Goal: Task Accomplishment & Management: Complete application form

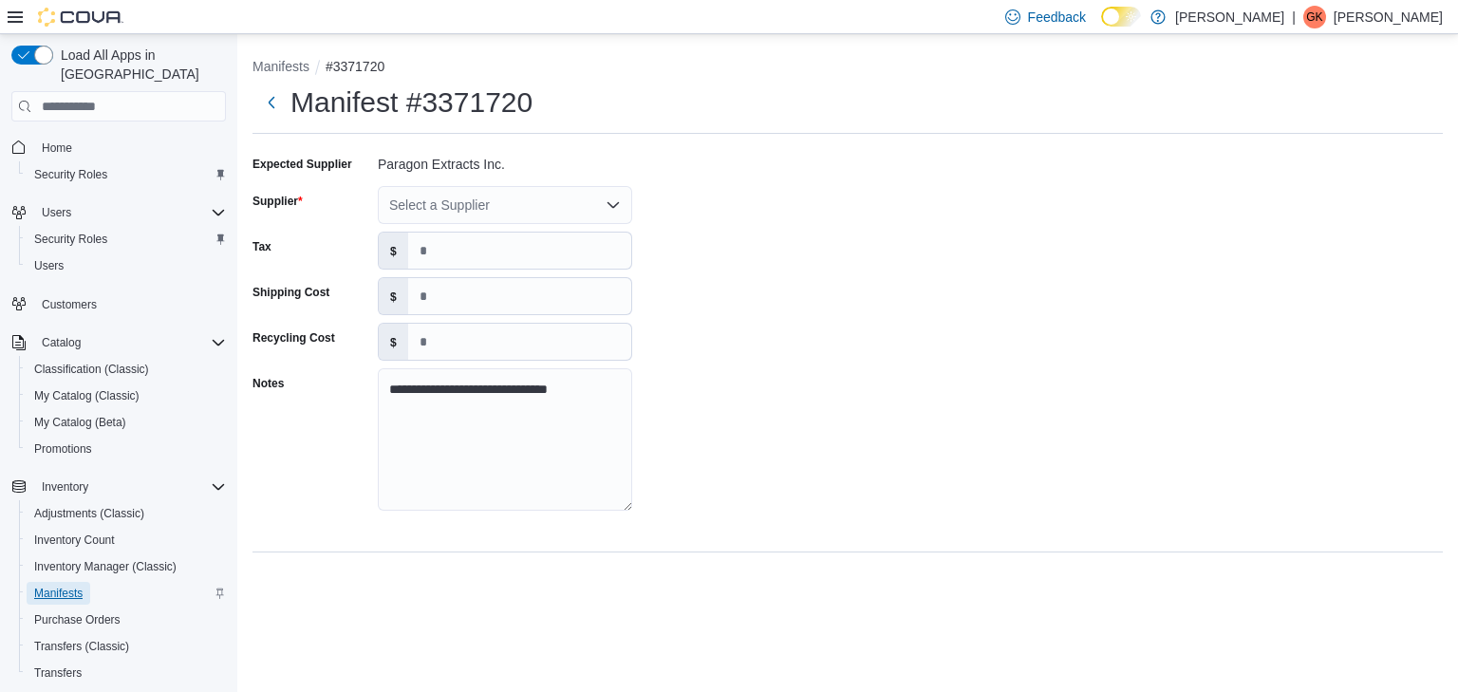
click at [50, 586] on span "Manifests" at bounding box center [58, 593] width 48 height 15
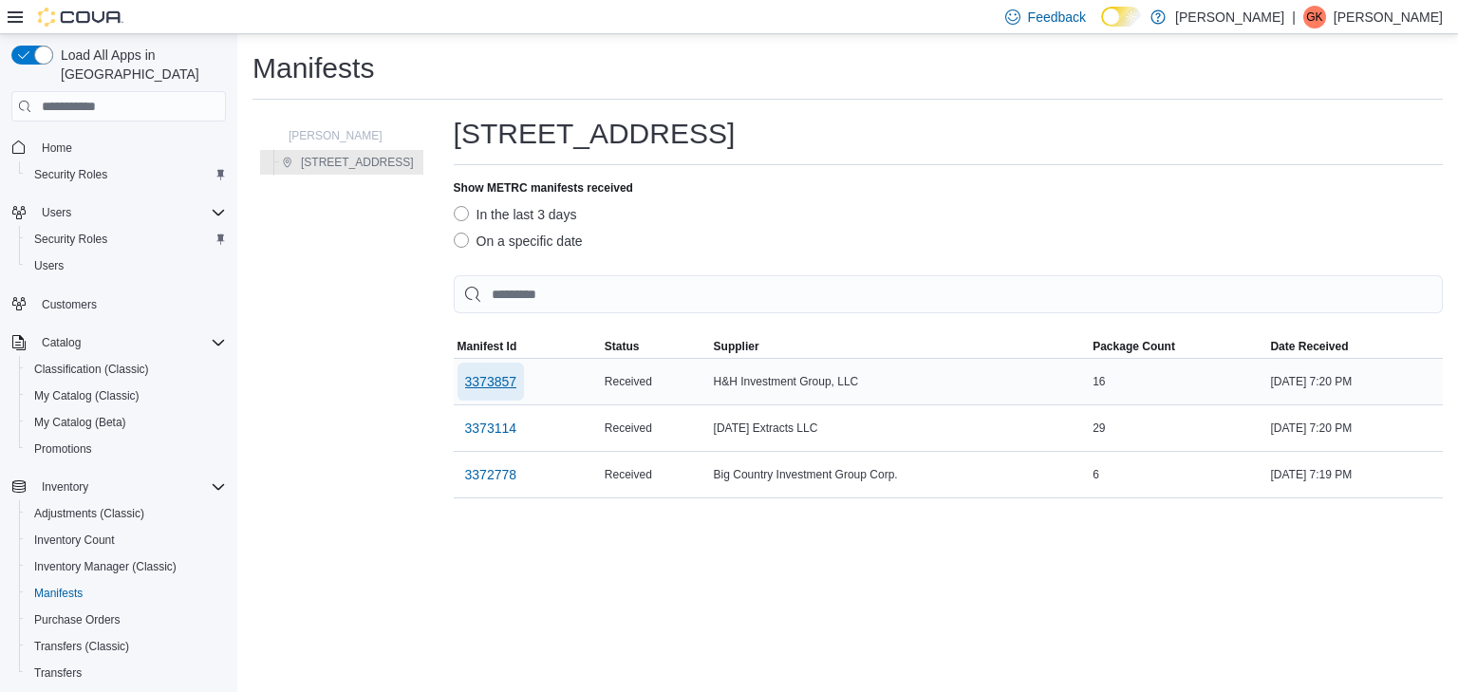
click at [493, 378] on span "3373857" at bounding box center [491, 381] width 52 height 19
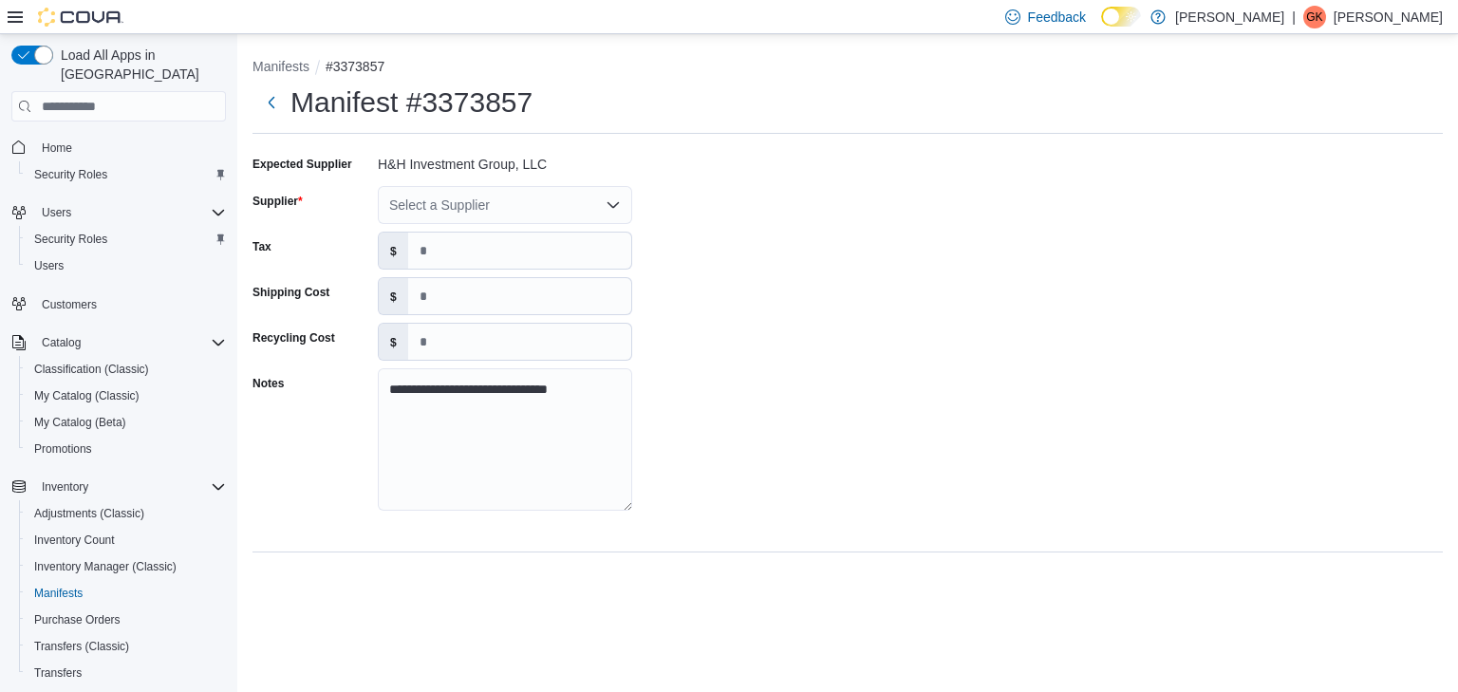
click at [617, 205] on icon "Open list of options" at bounding box center [613, 204] width 15 height 15
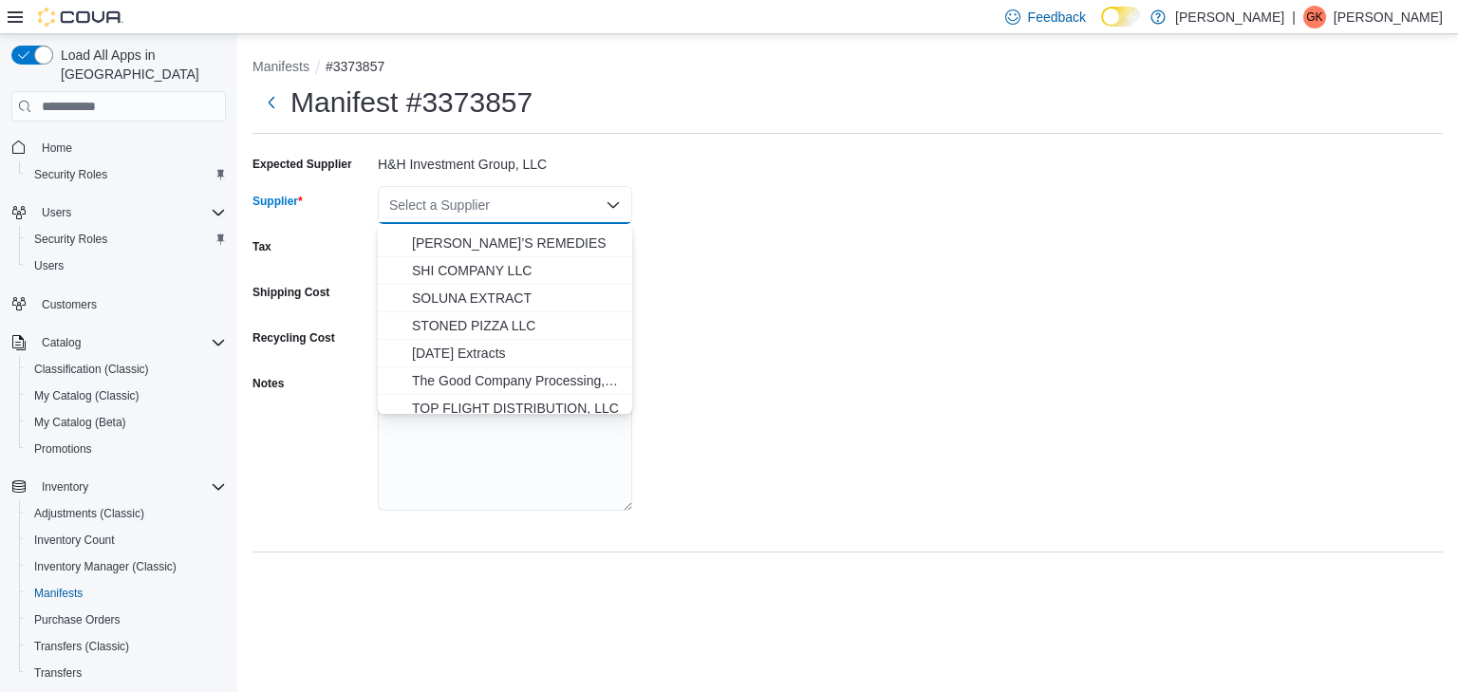
scroll to position [993, 0]
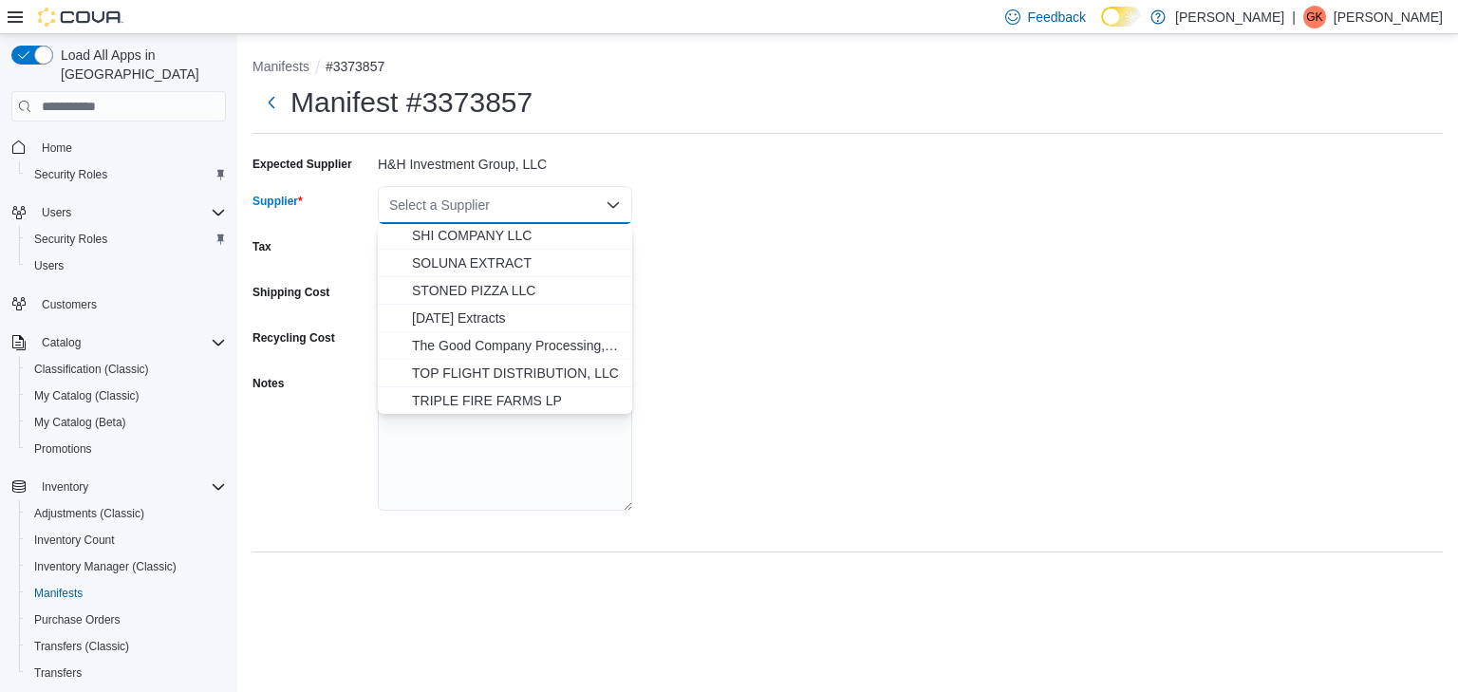
click at [867, 393] on div "**********" at bounding box center [848, 339] width 1190 height 380
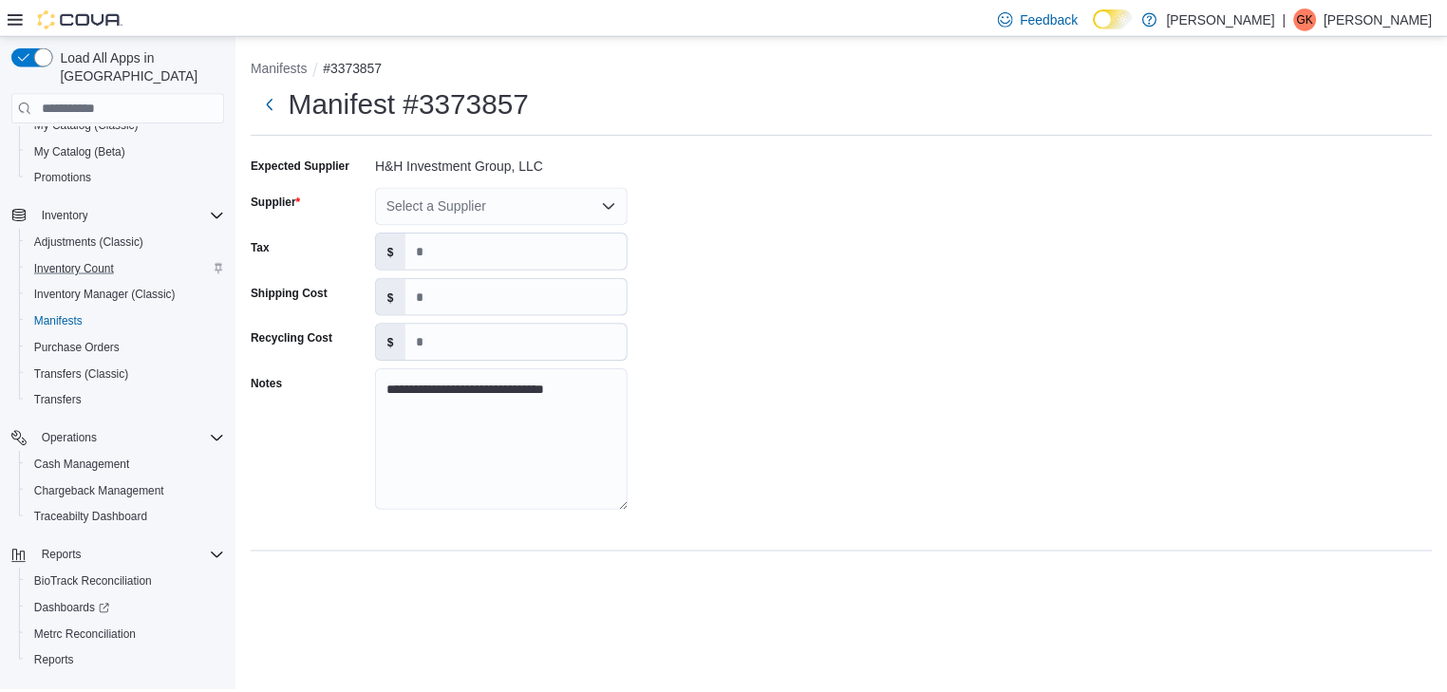
scroll to position [294, 0]
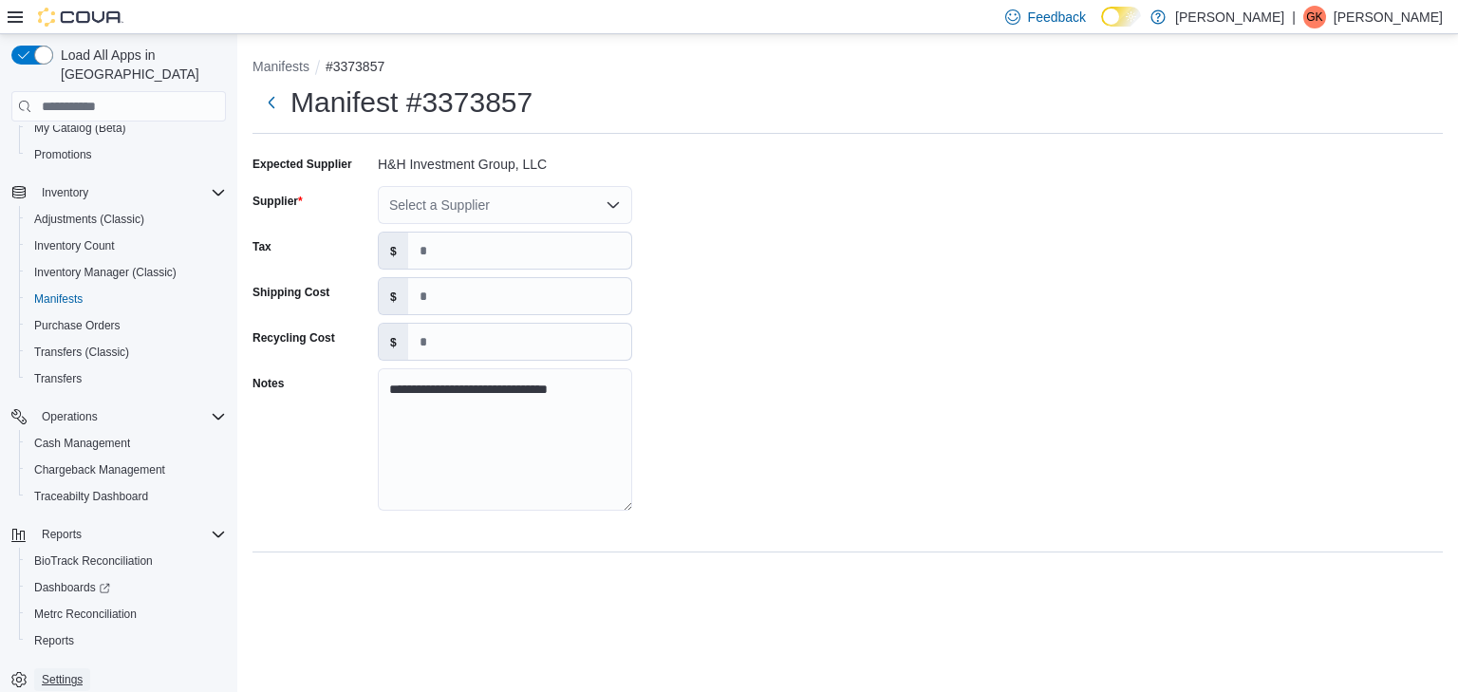
click at [64, 672] on span "Settings" at bounding box center [62, 679] width 41 height 15
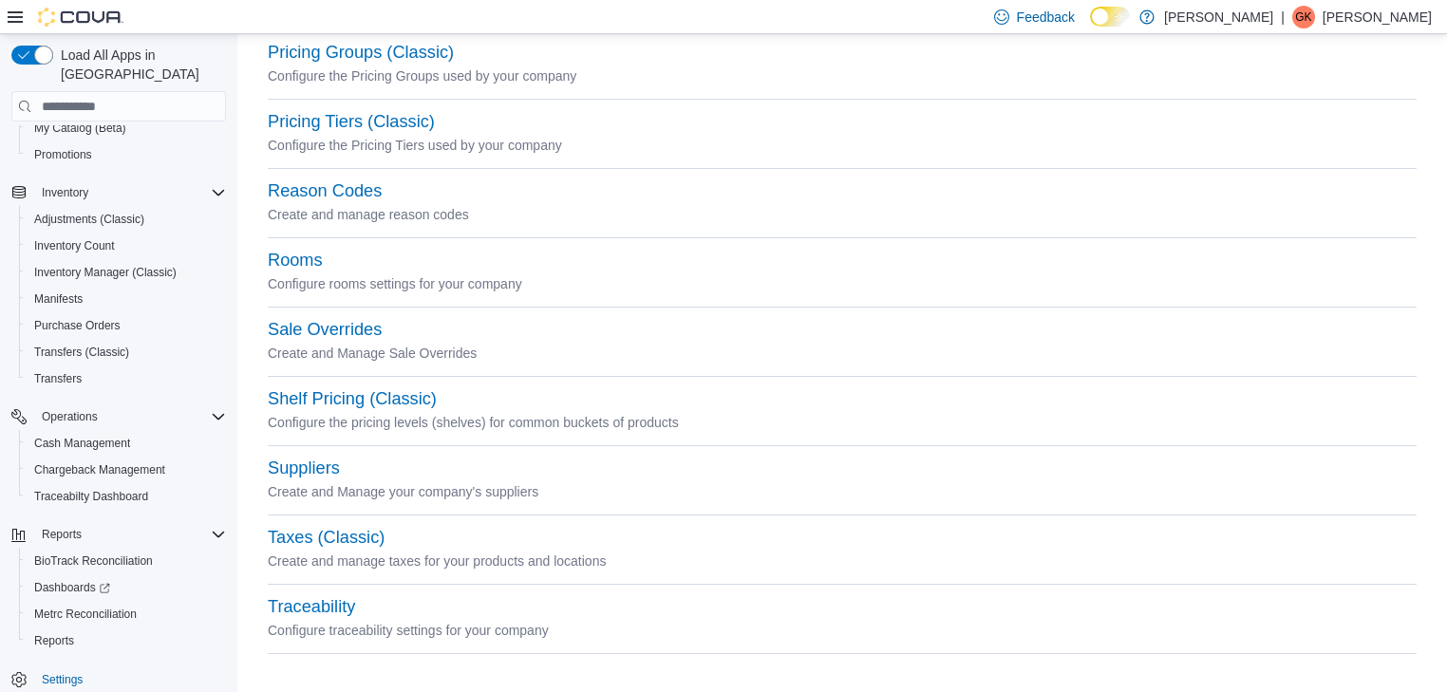
scroll to position [854, 0]
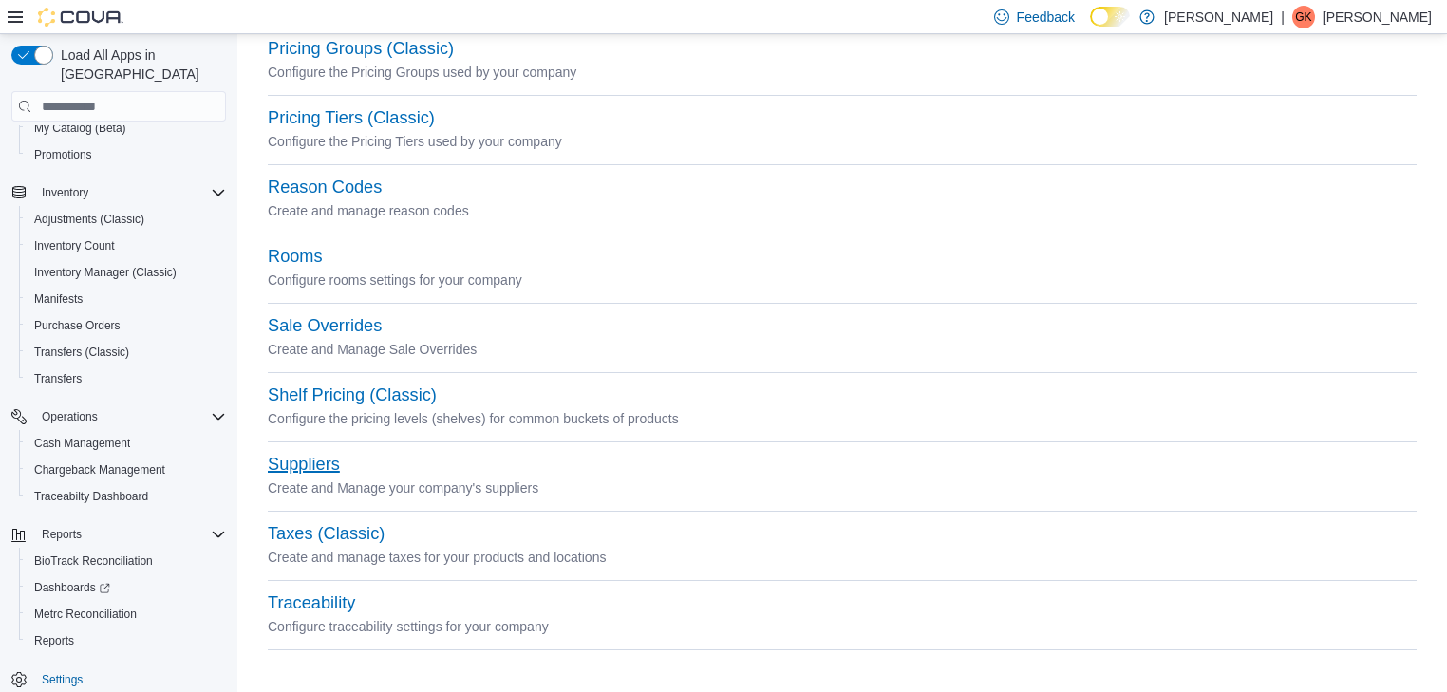
click at [324, 459] on button "Suppliers" at bounding box center [304, 465] width 72 height 20
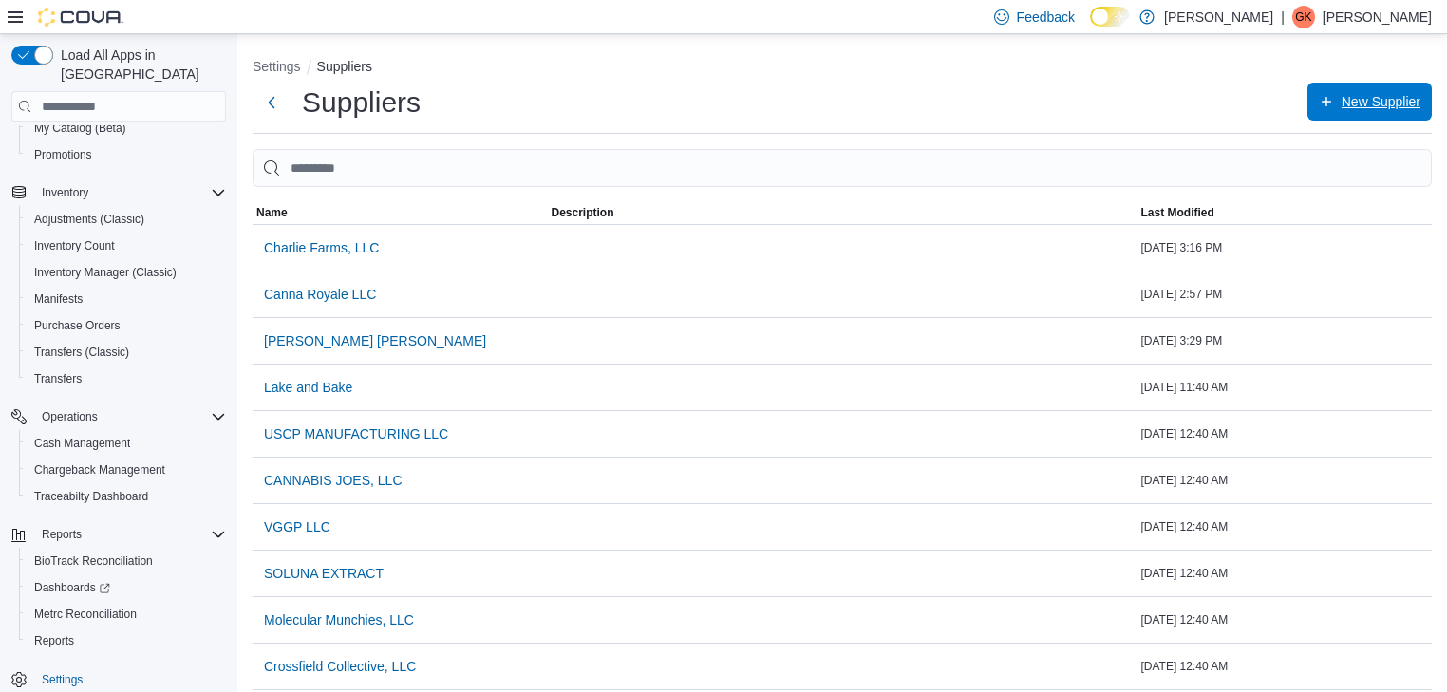
click at [1378, 100] on span "New Supplier" at bounding box center [1380, 101] width 79 height 19
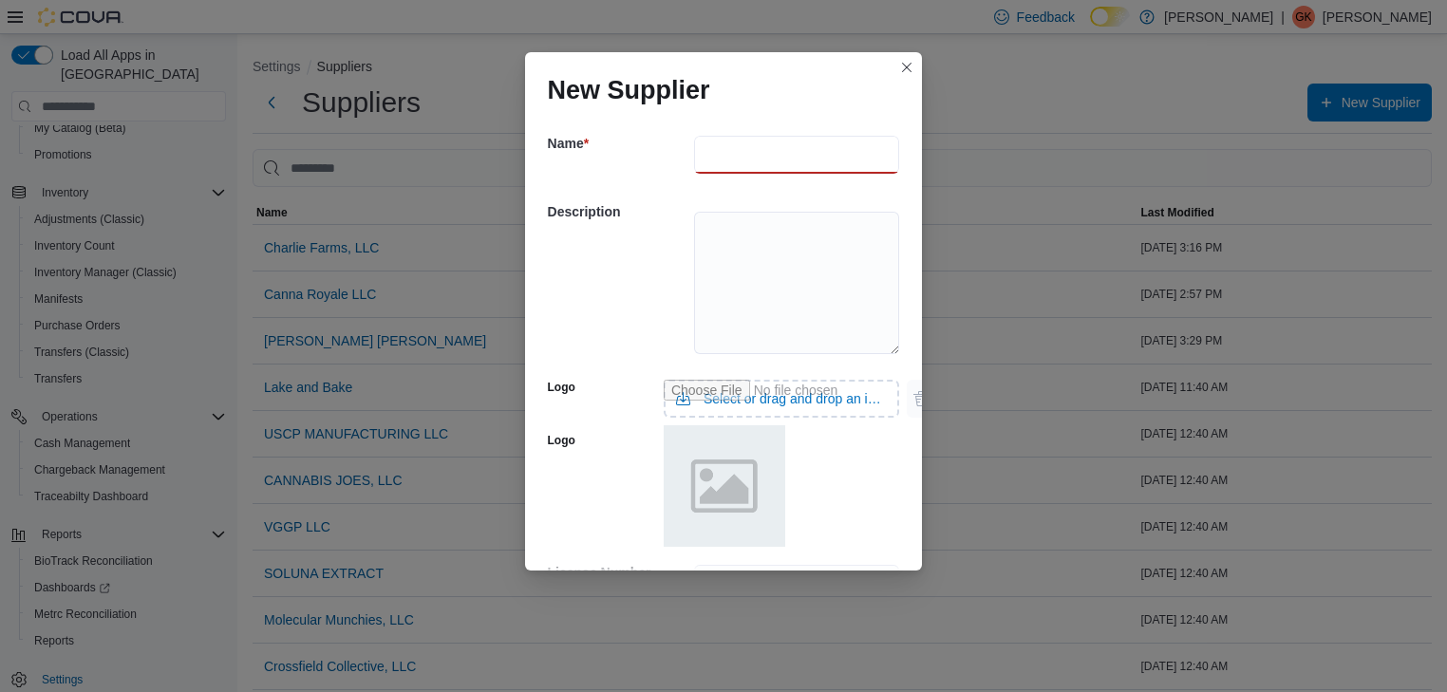
click at [707, 145] on input "text" at bounding box center [797, 155] width 206 height 38
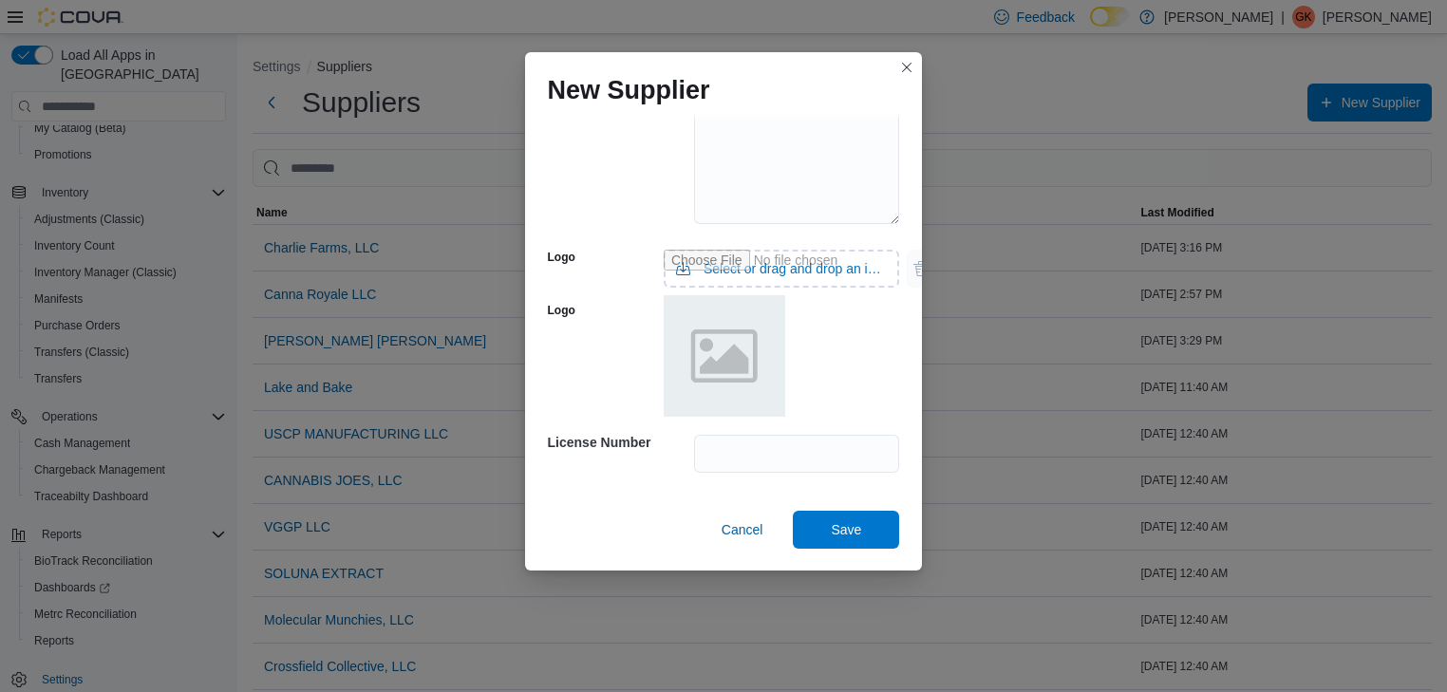
scroll to position [228, 0]
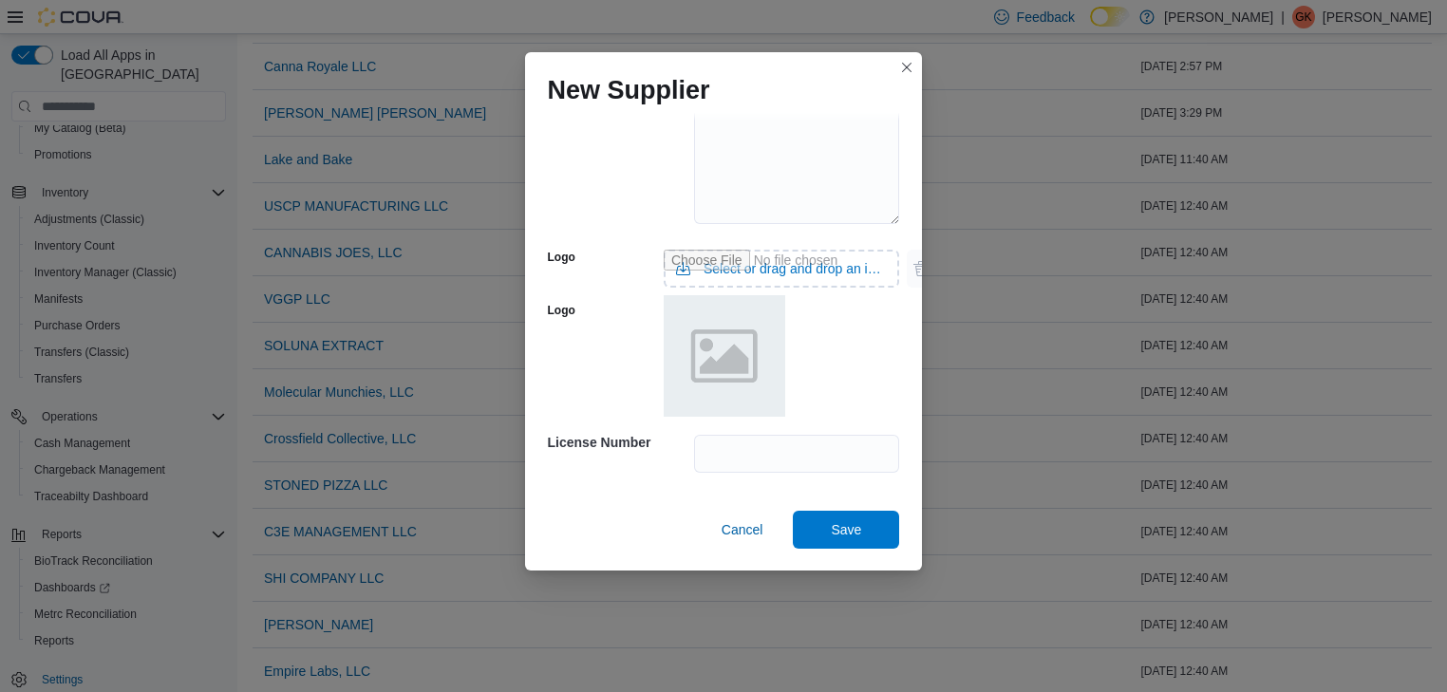
type input "**********"
click at [741, 458] on input "text" at bounding box center [797, 454] width 206 height 38
type input "**********"
click at [852, 527] on span "Save" at bounding box center [846, 528] width 30 height 19
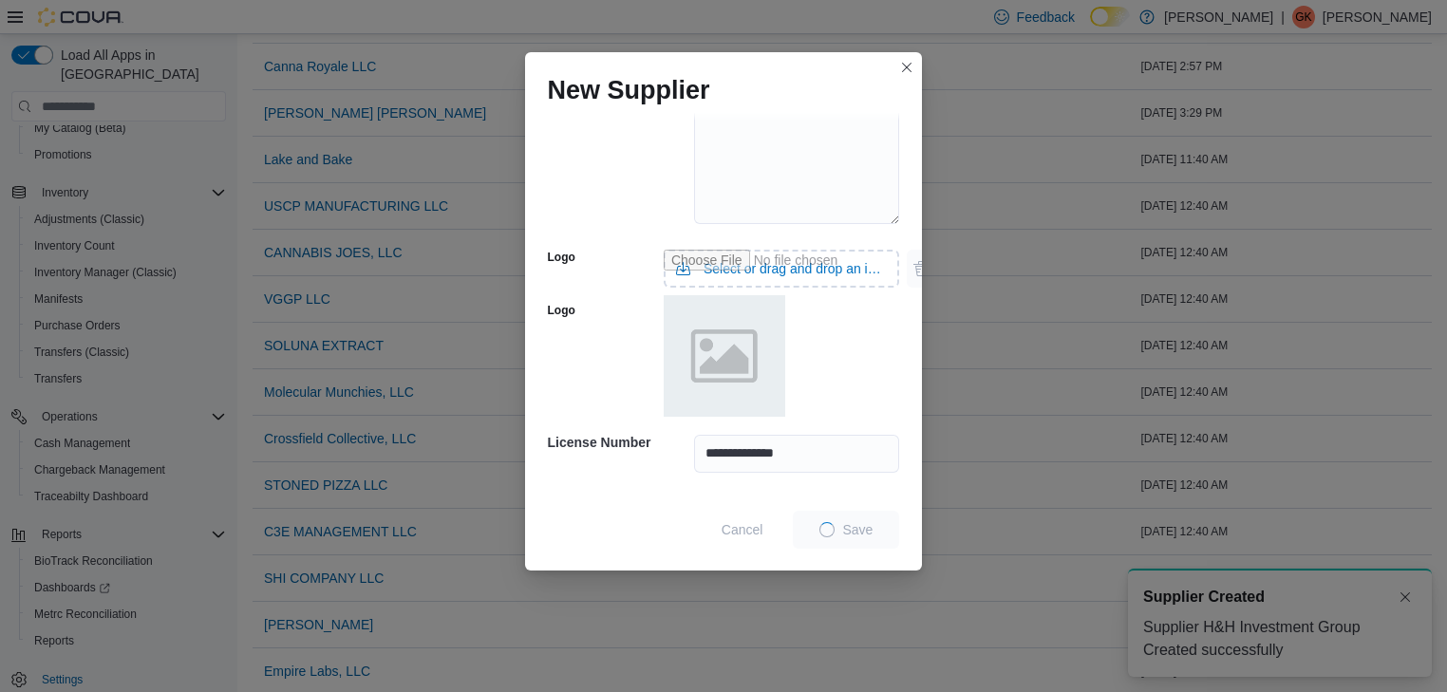
scroll to position [0, 0]
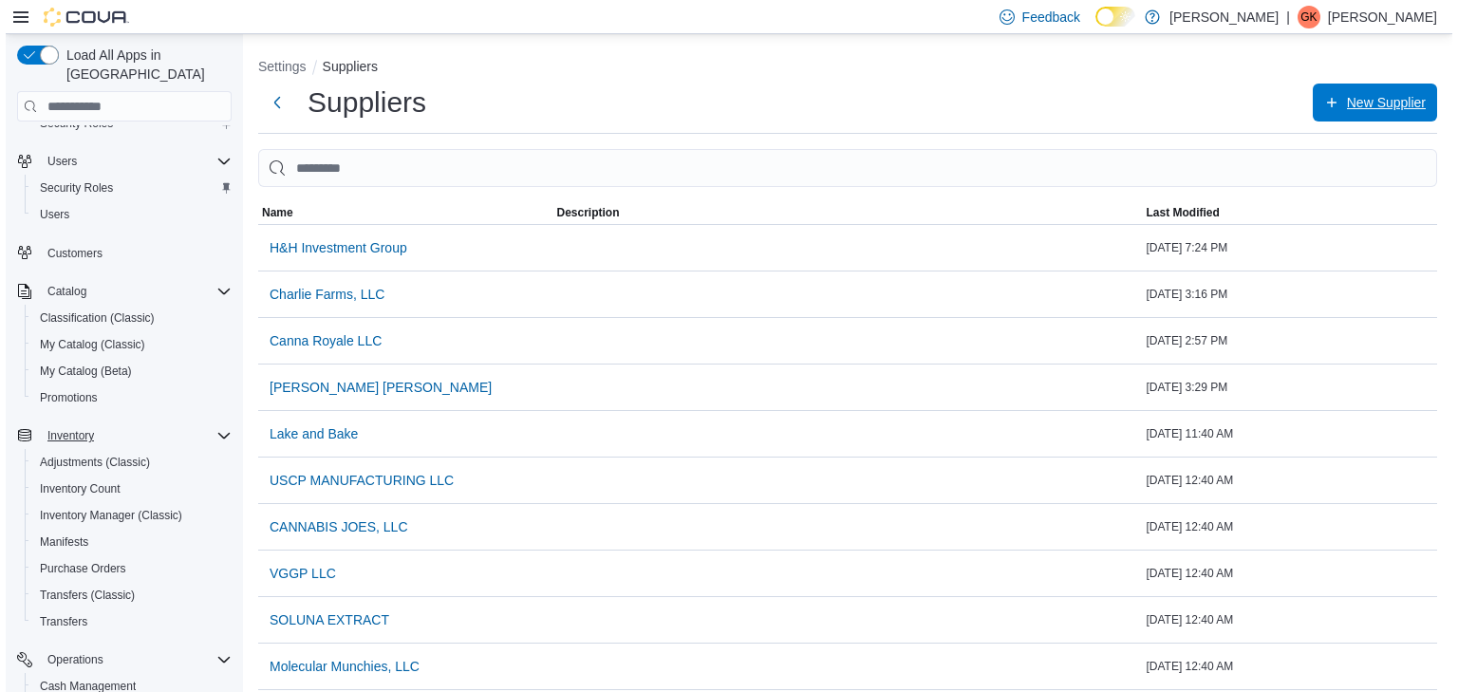
scroll to position [76, 0]
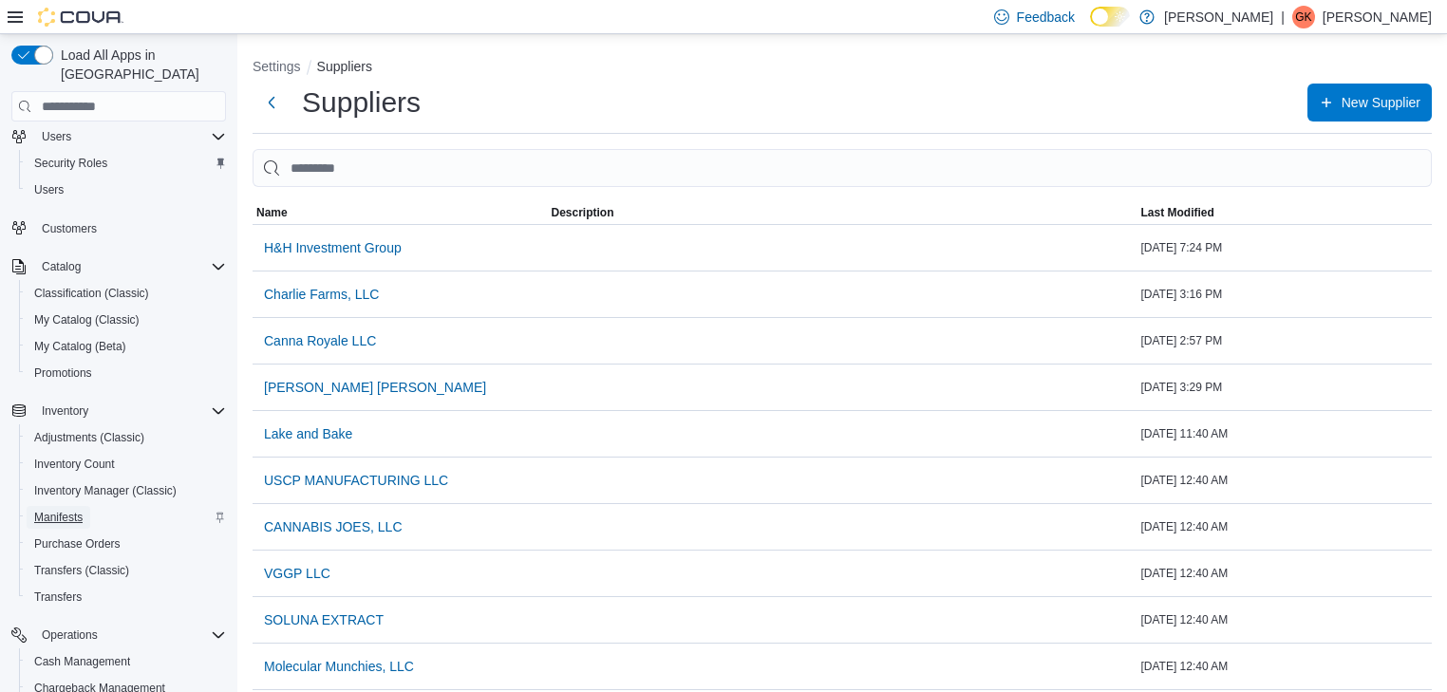
click at [63, 510] on span "Manifests" at bounding box center [58, 517] width 48 height 15
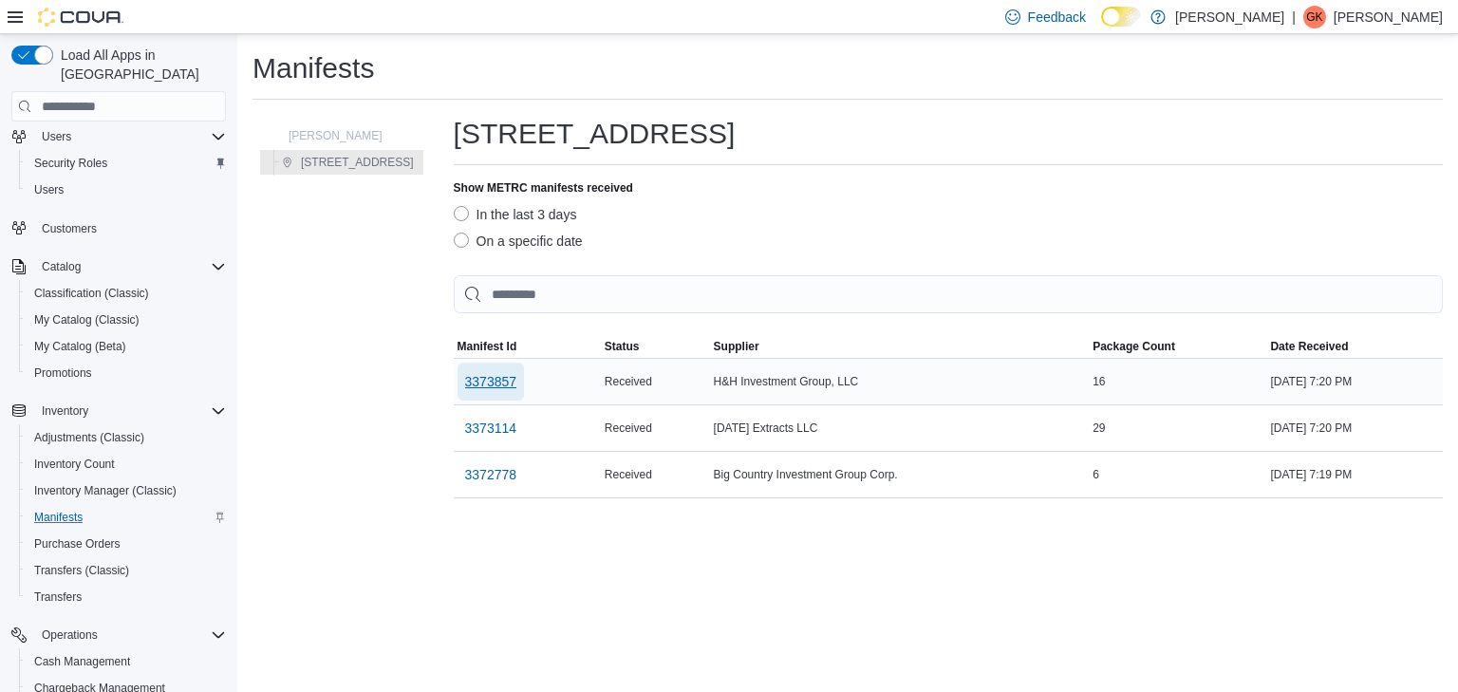
click at [473, 383] on span "3373857" at bounding box center [491, 381] width 52 height 19
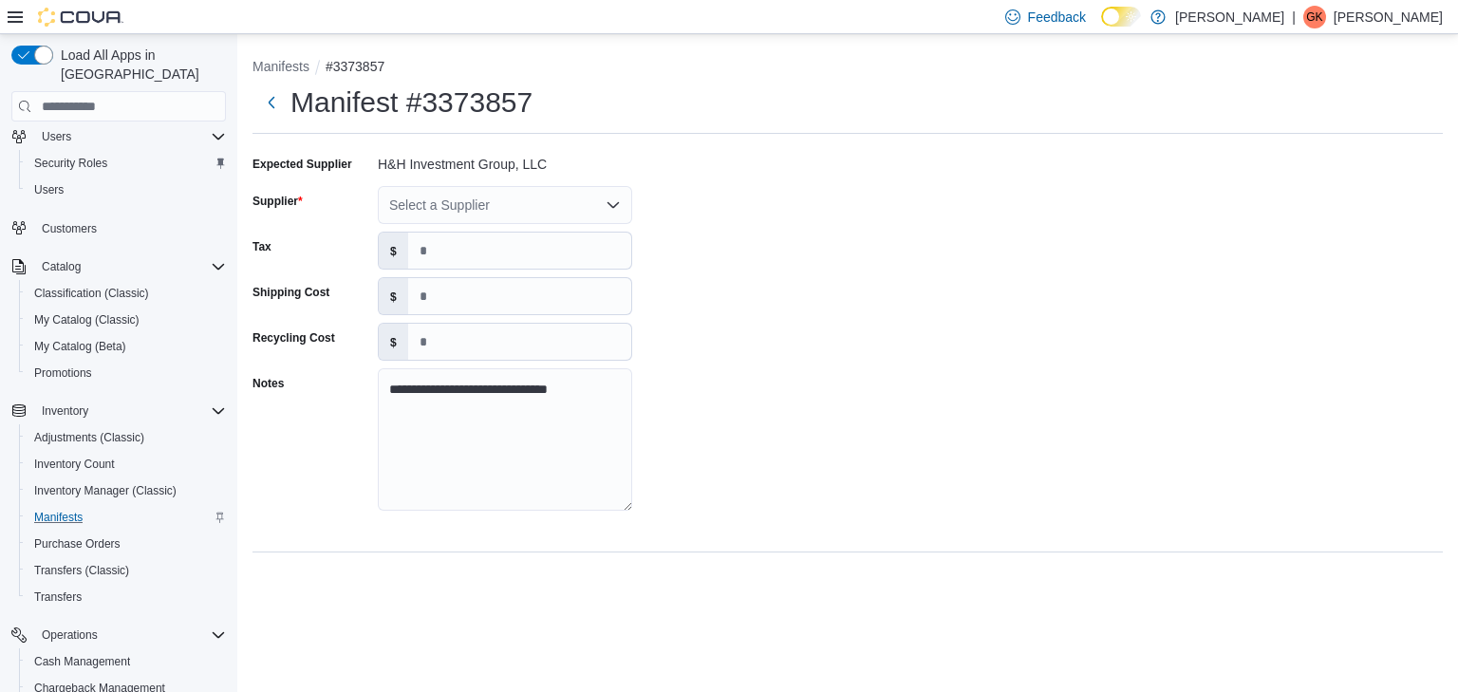
click at [612, 201] on icon "Open list of options" at bounding box center [613, 204] width 15 height 15
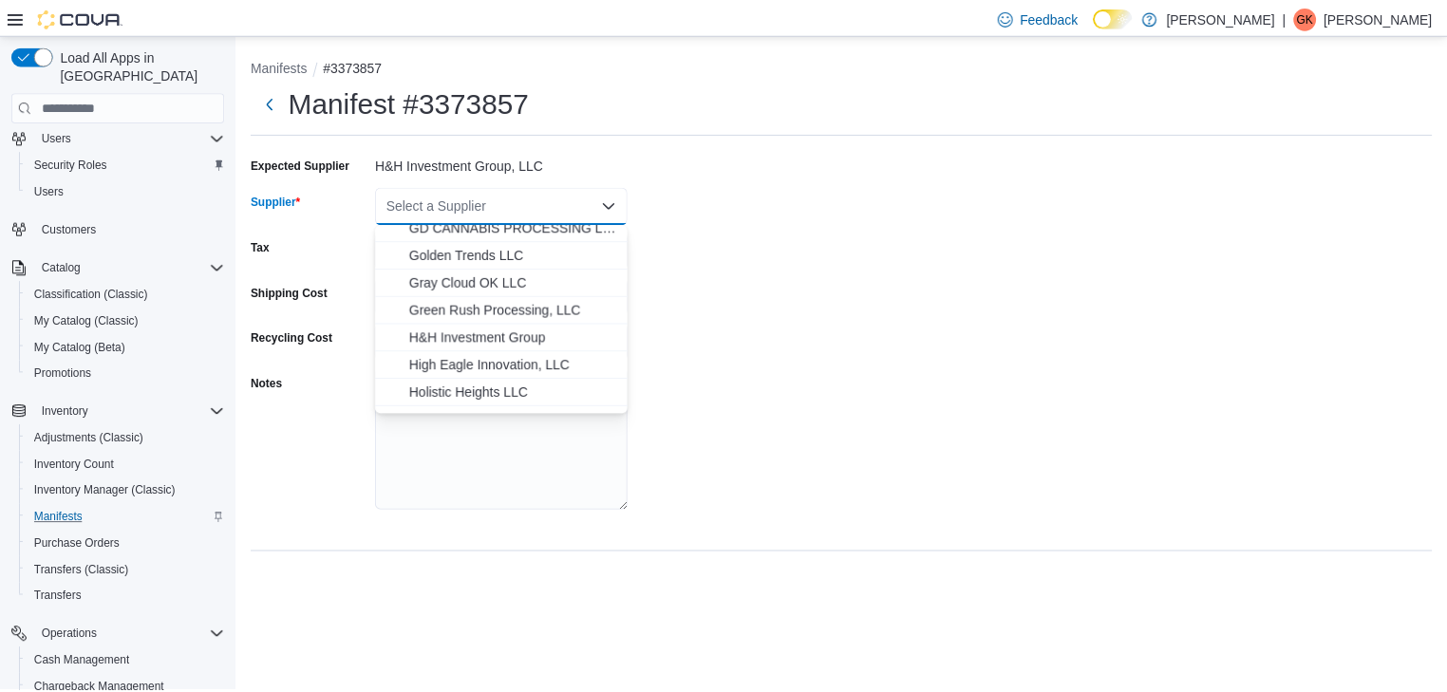
scroll to position [456, 0]
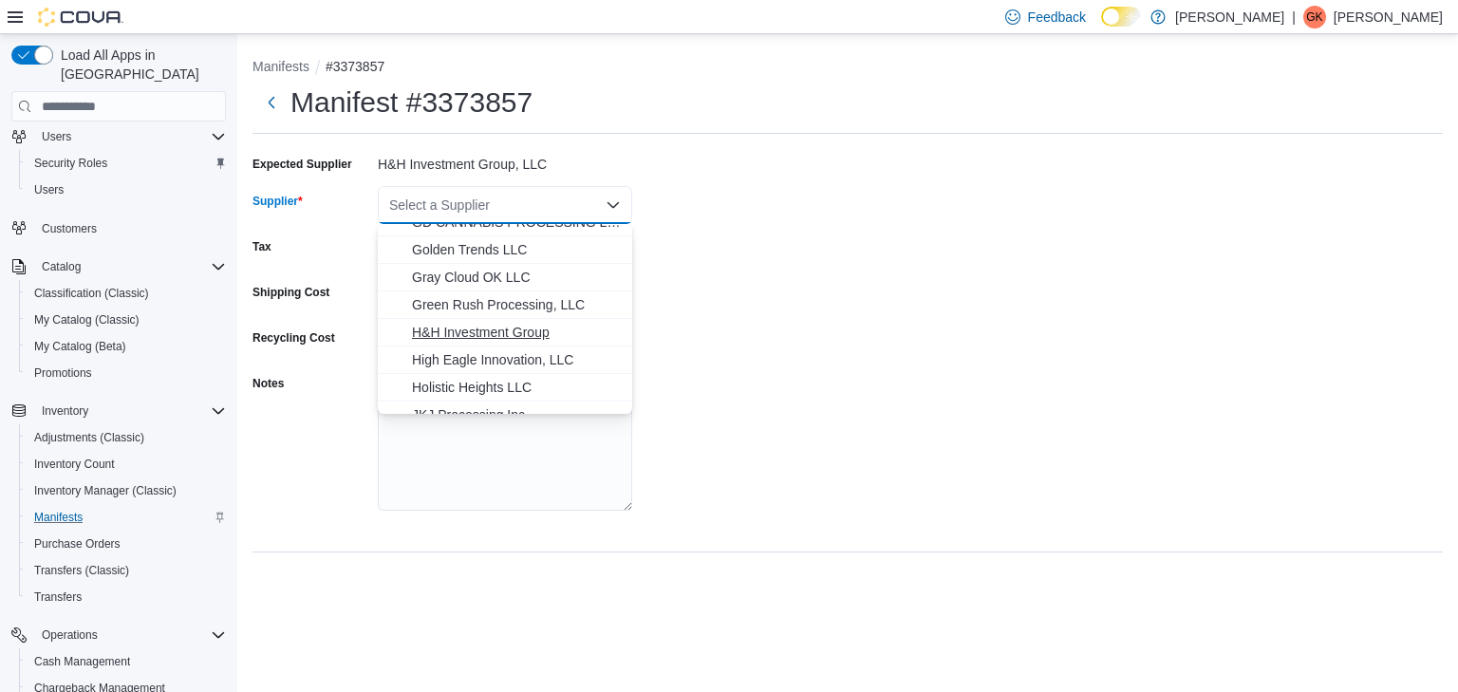
click at [529, 333] on span "H&H Investment Group" at bounding box center [516, 332] width 209 height 19
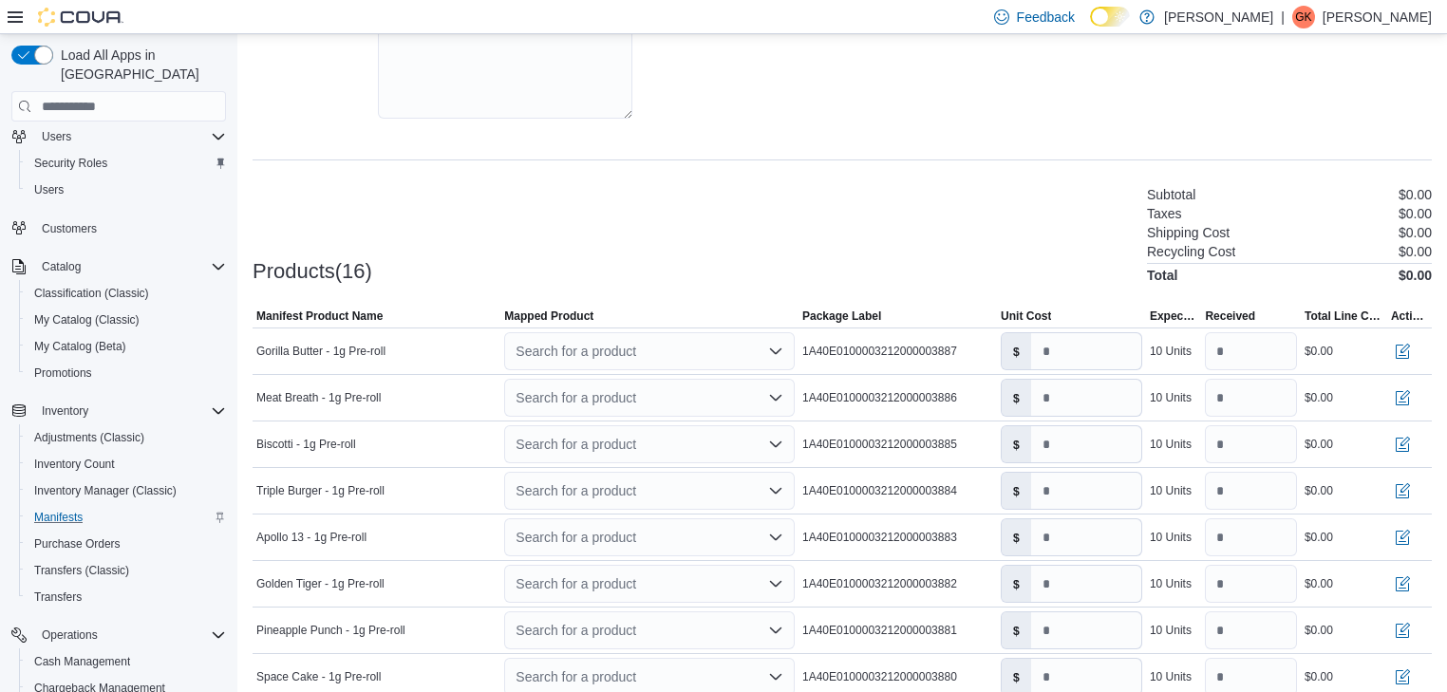
scroll to position [532, 0]
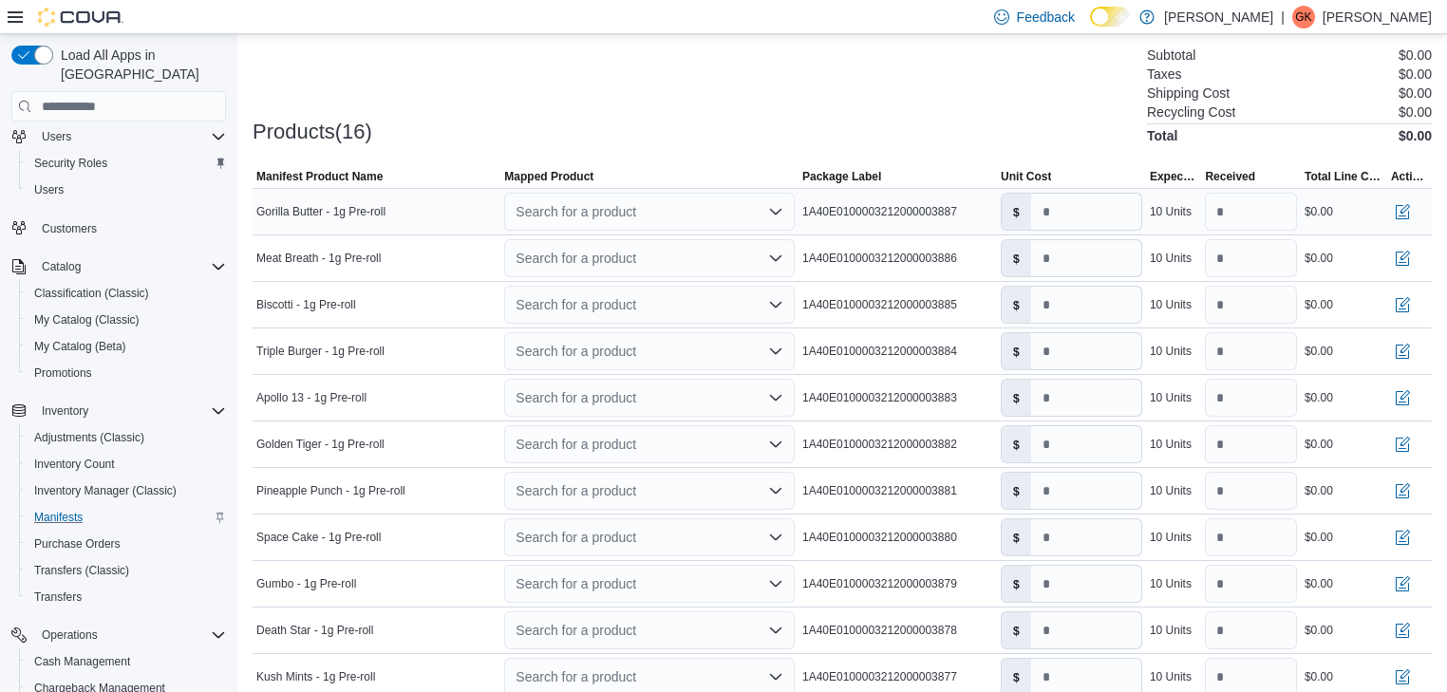
click at [781, 210] on icon "Open list of options" at bounding box center [775, 211] width 15 height 15
click at [633, 240] on div "Create a new product" at bounding box center [595, 244] width 109 height 15
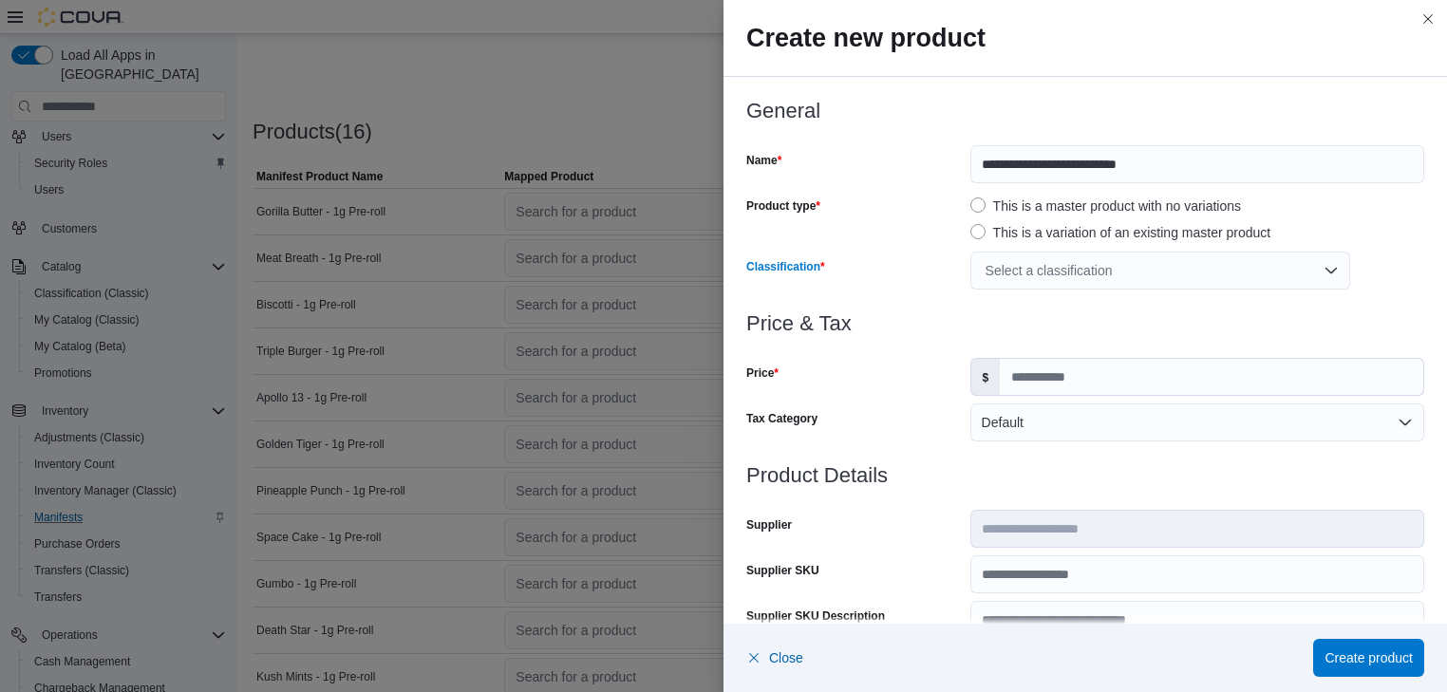
click at [1326, 269] on div "Select a classification" at bounding box center [1160, 271] width 380 height 38
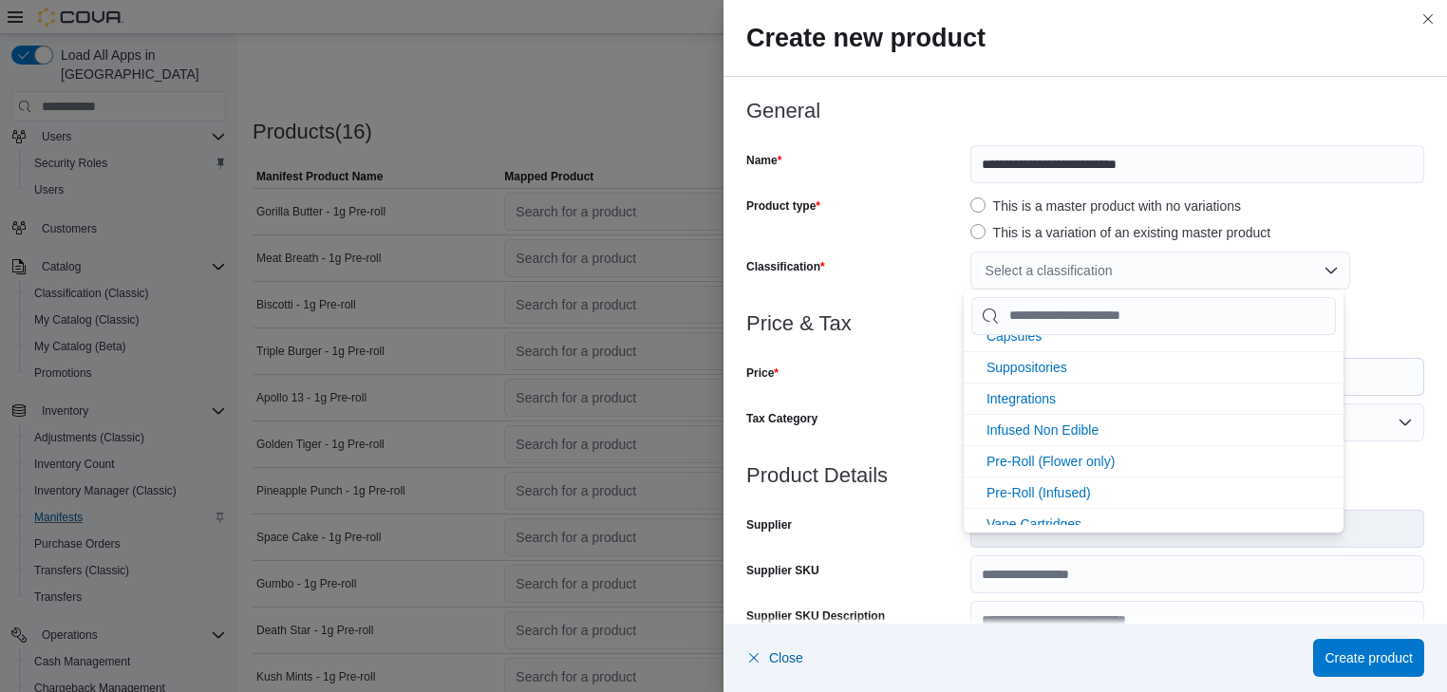
scroll to position [405, 0]
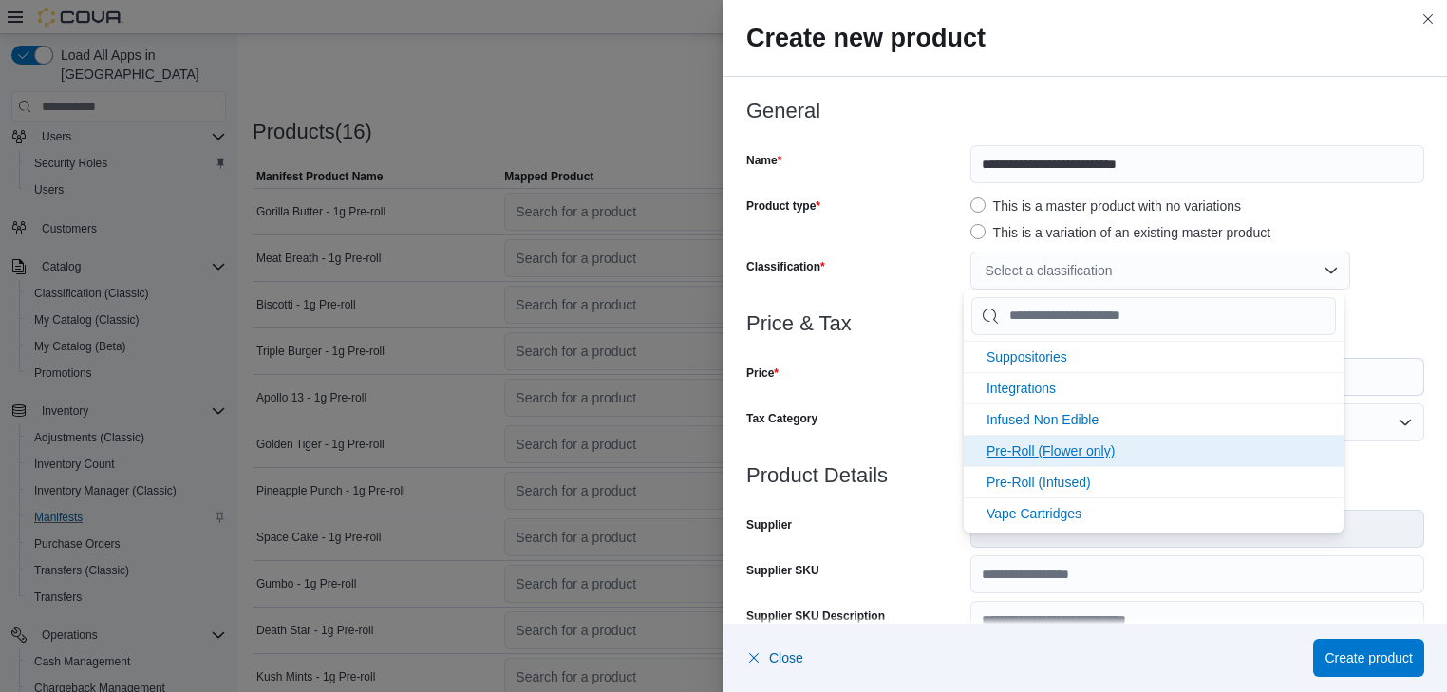
click at [1087, 446] on span "Pre-Roll (Flower only)" at bounding box center [1050, 450] width 128 height 15
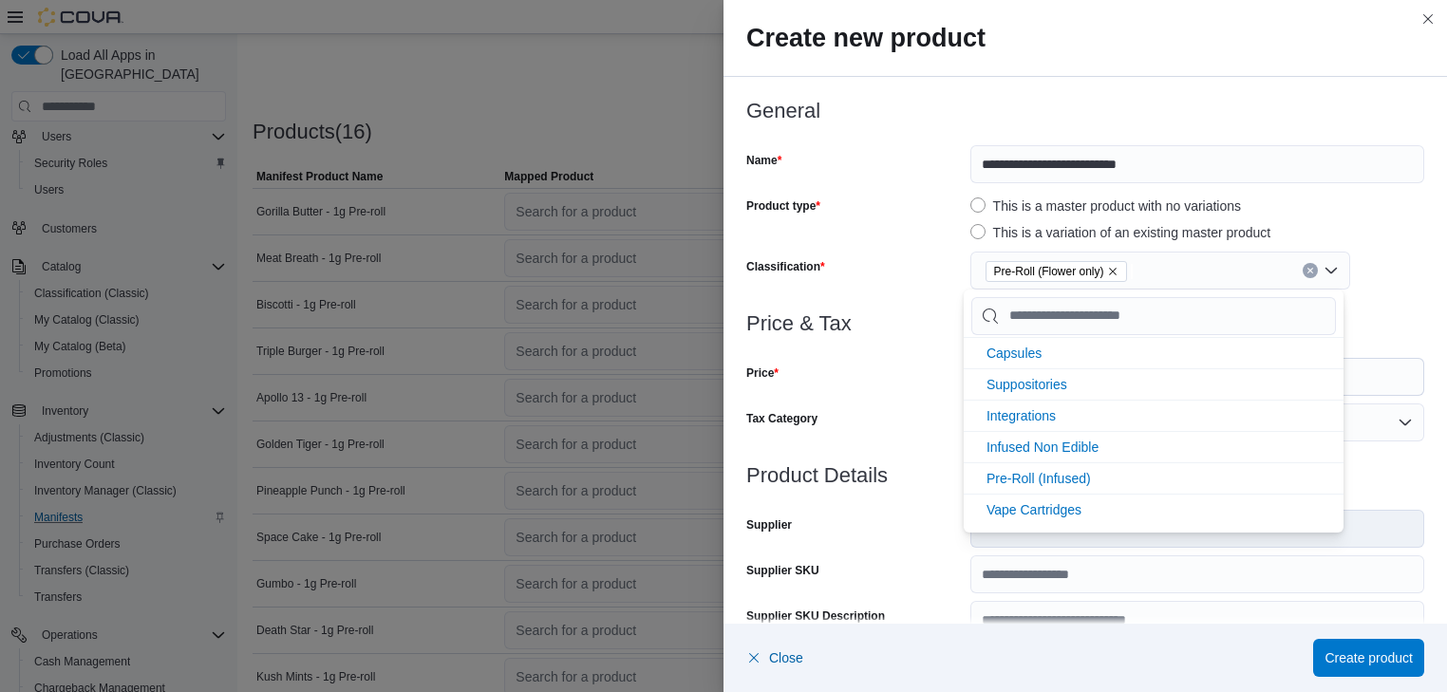
scroll to position [374, 0]
click at [852, 380] on div "Price" at bounding box center [854, 377] width 216 height 38
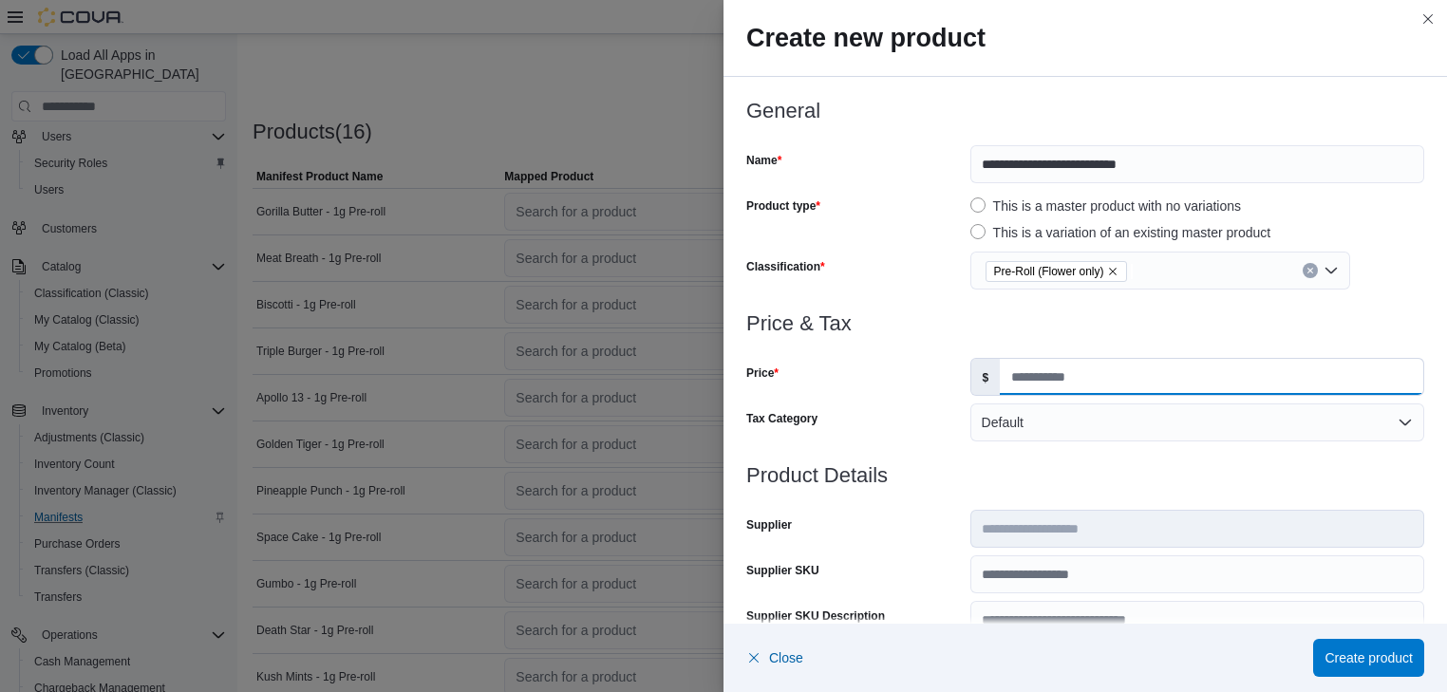
click at [1008, 379] on input "Price" at bounding box center [1211, 377] width 423 height 36
type input "*"
click at [1359, 656] on span "Create product" at bounding box center [1368, 656] width 88 height 19
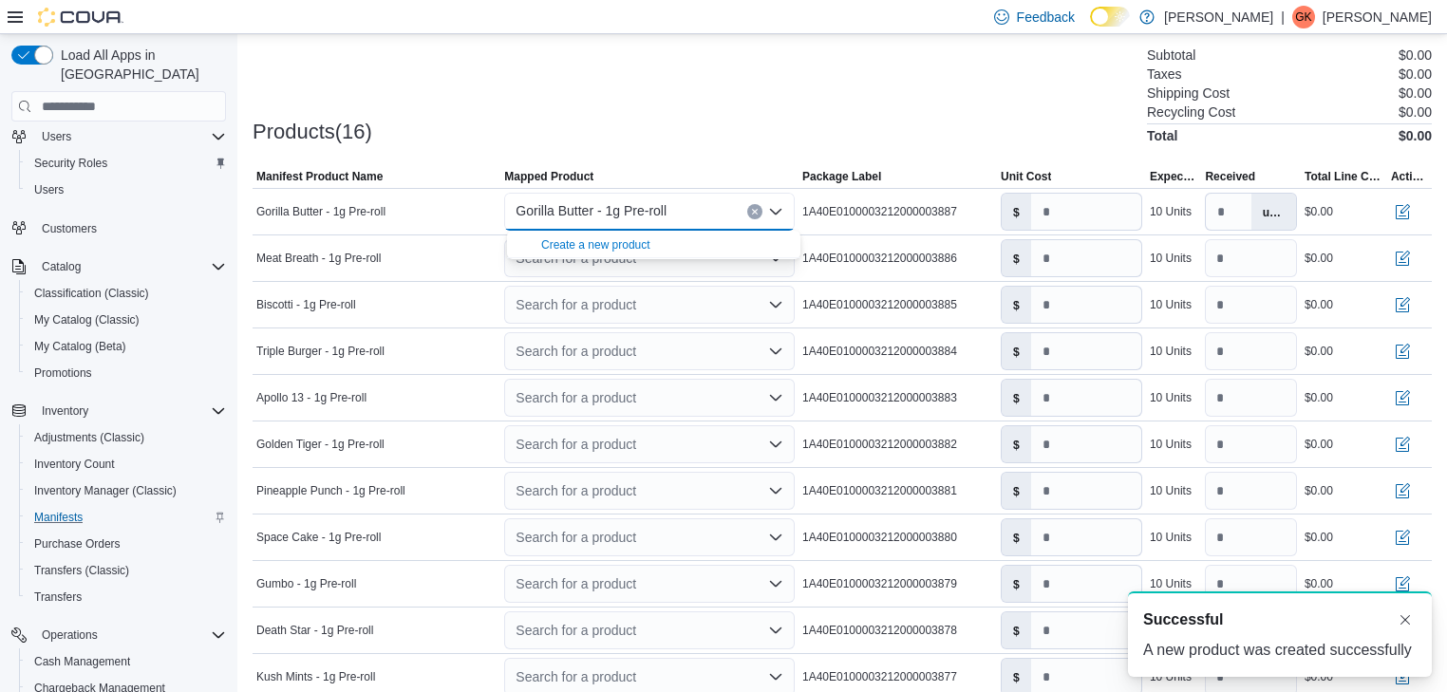
scroll to position [0, 0]
click at [1052, 212] on input "number" at bounding box center [1086, 212] width 110 height 36
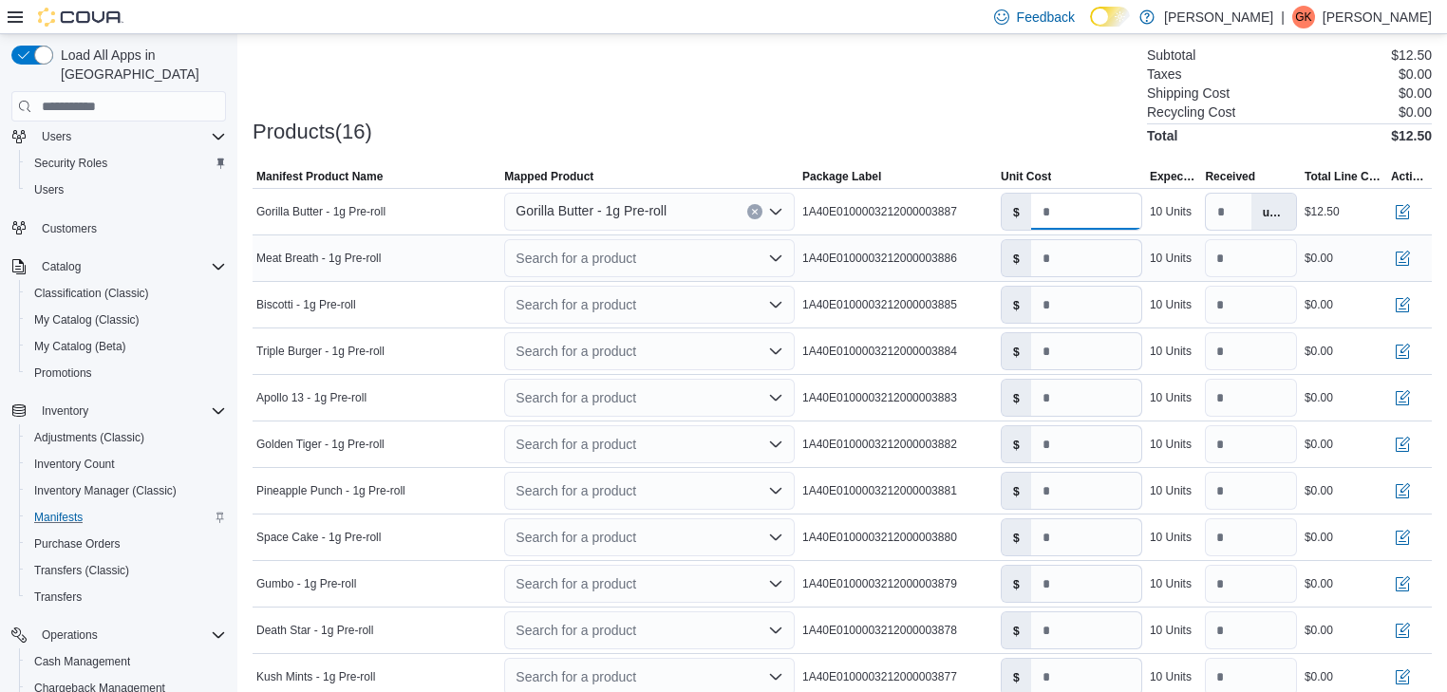
type input "****"
click at [778, 254] on icon "Open list of options" at bounding box center [775, 258] width 15 height 15
click at [606, 293] on div "Create a new product" at bounding box center [595, 291] width 109 height 15
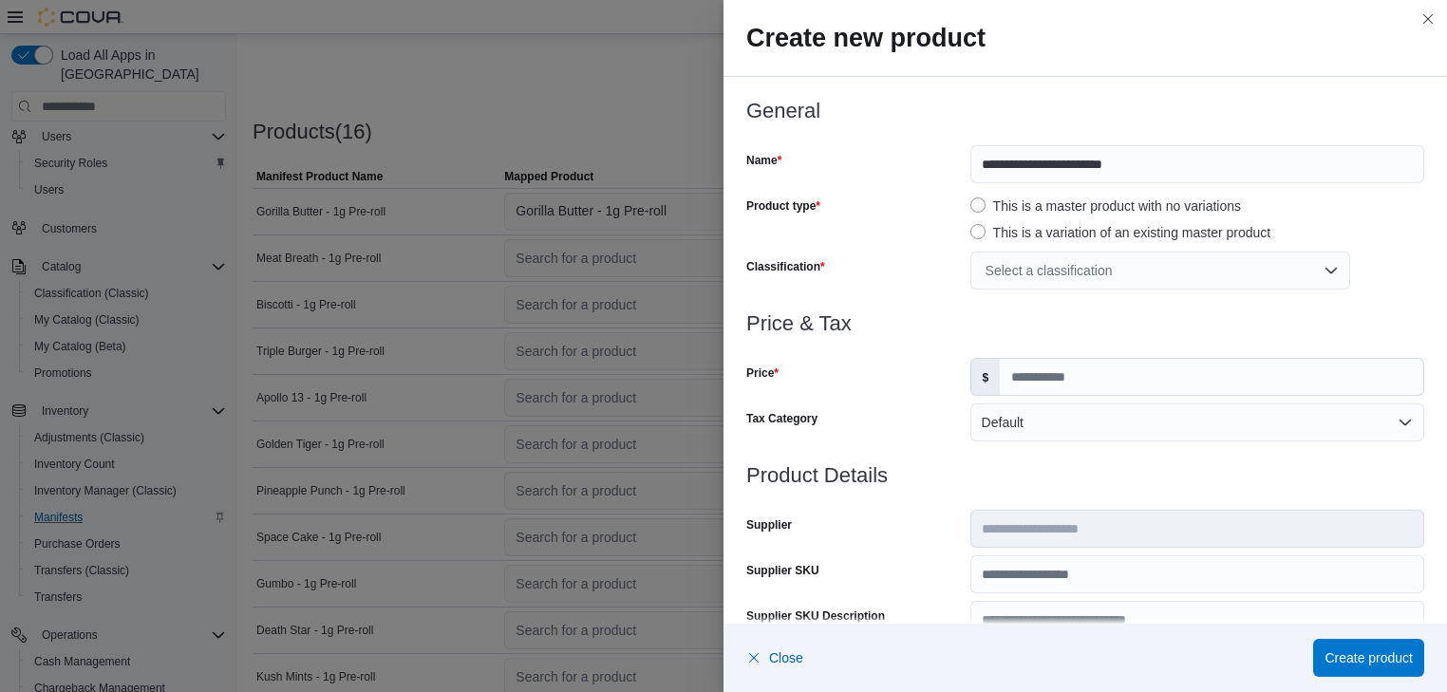
click at [1321, 269] on div "Select a classification" at bounding box center [1160, 271] width 380 height 38
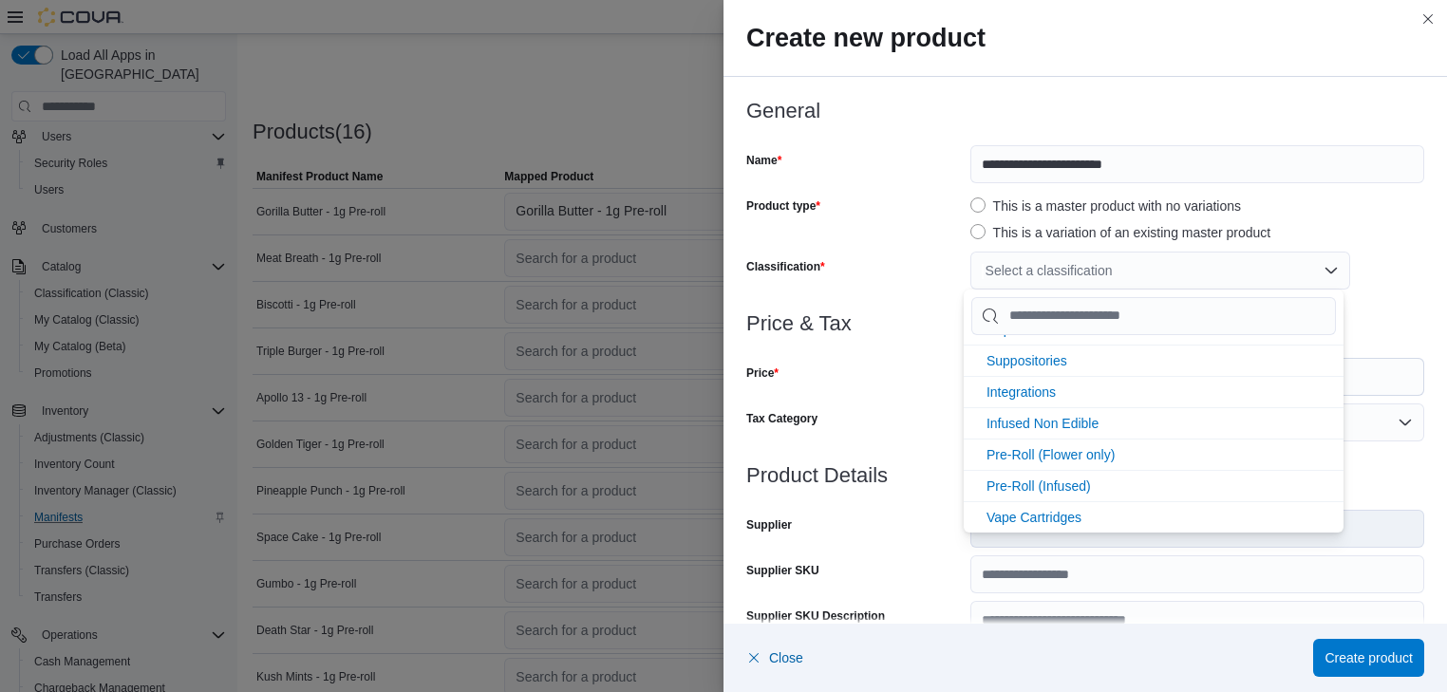
scroll to position [405, 0]
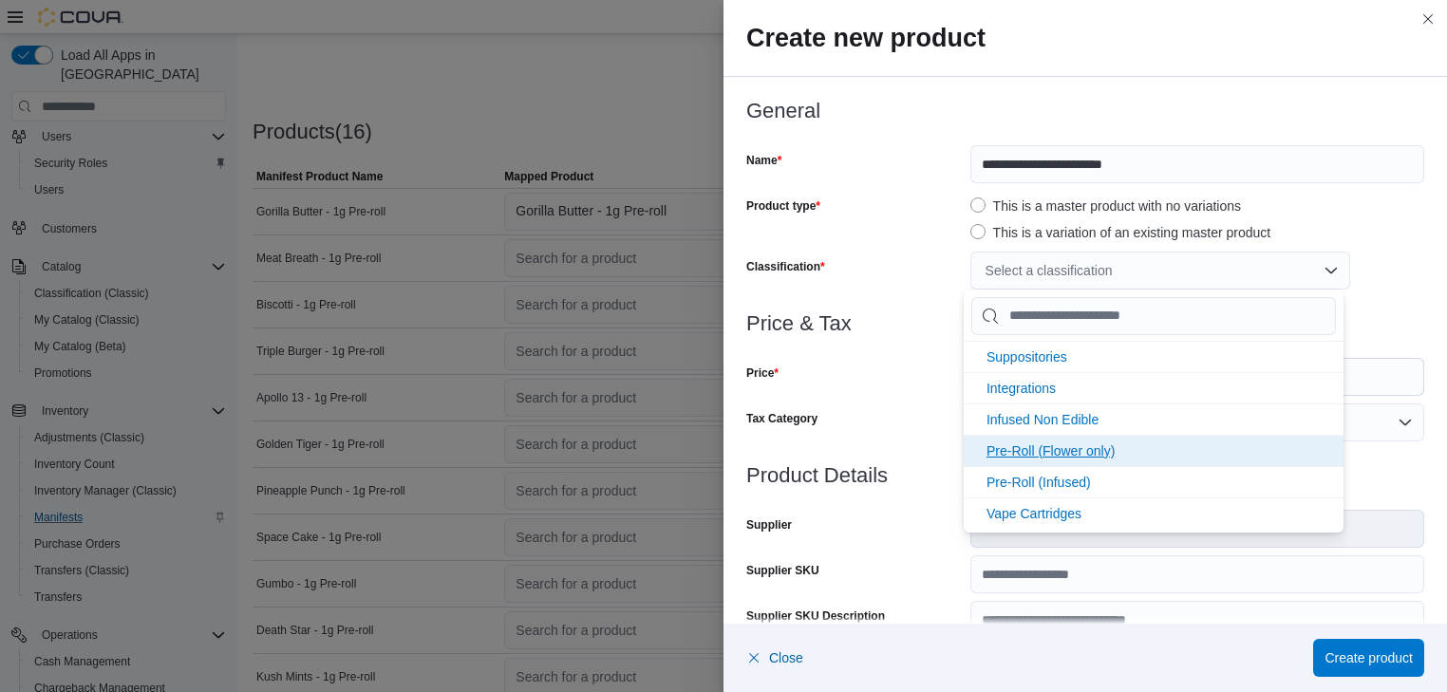
click at [1052, 443] on span "Pre-Roll (Flower only)" at bounding box center [1050, 450] width 128 height 15
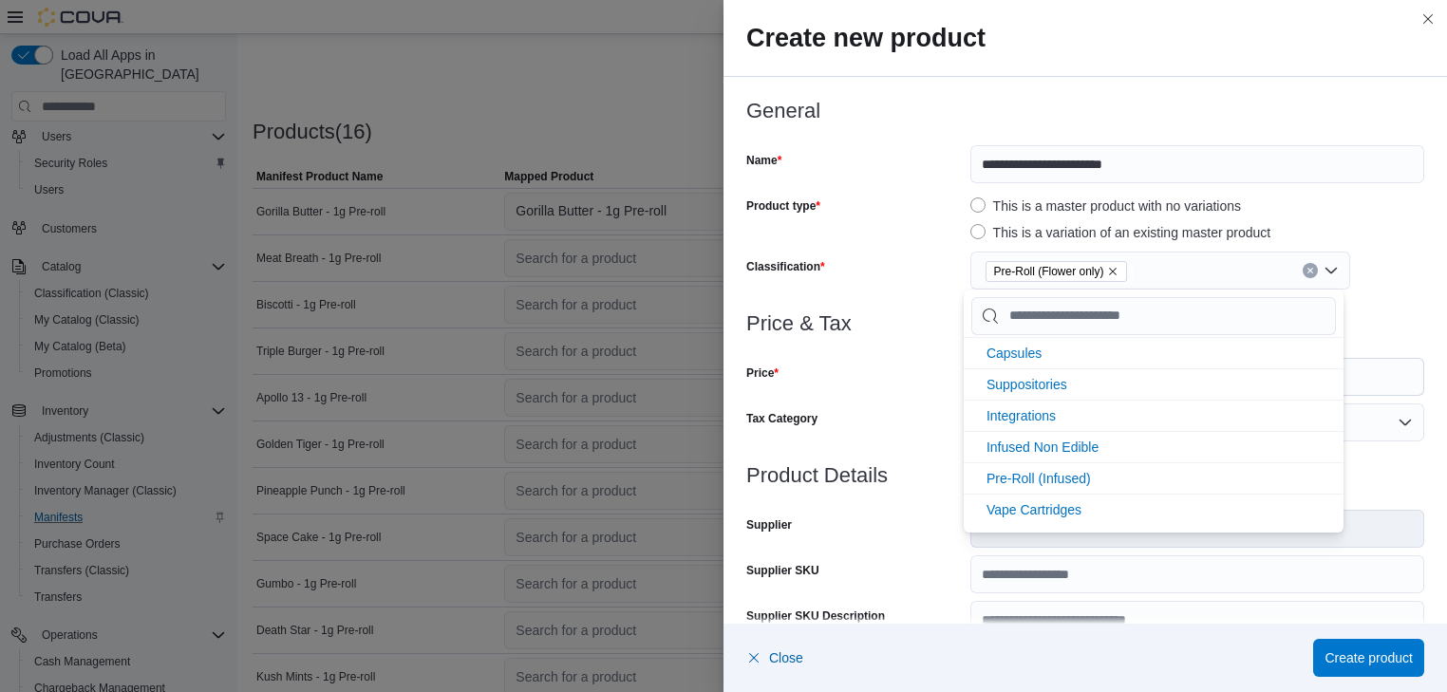
scroll to position [374, 0]
click at [904, 372] on div "Price" at bounding box center [854, 377] width 216 height 38
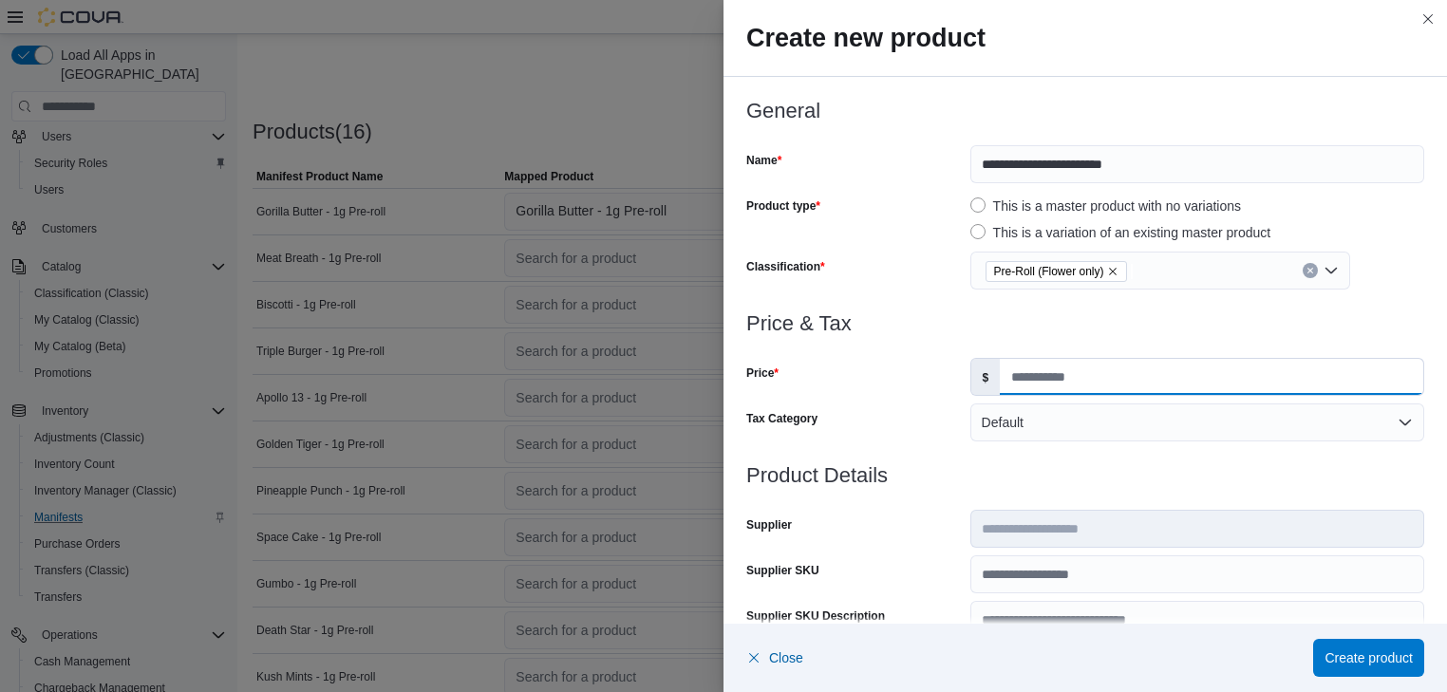
click at [1009, 376] on input "Price" at bounding box center [1211, 377] width 423 height 36
type input "*"
click at [1375, 653] on span "Create product" at bounding box center [1368, 656] width 88 height 19
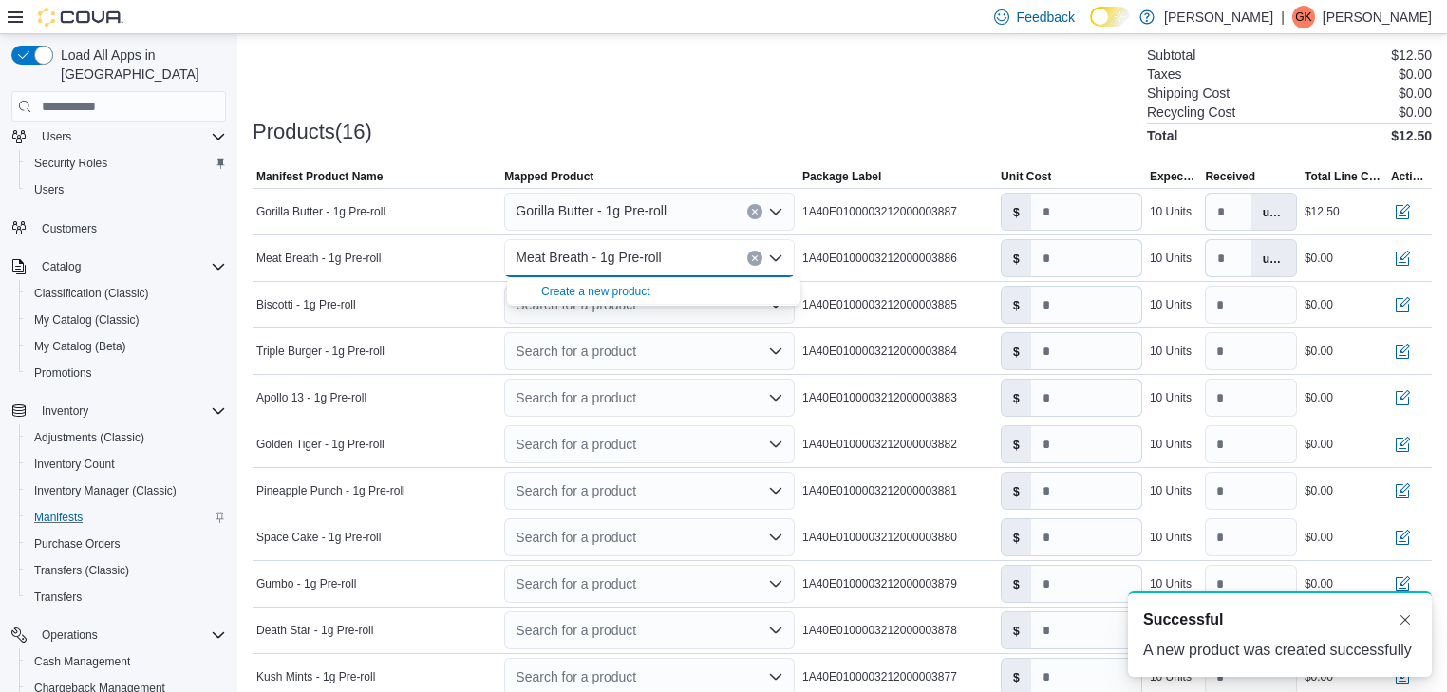
scroll to position [0, 0]
click at [1051, 259] on input "number" at bounding box center [1086, 258] width 110 height 36
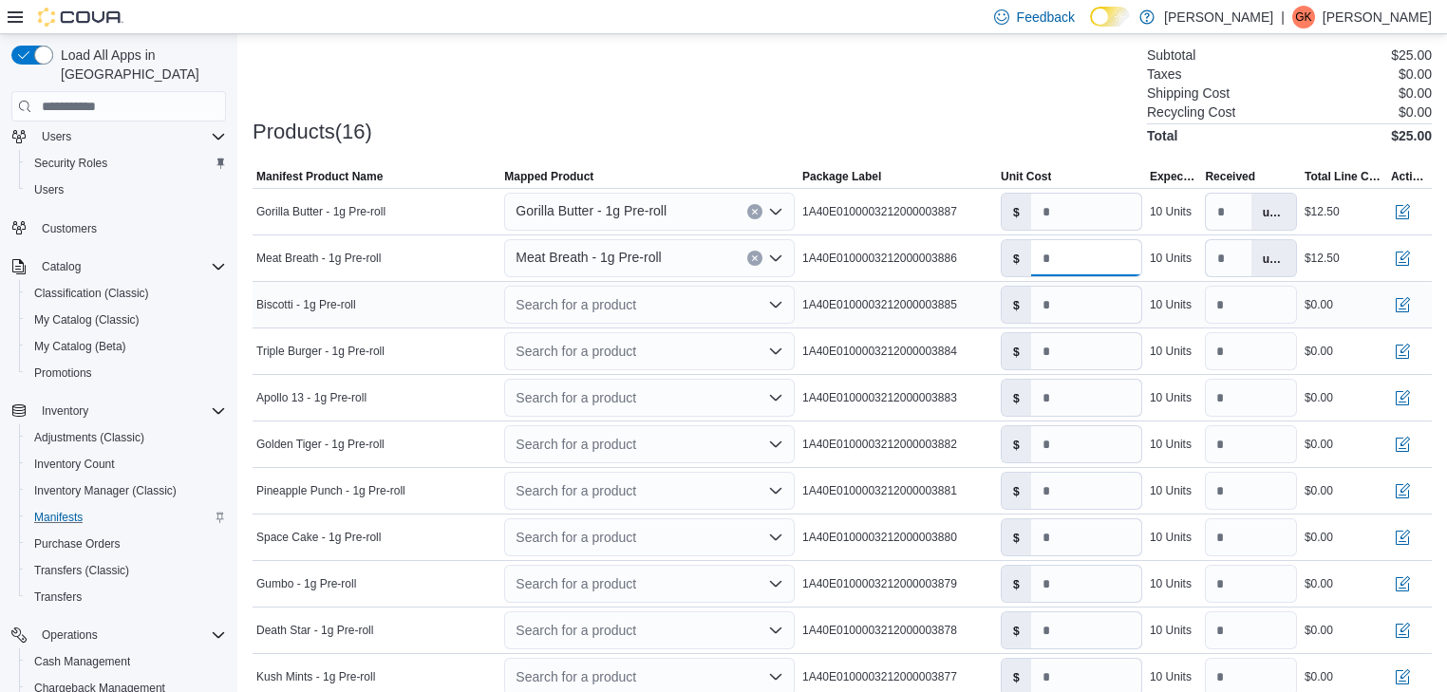
type input "****"
click at [779, 304] on icon "Open list of options" at bounding box center [775, 304] width 15 height 15
click at [596, 337] on div "Create a new product" at bounding box center [595, 337] width 109 height 15
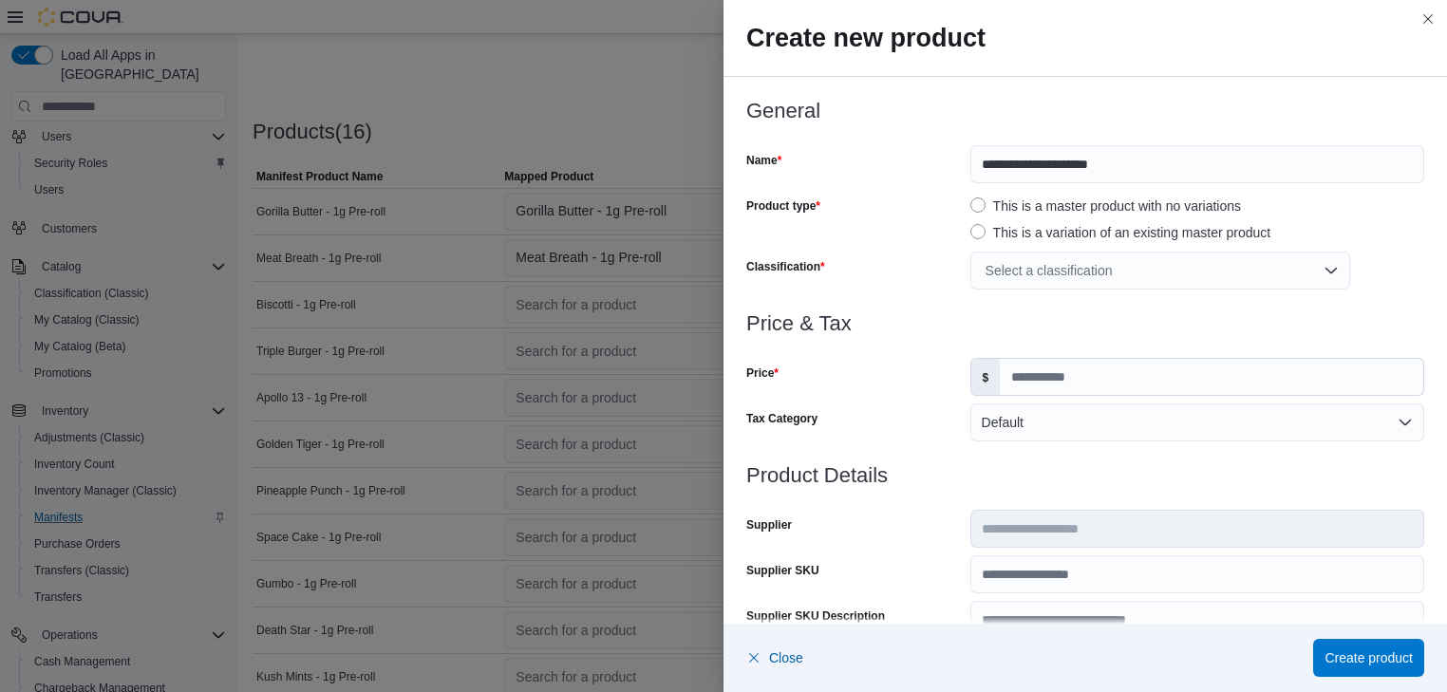
click at [1113, 266] on div "Select a classification" at bounding box center [1160, 271] width 380 height 38
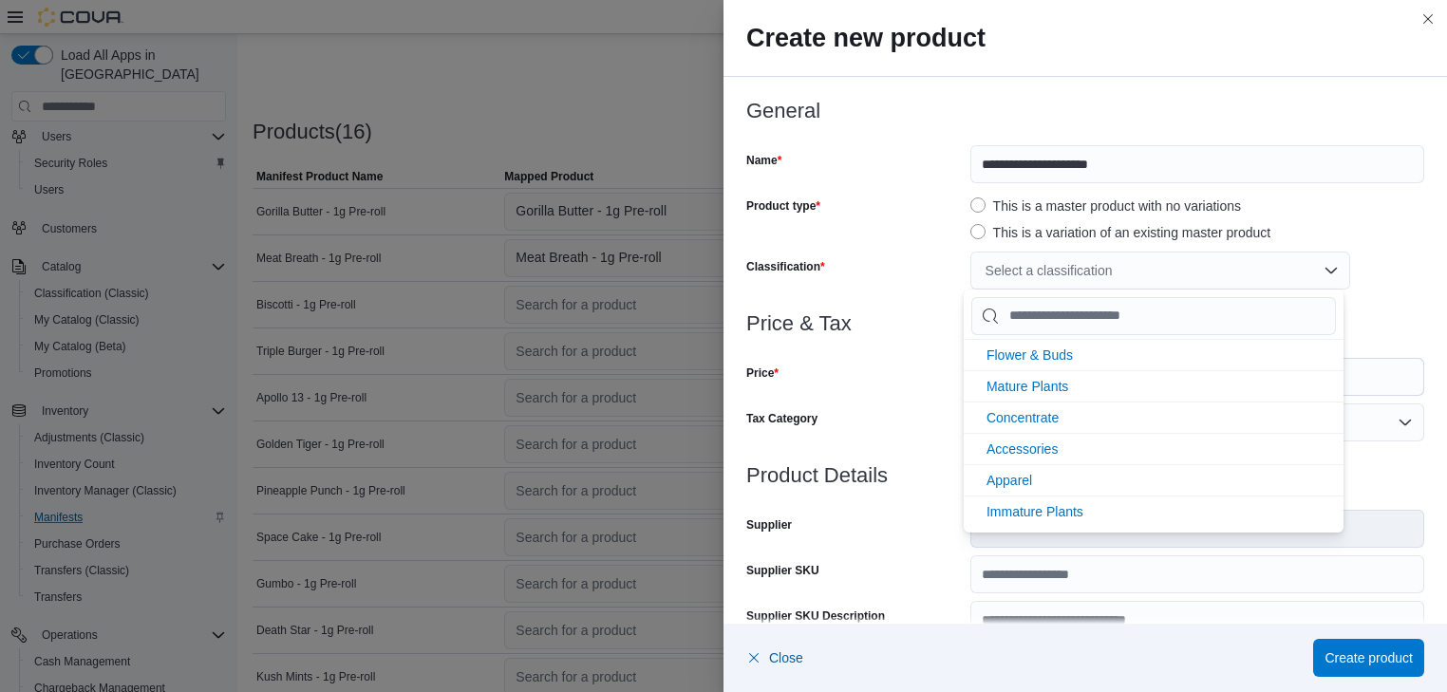
scroll to position [380, 0]
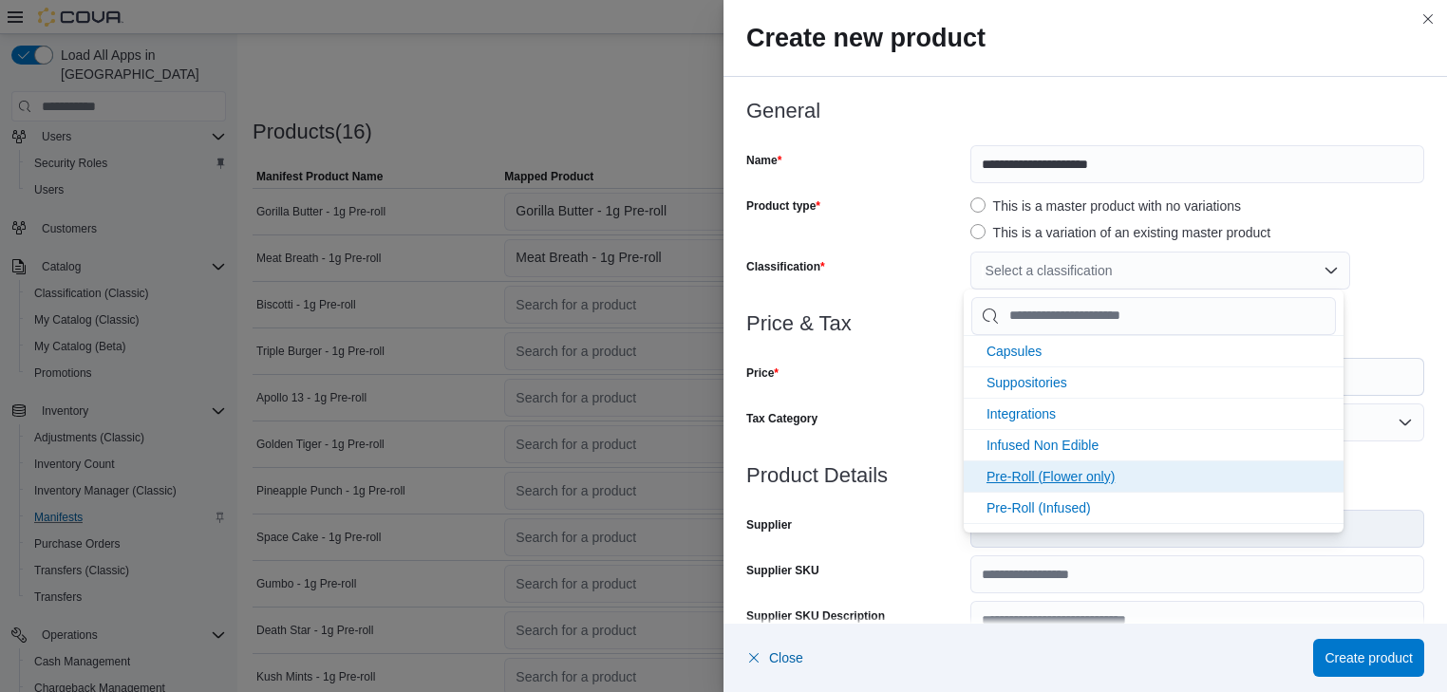
click at [1086, 471] on span "Pre-Roll (Flower only)" at bounding box center [1050, 476] width 128 height 15
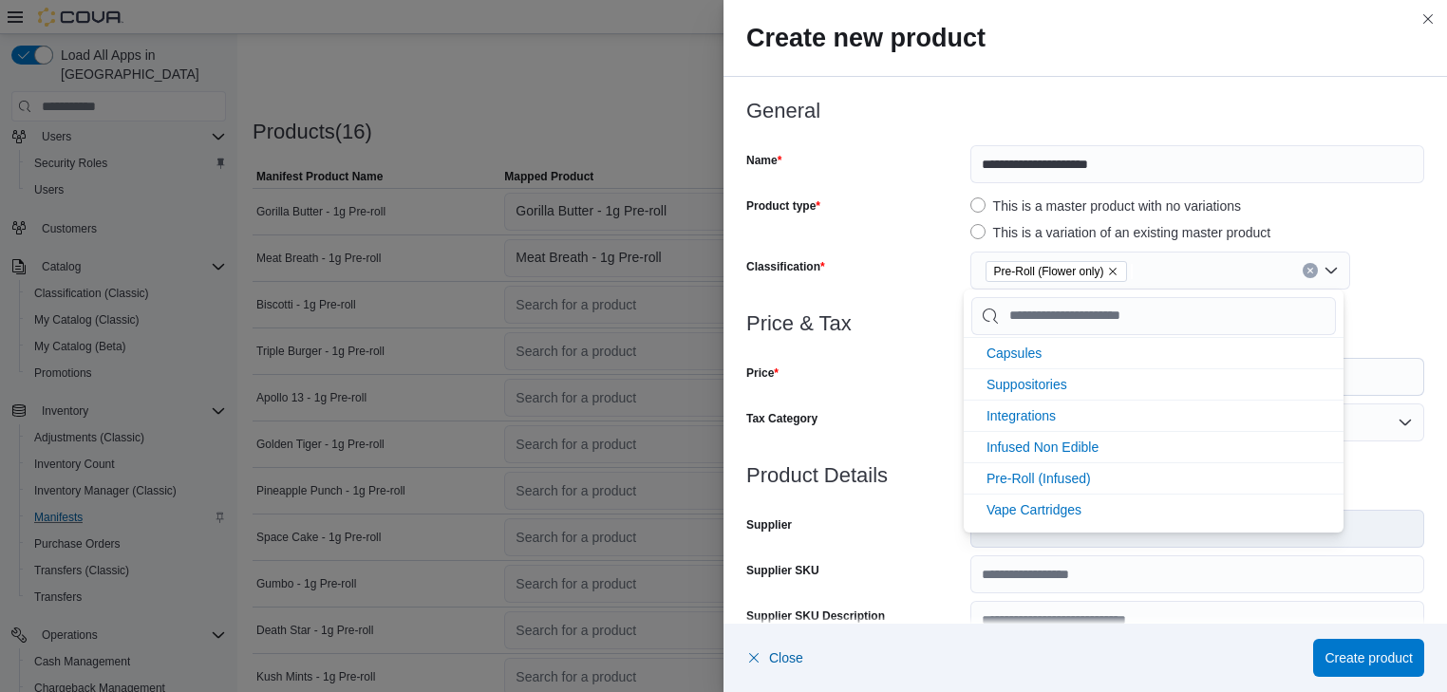
scroll to position [374, 0]
click at [881, 376] on div "Price" at bounding box center [854, 377] width 216 height 38
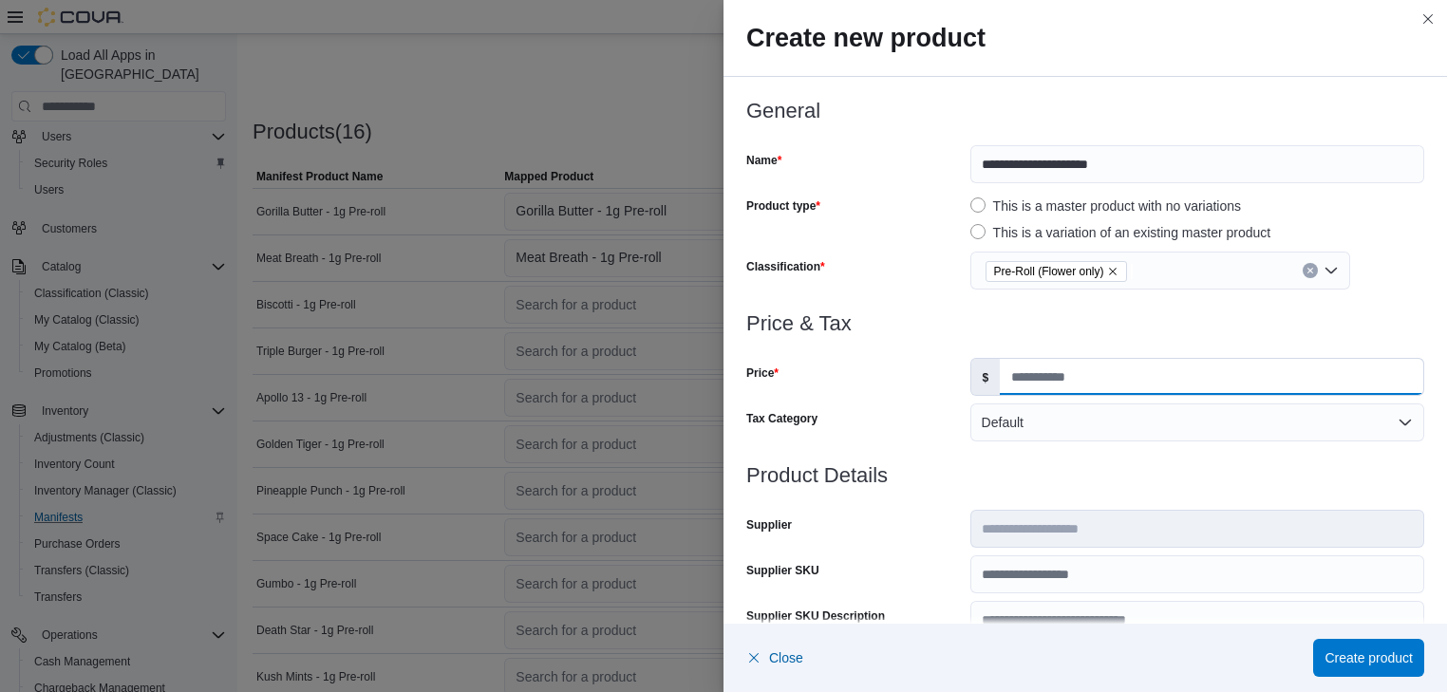
click at [1009, 376] on input "Price" at bounding box center [1211, 377] width 423 height 36
type input "*"
click at [1384, 650] on span "Create product" at bounding box center [1368, 656] width 88 height 19
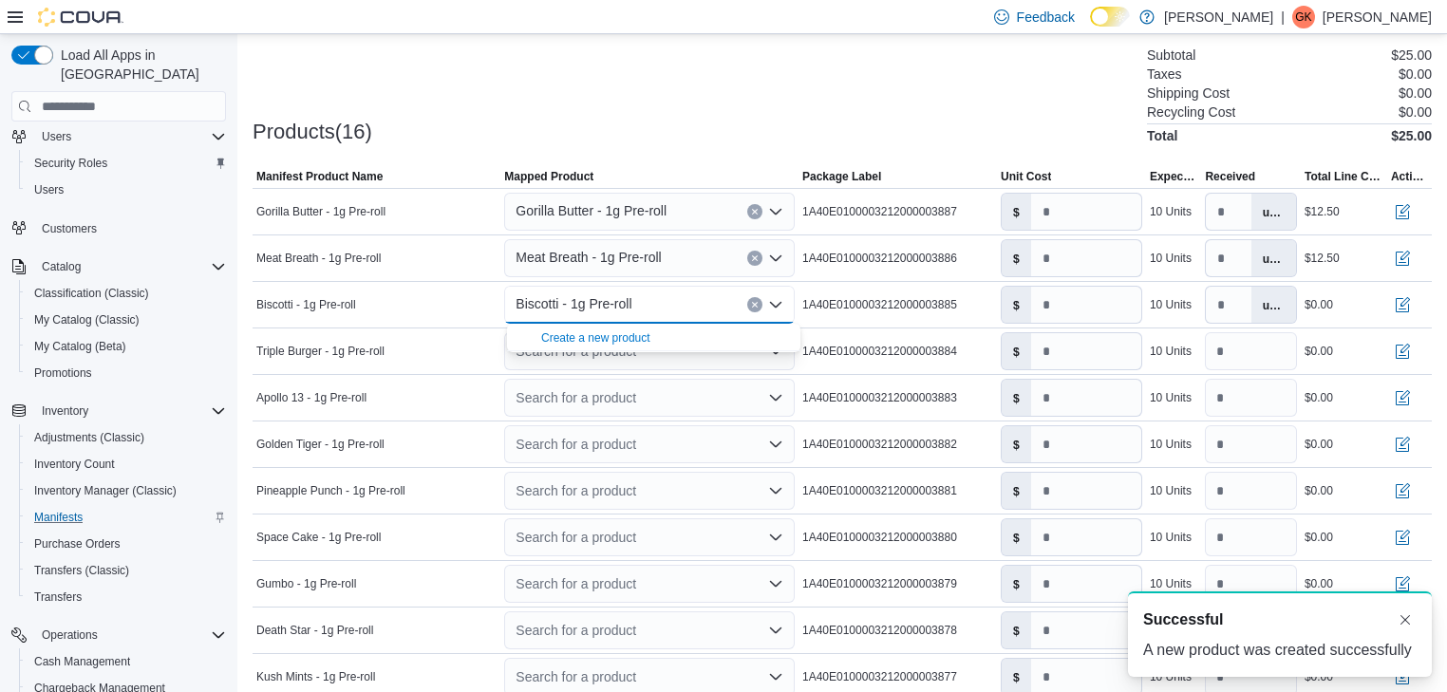
scroll to position [0, 0]
click at [1055, 305] on input "number" at bounding box center [1086, 305] width 110 height 36
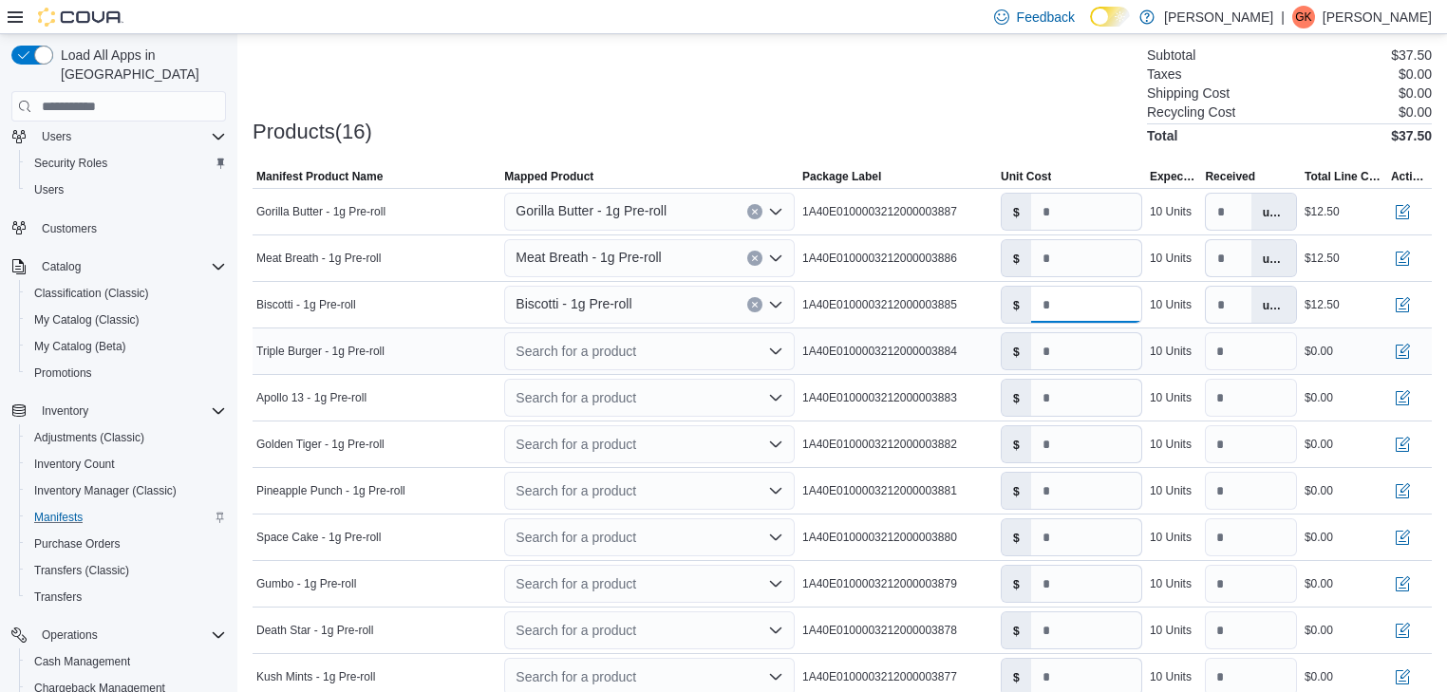
type input "****"
click at [778, 348] on icon "Open list of options" at bounding box center [775, 351] width 15 height 15
click at [625, 378] on div "Create a new product" at bounding box center [595, 384] width 109 height 15
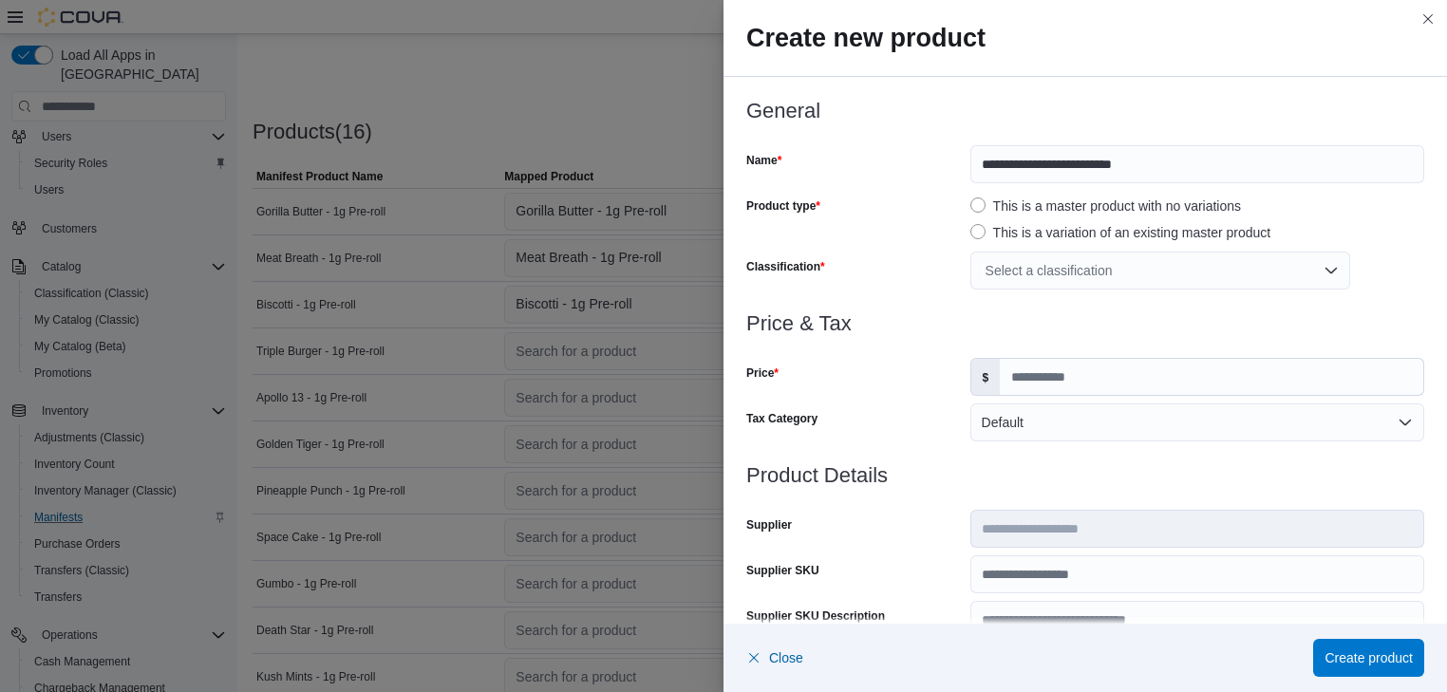
click at [1324, 278] on div "Select a classification" at bounding box center [1160, 271] width 380 height 38
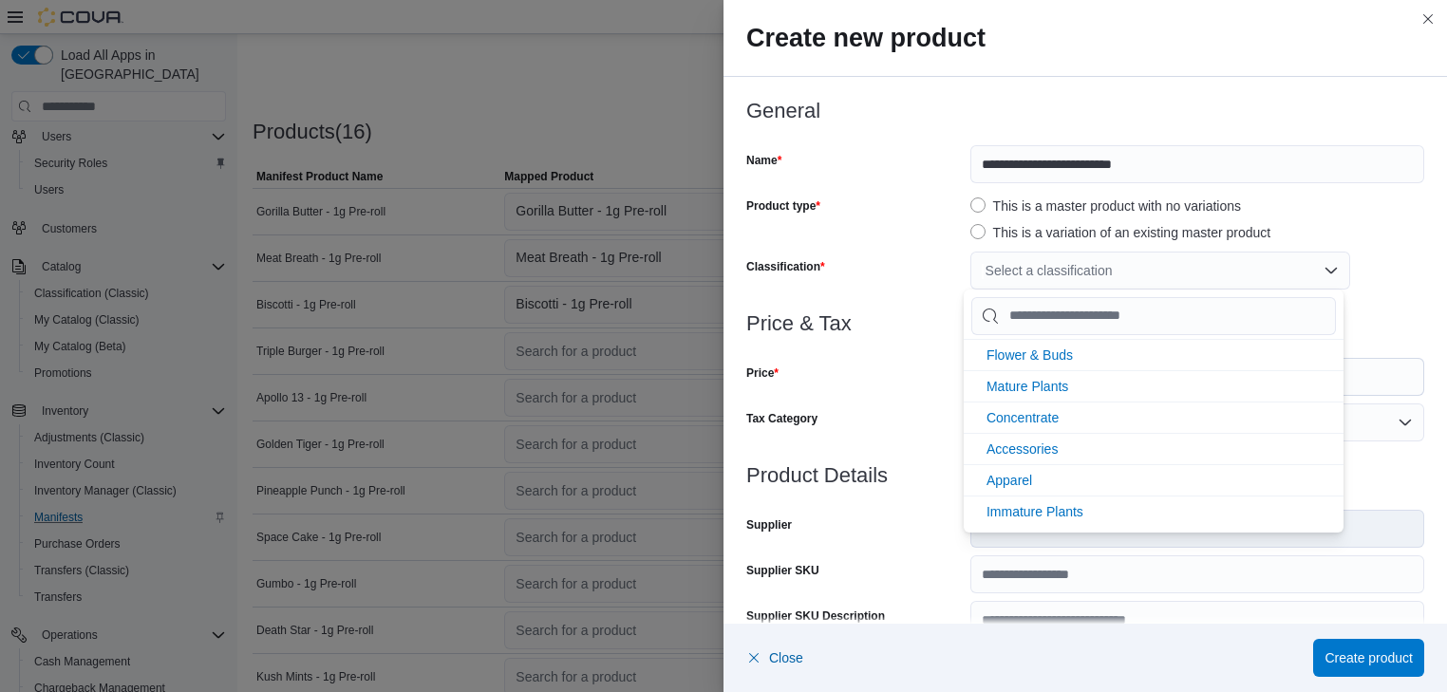
scroll to position [405, 0]
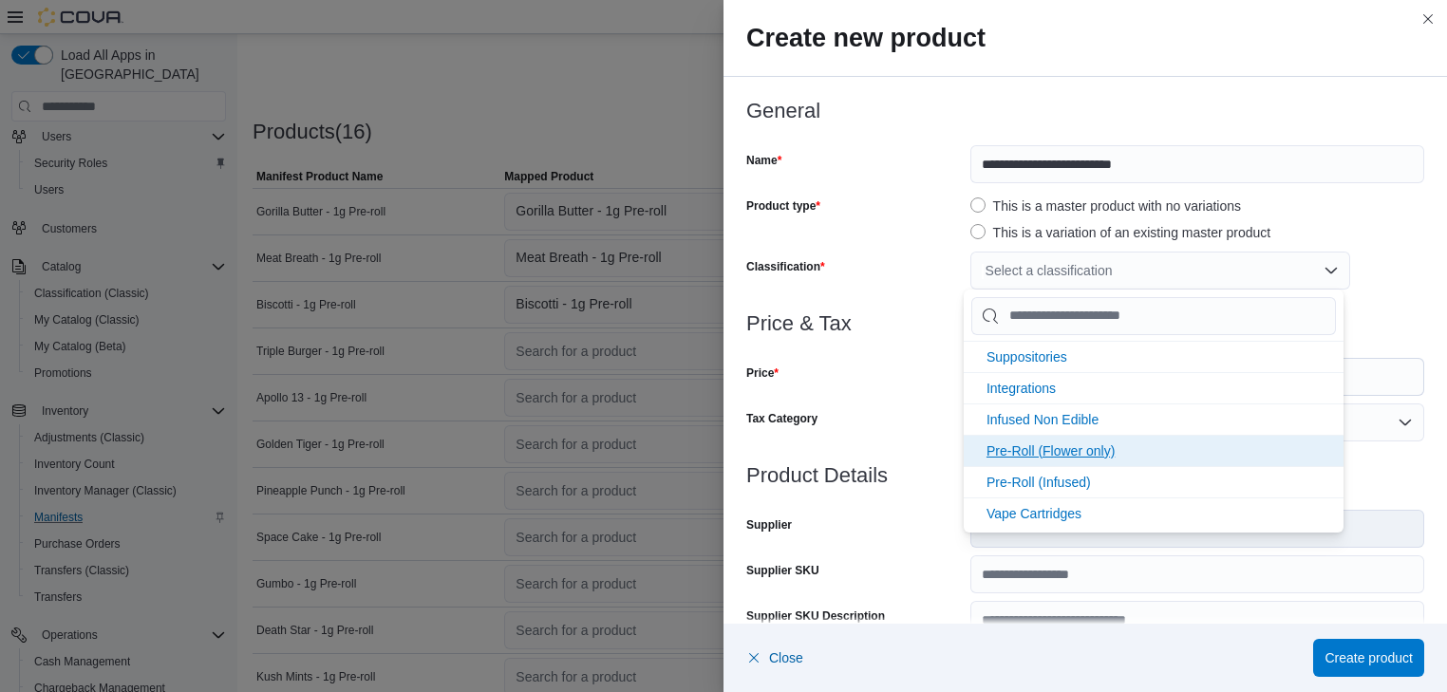
click at [1096, 446] on span "Pre-Roll (Flower only)" at bounding box center [1050, 450] width 128 height 15
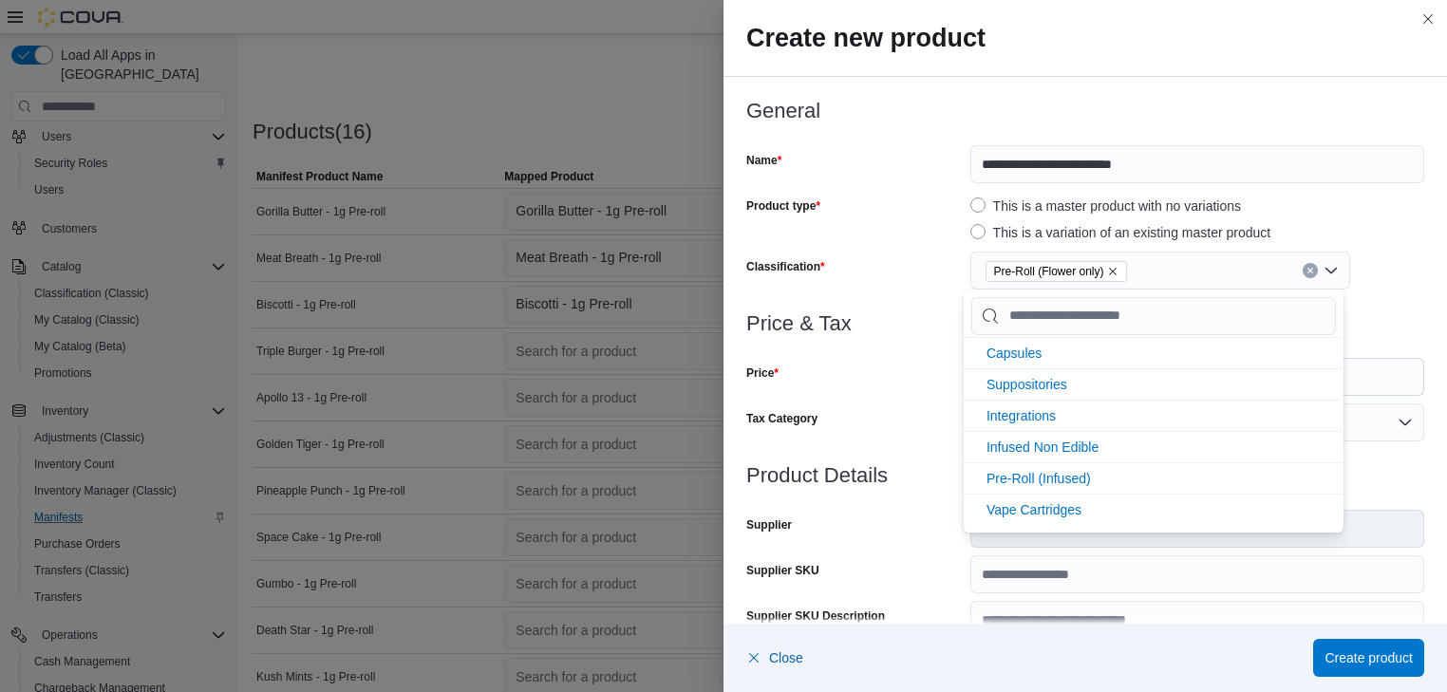
scroll to position [374, 0]
click at [921, 384] on div "Price" at bounding box center [854, 377] width 216 height 38
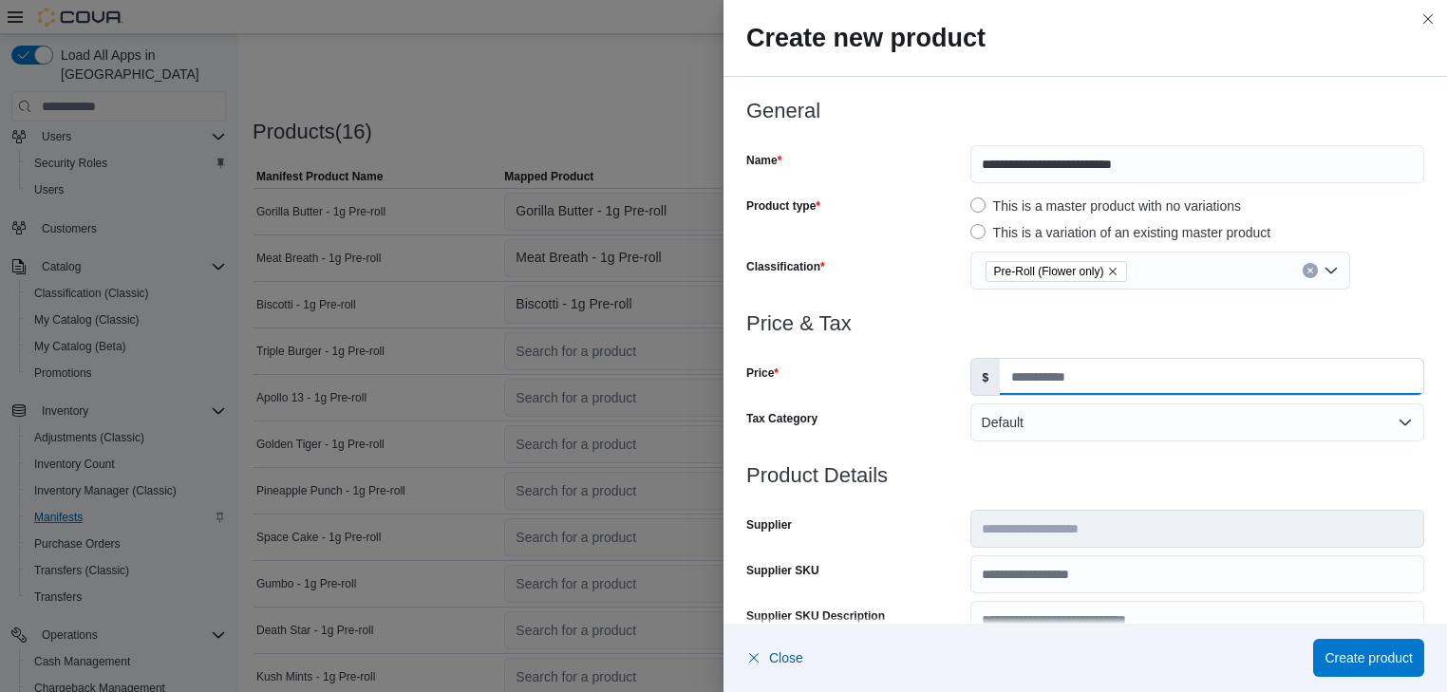
click at [1003, 365] on input "Price" at bounding box center [1211, 377] width 423 height 36
type input "*"
click at [1383, 657] on span "Create product" at bounding box center [1368, 656] width 88 height 19
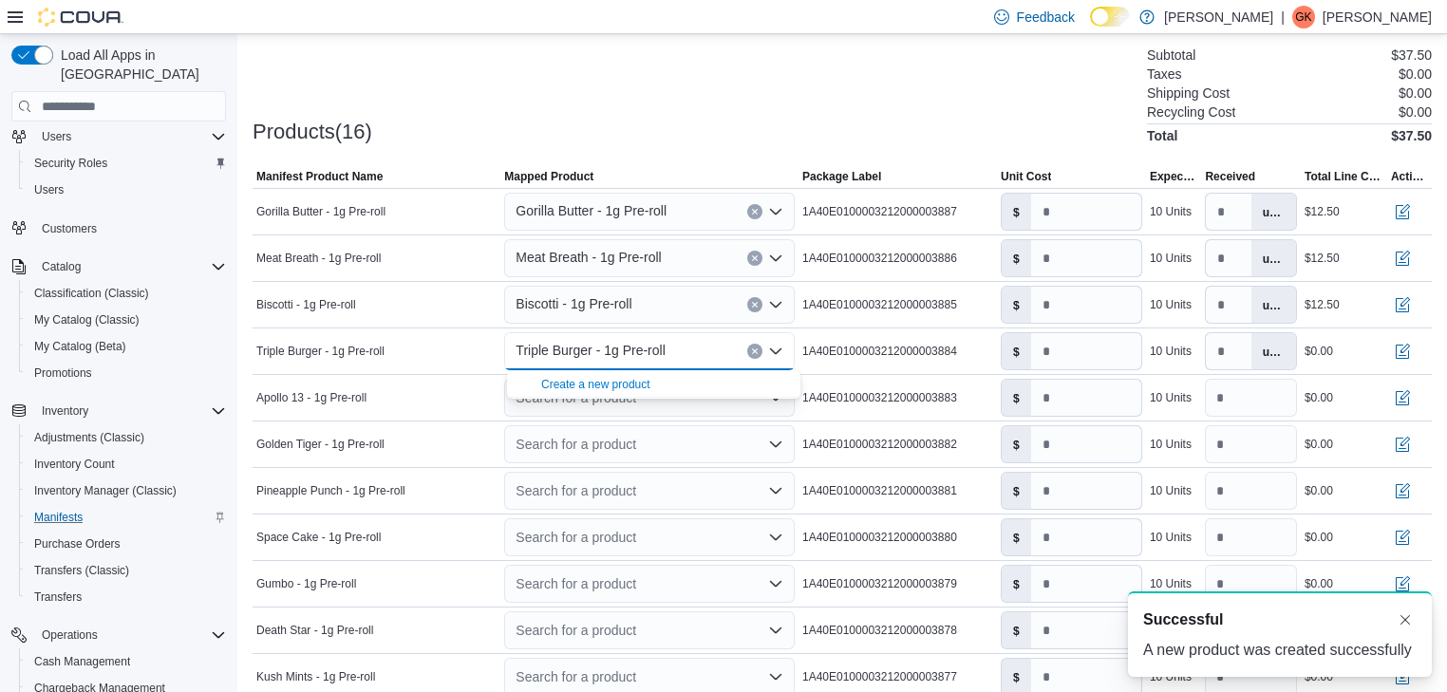
scroll to position [0, 0]
click at [1052, 355] on input "number" at bounding box center [1086, 351] width 110 height 36
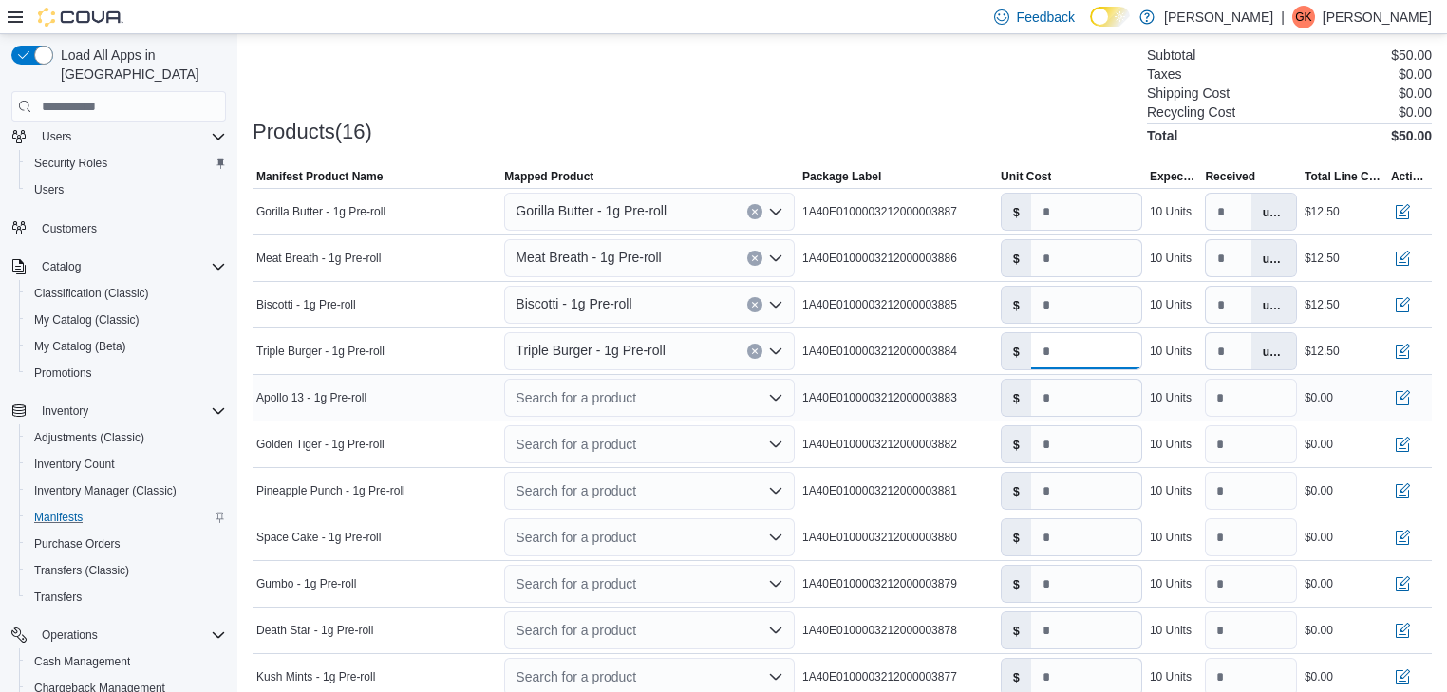
type input "****"
click at [779, 396] on icon "Open list of options" at bounding box center [775, 397] width 15 height 15
click at [585, 427] on div "Create a new product" at bounding box center [595, 430] width 109 height 15
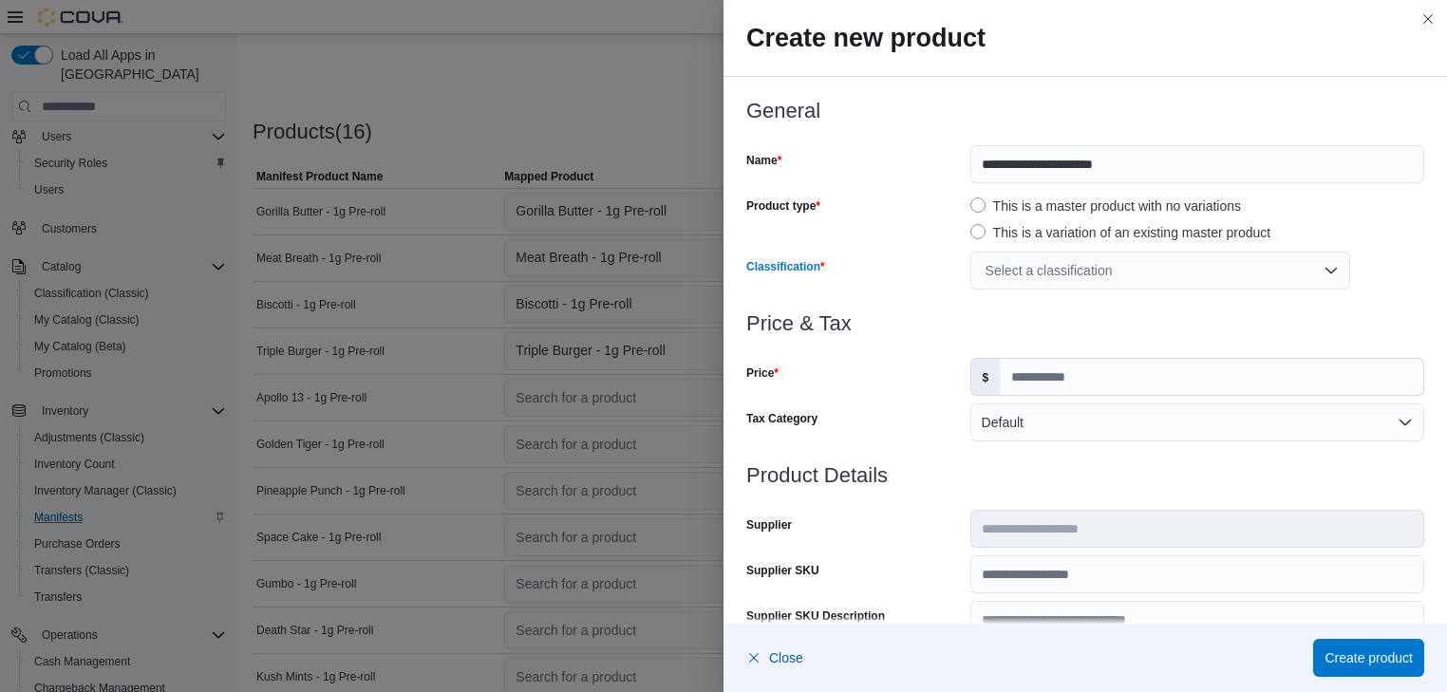
click at [1321, 272] on div "Select a classification" at bounding box center [1160, 271] width 380 height 38
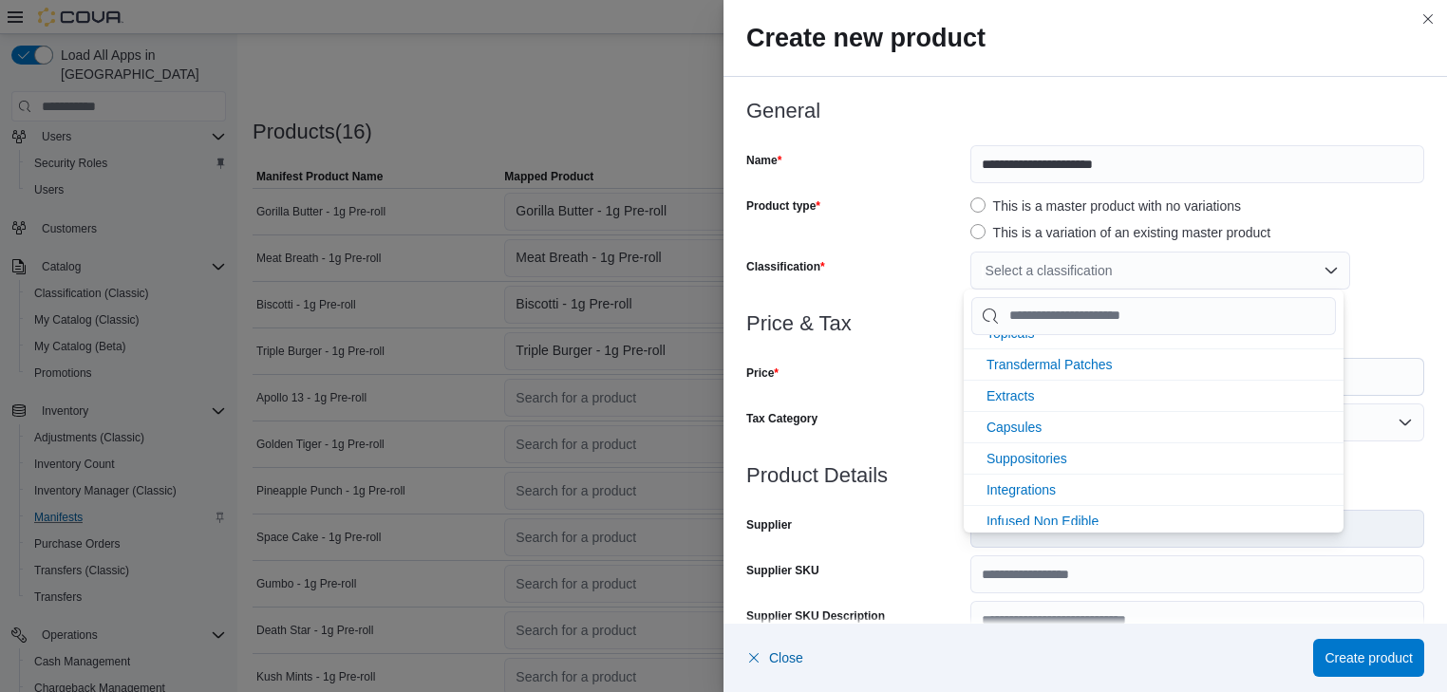
scroll to position [405, 0]
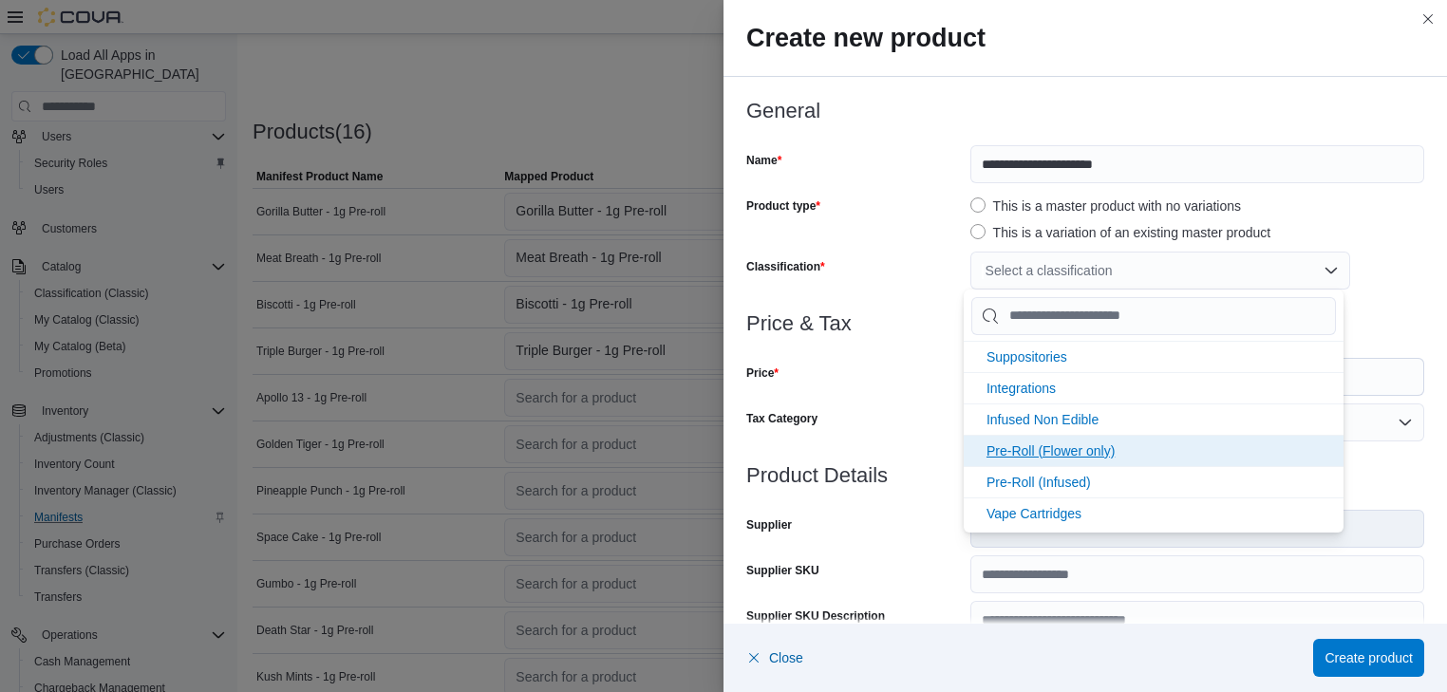
click at [1005, 444] on span "Pre-Roll (Flower only)" at bounding box center [1050, 450] width 128 height 15
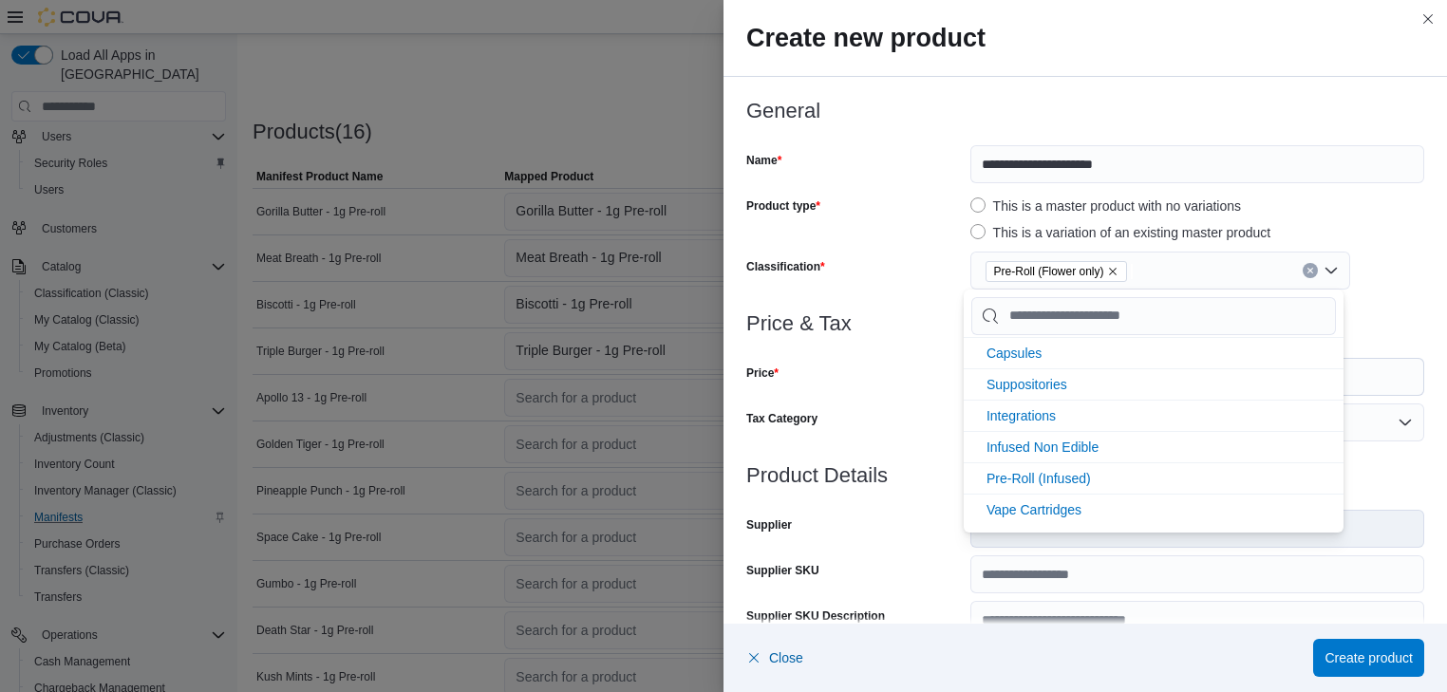
scroll to position [374, 0]
click at [849, 387] on div "Price" at bounding box center [854, 377] width 216 height 38
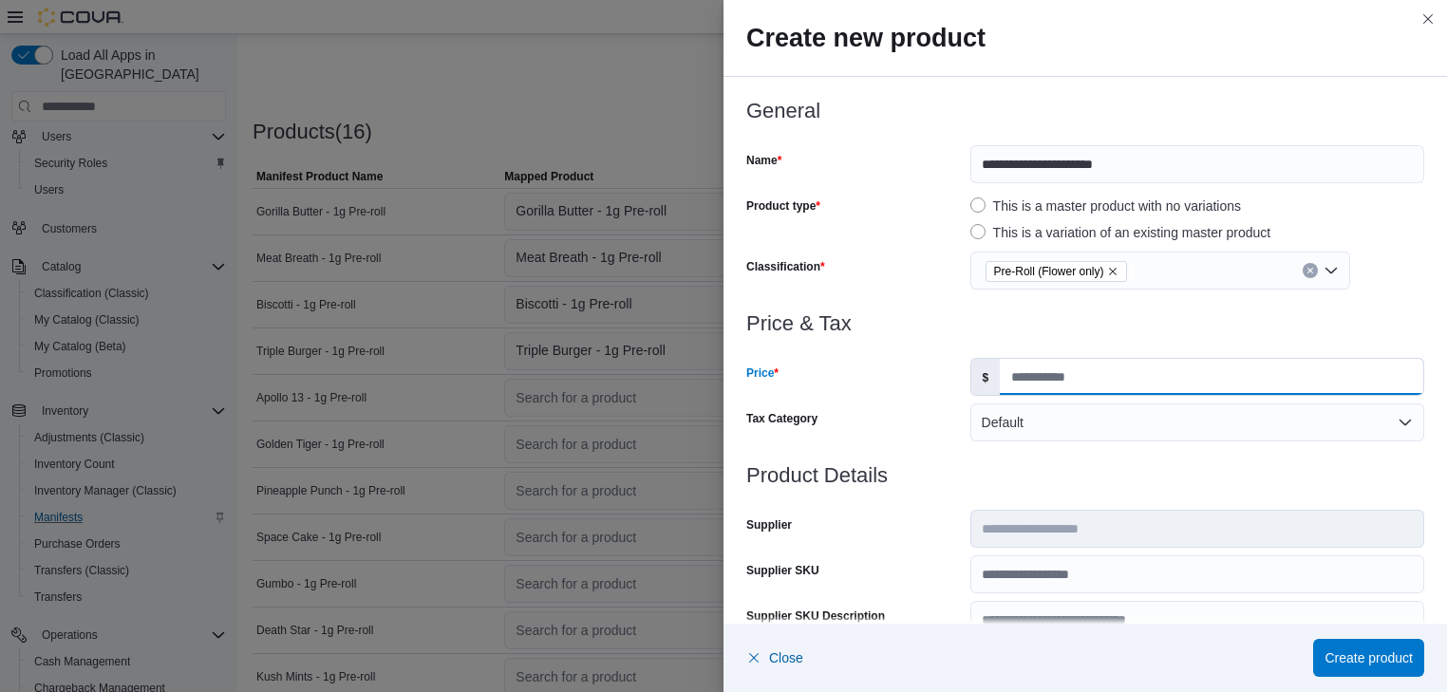
click at [1005, 378] on input "Price" at bounding box center [1211, 377] width 423 height 36
type input "*"
click at [1395, 652] on span "Create product" at bounding box center [1368, 656] width 88 height 19
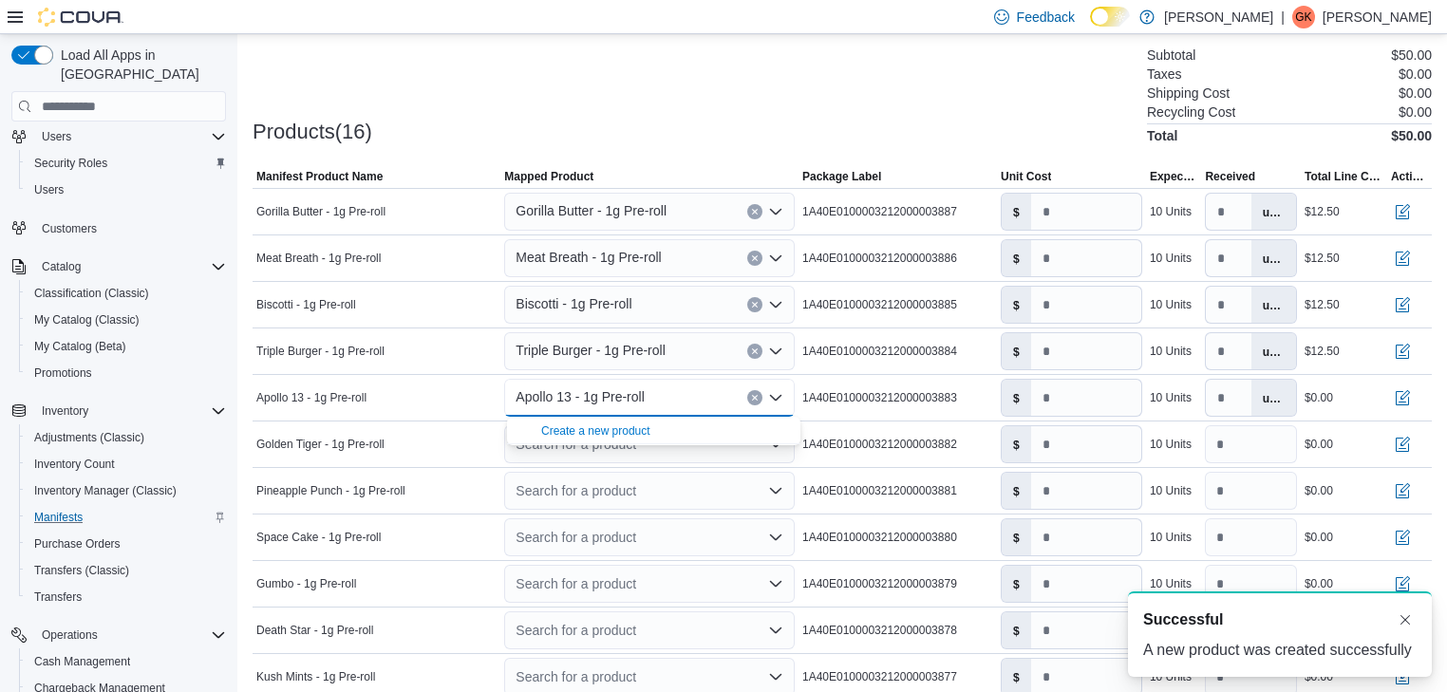
scroll to position [0, 0]
click at [1052, 399] on input "number" at bounding box center [1086, 398] width 110 height 36
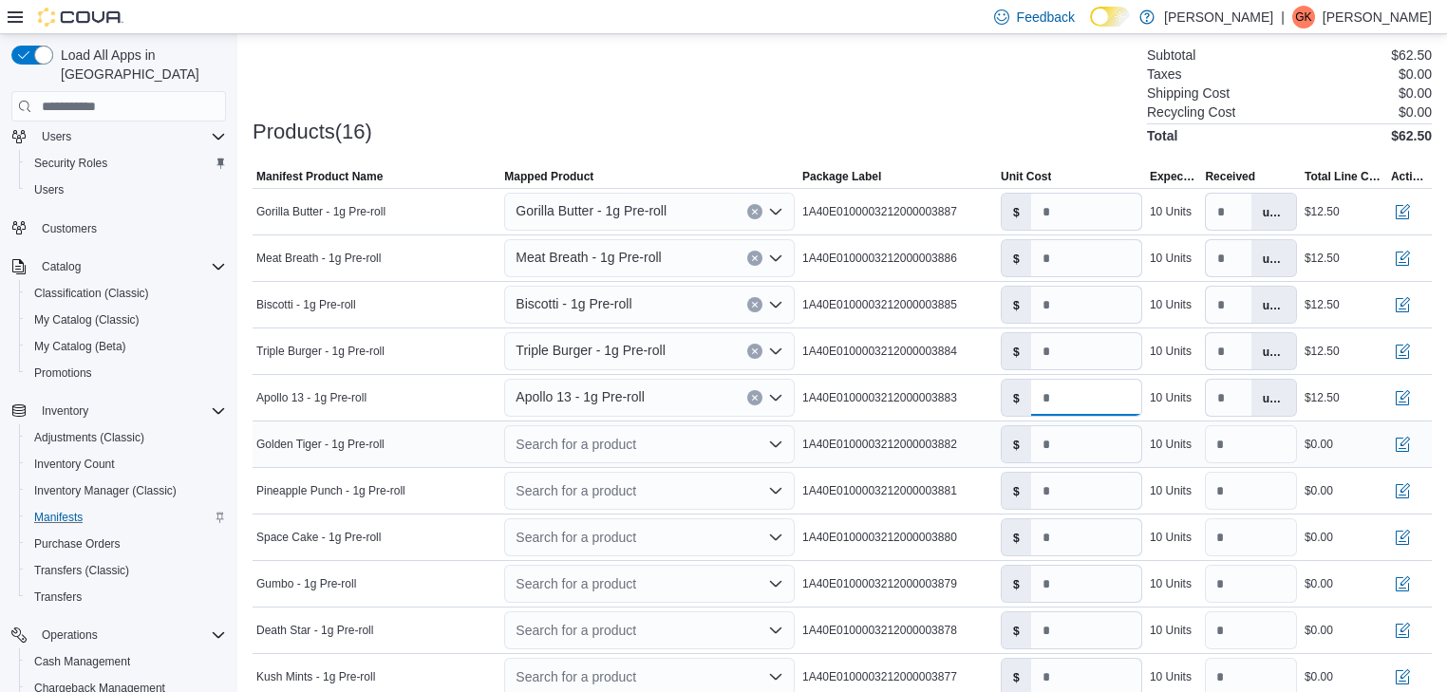
type input "****"
click at [775, 441] on icon "Open list of options" at bounding box center [775, 444] width 11 height 6
click at [624, 478] on div "Create a new product" at bounding box center [595, 476] width 109 height 15
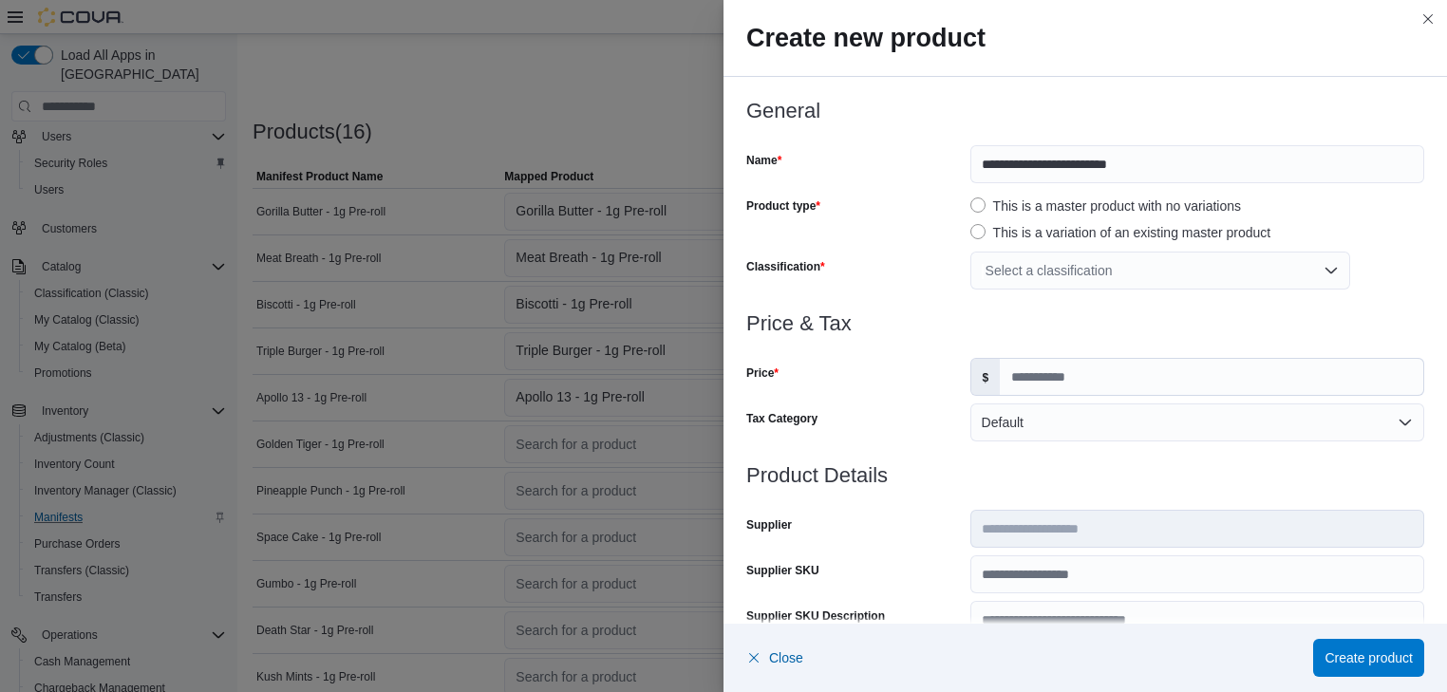
click at [1331, 266] on div "Select a classification" at bounding box center [1160, 271] width 380 height 38
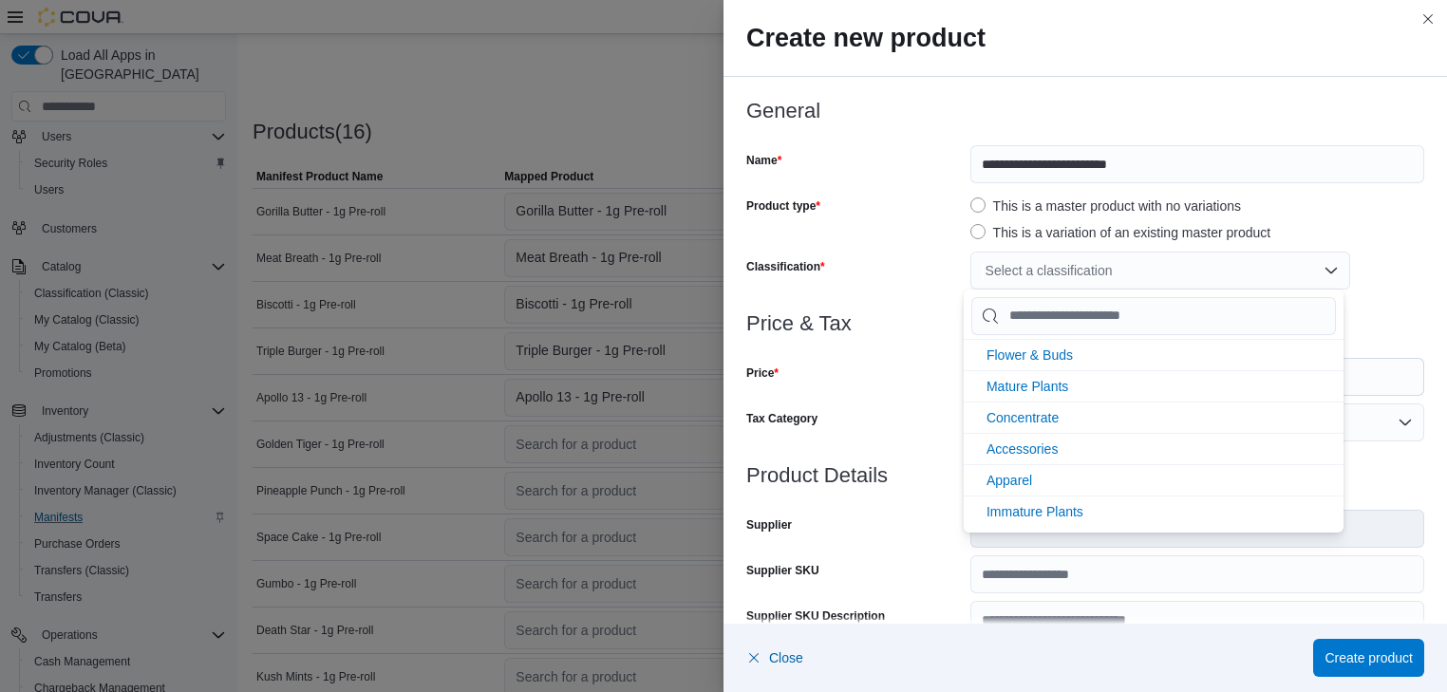
scroll to position [405, 0]
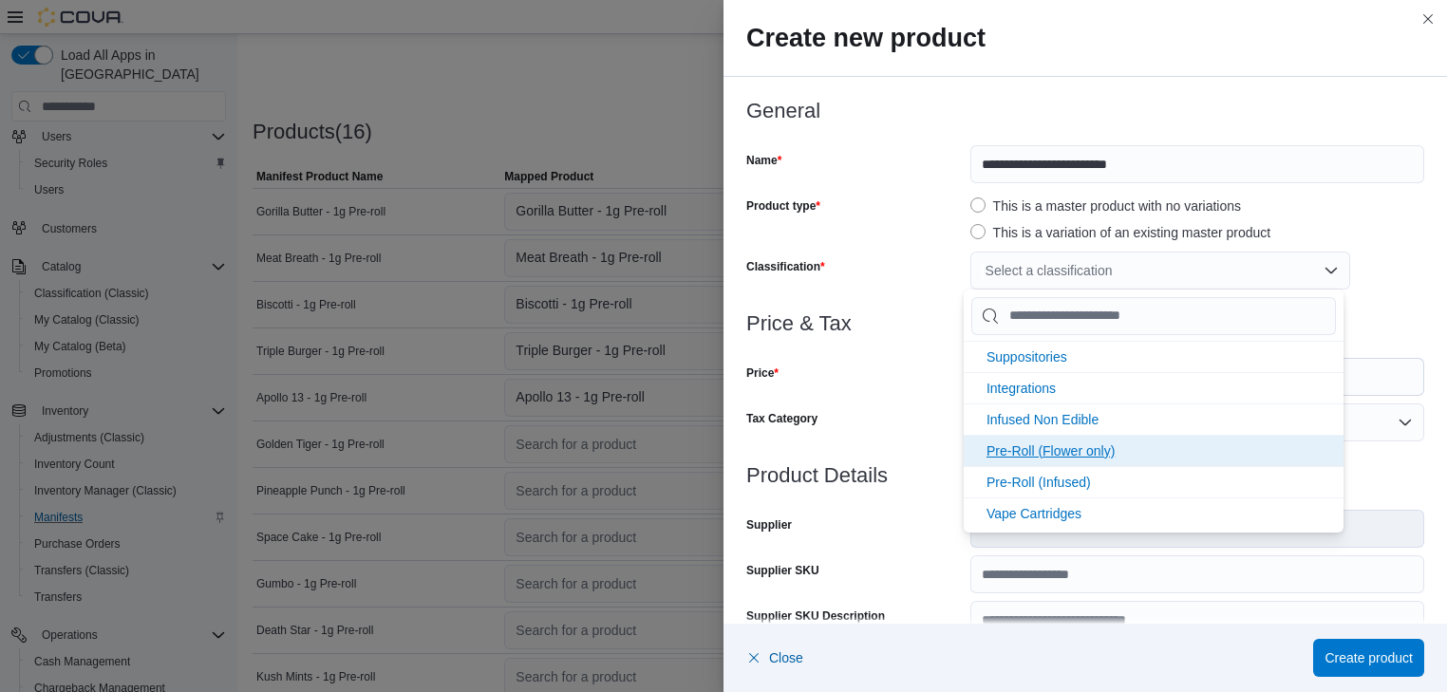
click at [1078, 446] on span "Pre-Roll (Flower only)" at bounding box center [1050, 450] width 128 height 15
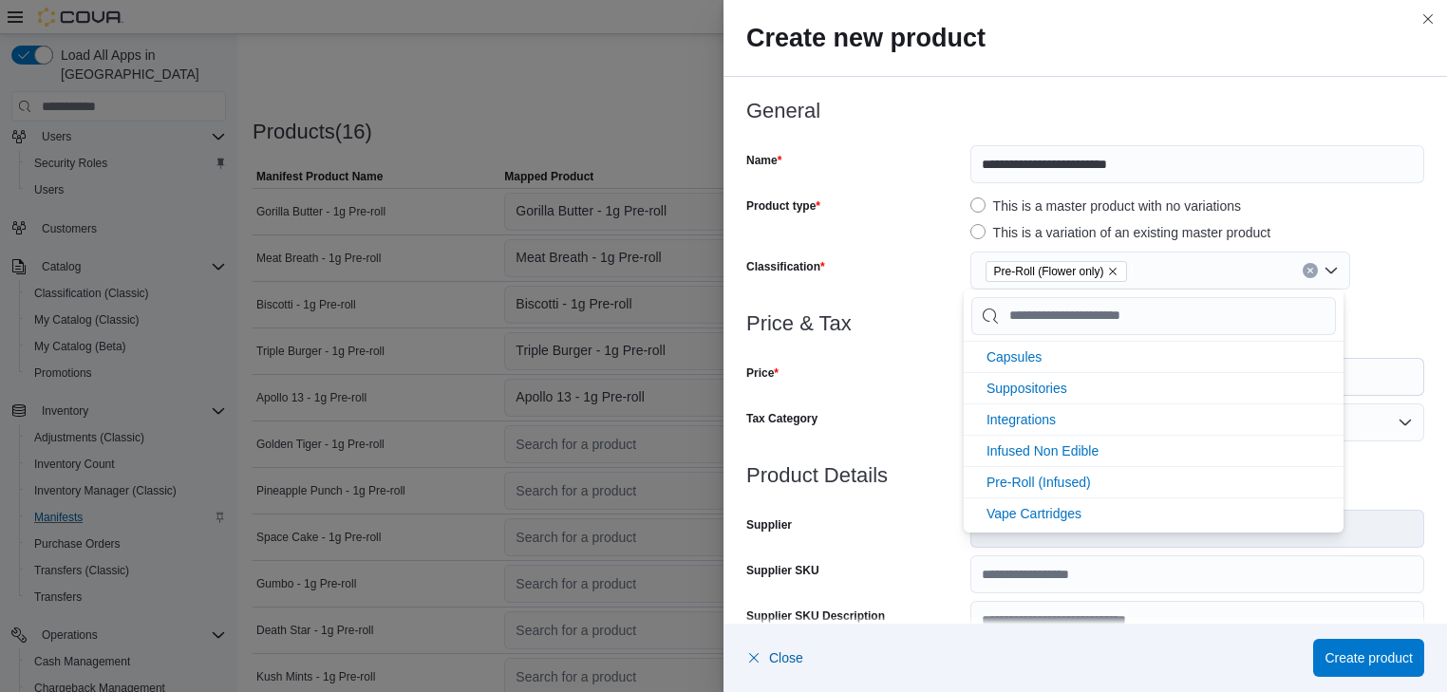
click at [885, 369] on div "Price" at bounding box center [854, 377] width 216 height 38
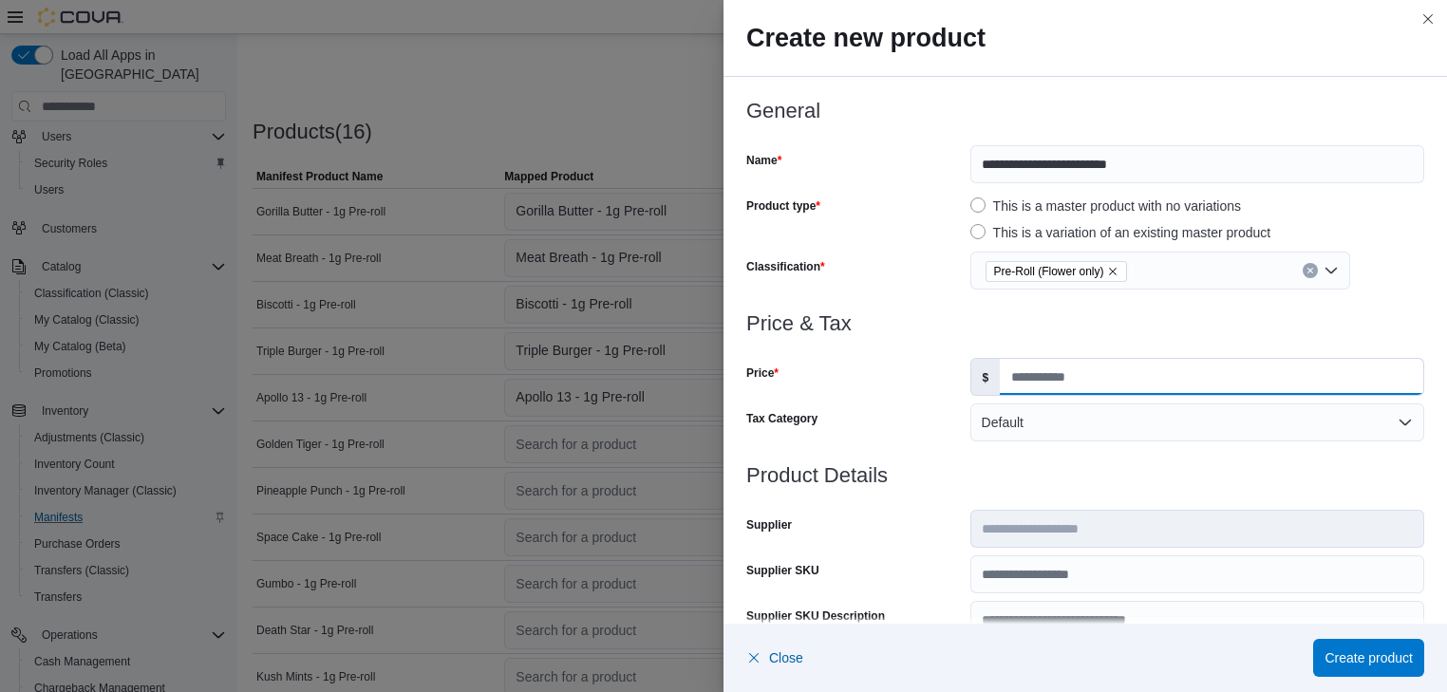
click at [1009, 377] on input "Price" at bounding box center [1211, 377] width 423 height 36
type input "*"
click at [1346, 656] on span "Create product" at bounding box center [1368, 656] width 88 height 19
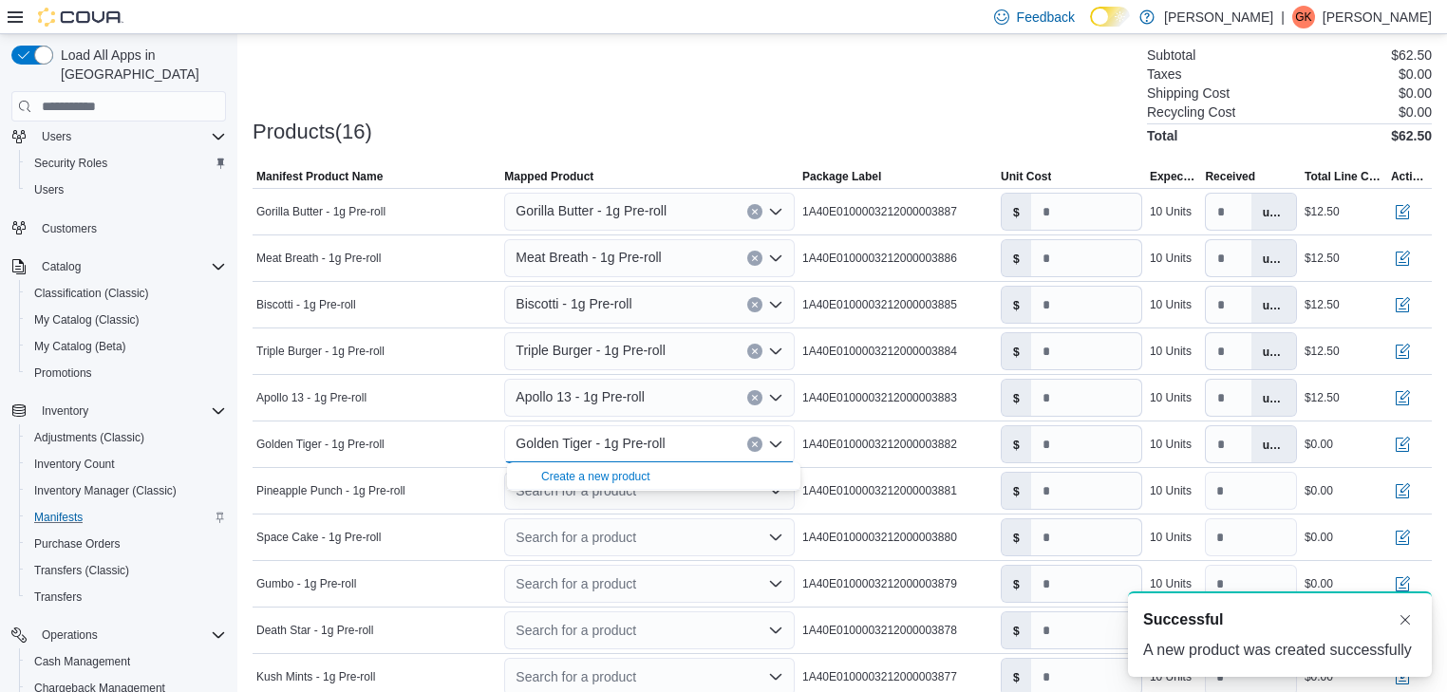
scroll to position [0, 0]
click at [1050, 452] on input "number" at bounding box center [1086, 444] width 110 height 36
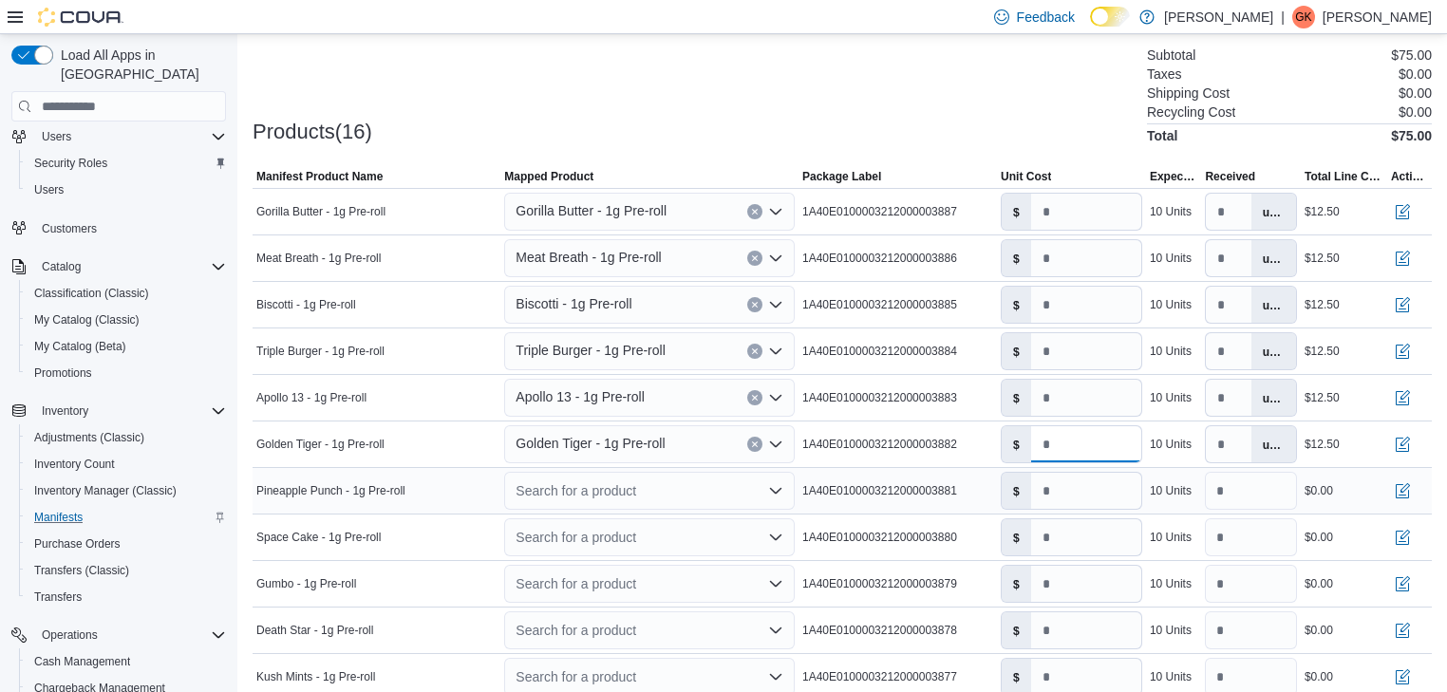
type input "****"
click at [775, 485] on icon "Open list of options" at bounding box center [775, 490] width 15 height 15
click at [556, 524] on div "Create a new product" at bounding box center [595, 522] width 109 height 15
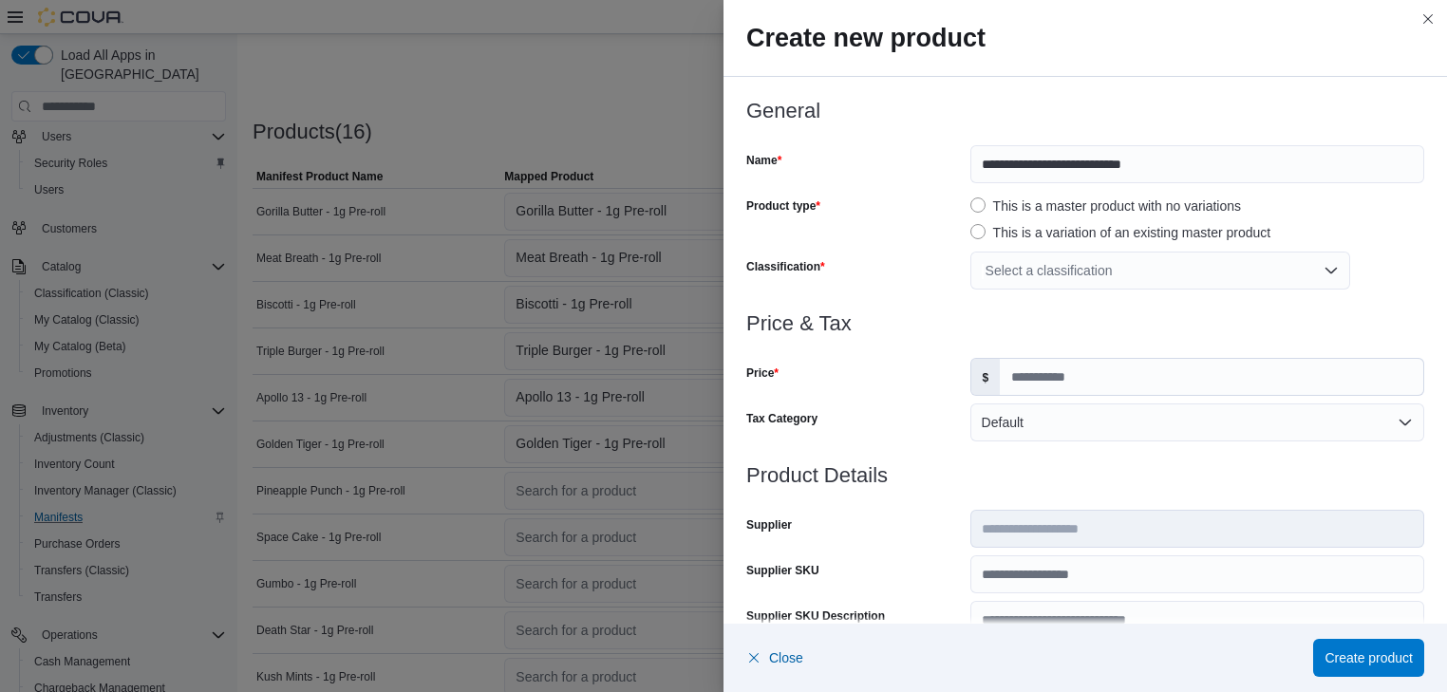
click at [1328, 264] on div "Select a classification" at bounding box center [1160, 271] width 380 height 38
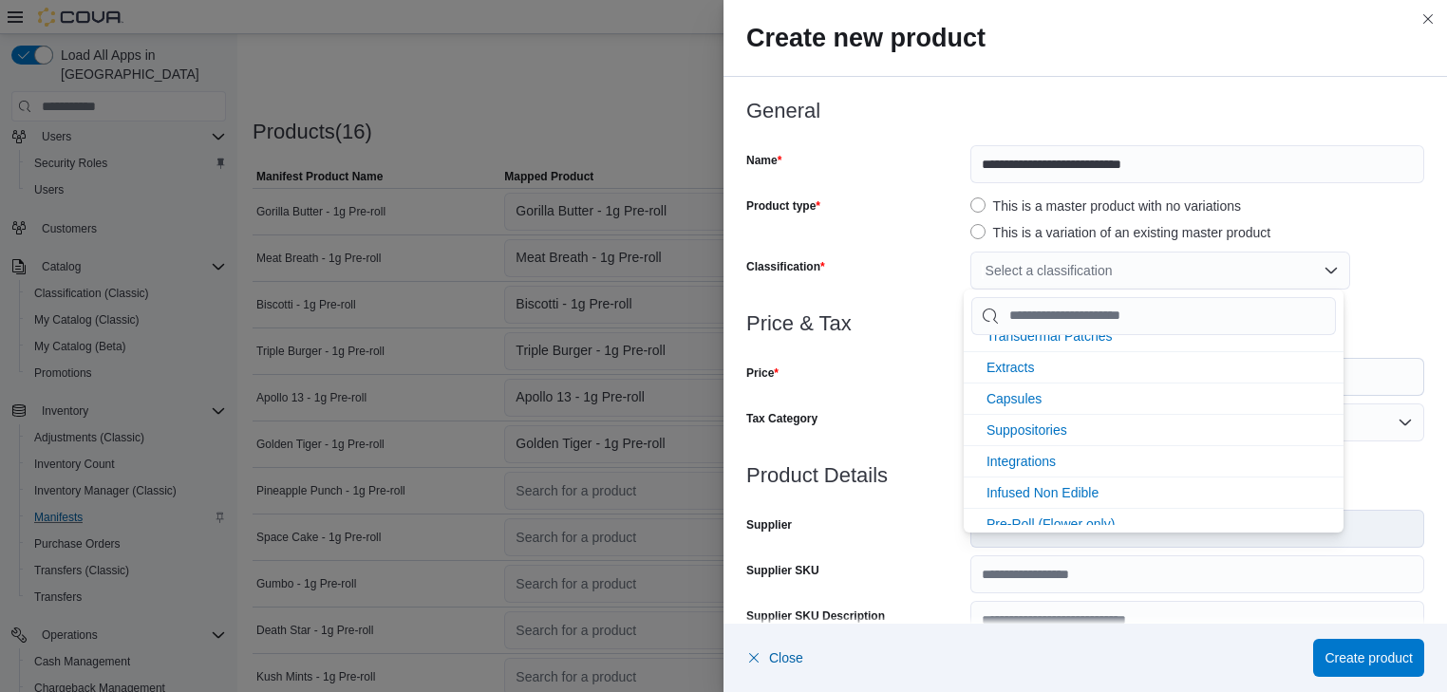
scroll to position [405, 0]
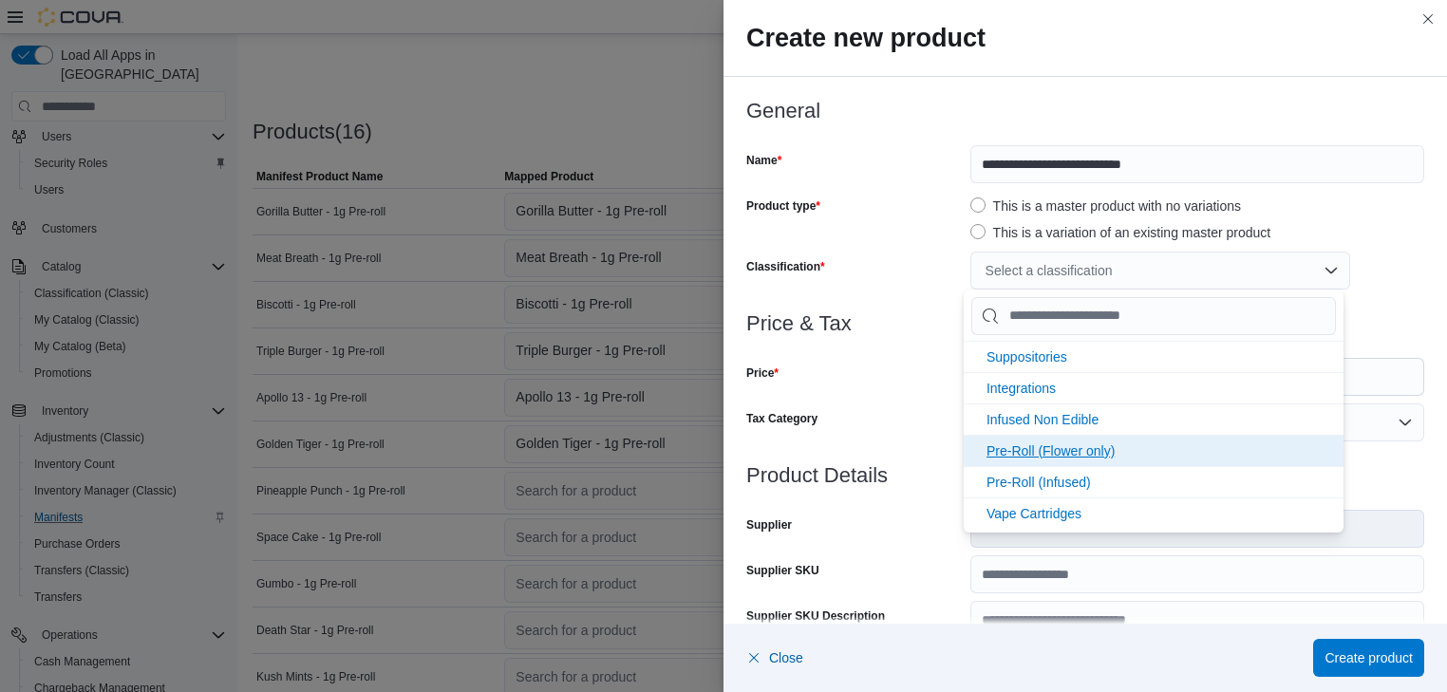
click at [1078, 443] on span "Pre-Roll (Flower only)" at bounding box center [1050, 450] width 128 height 15
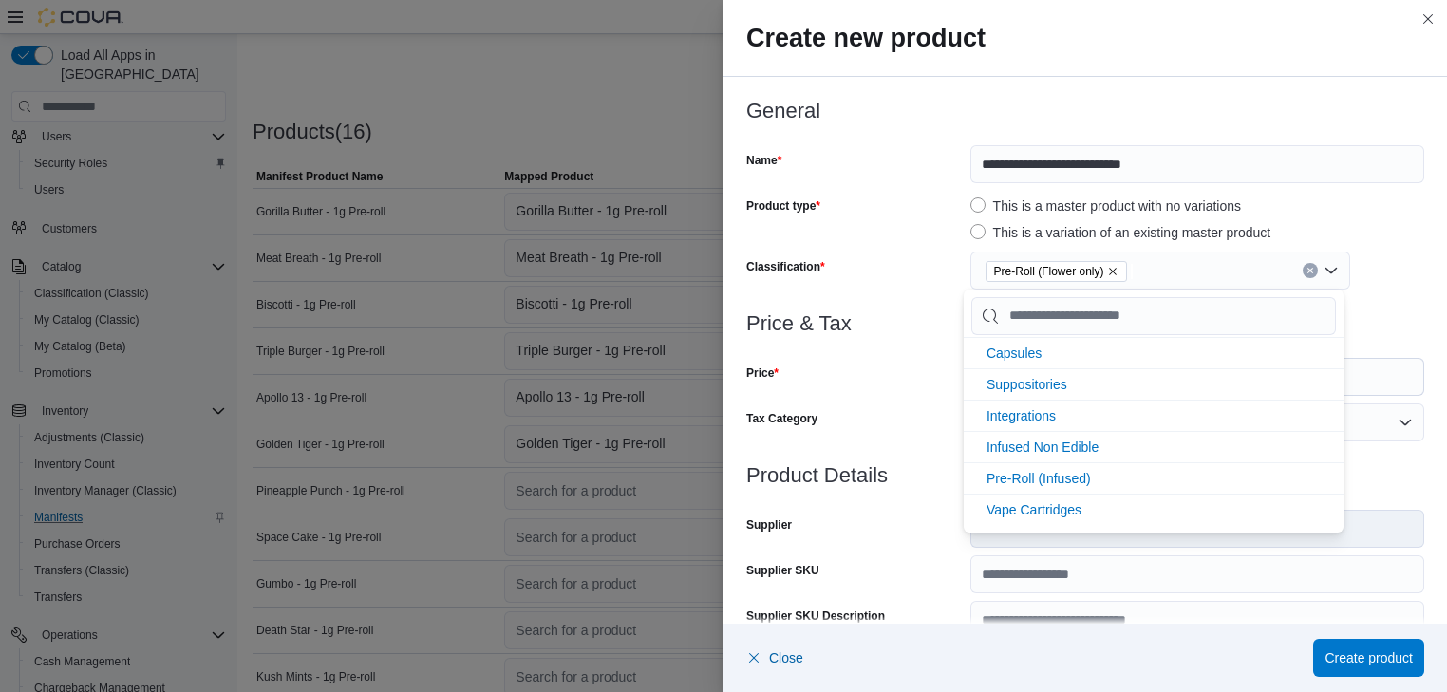
scroll to position [374, 0]
click at [892, 382] on div "Price" at bounding box center [854, 377] width 216 height 38
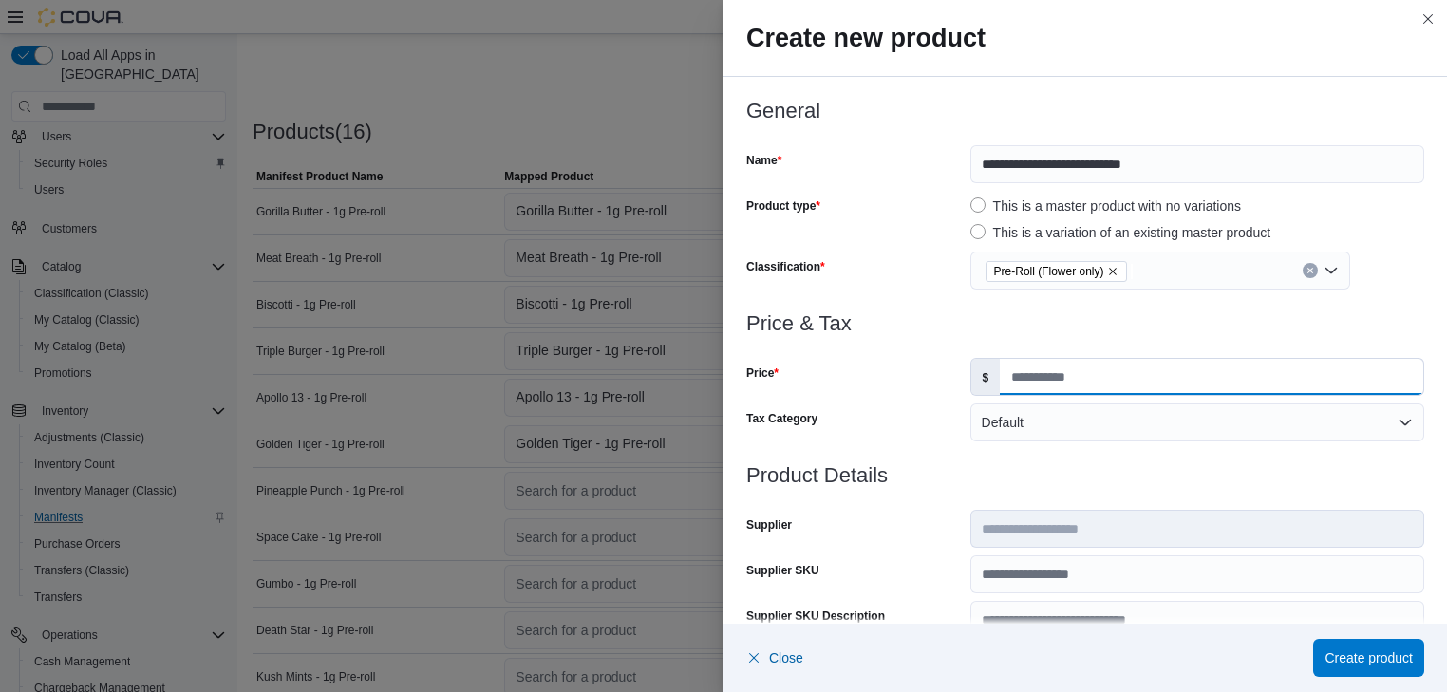
click at [1010, 379] on input "Price" at bounding box center [1211, 377] width 423 height 36
type input "*"
click at [1386, 654] on span "Create product" at bounding box center [1368, 656] width 88 height 19
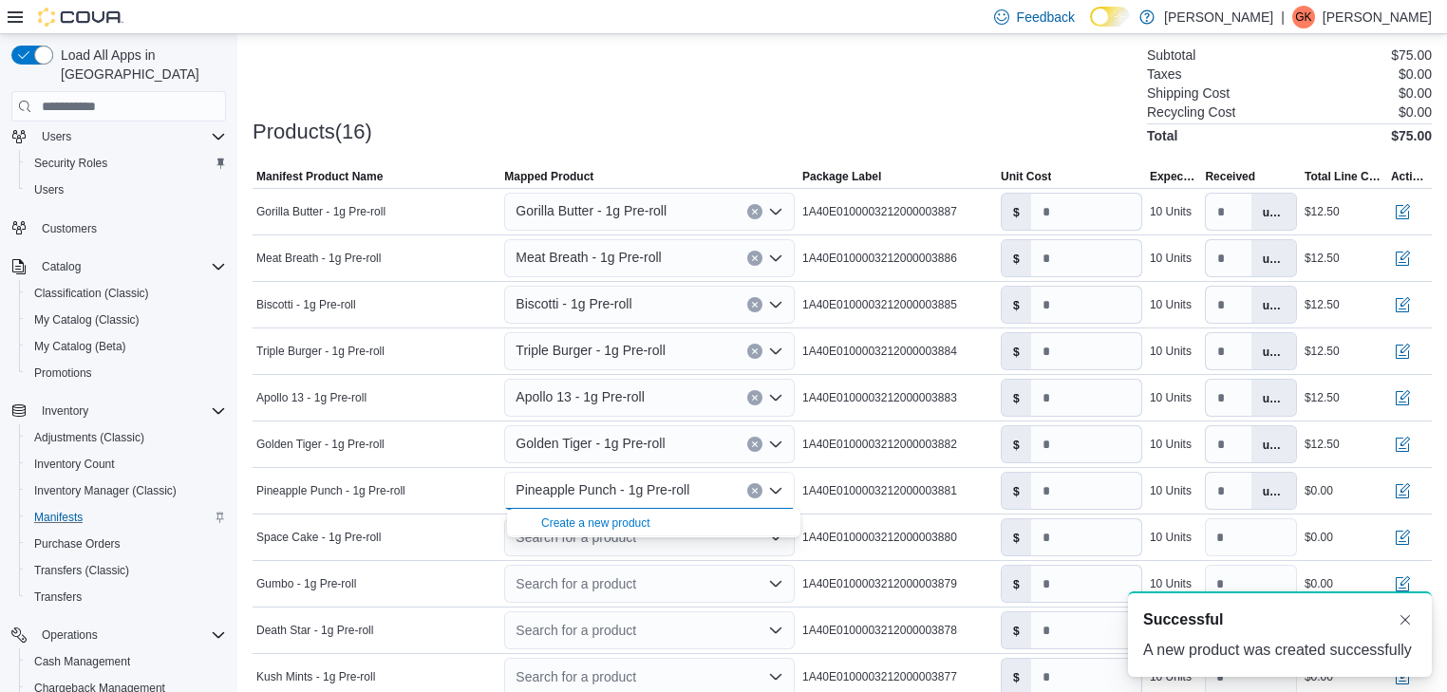
scroll to position [0, 0]
click at [1048, 491] on input "number" at bounding box center [1086, 491] width 110 height 36
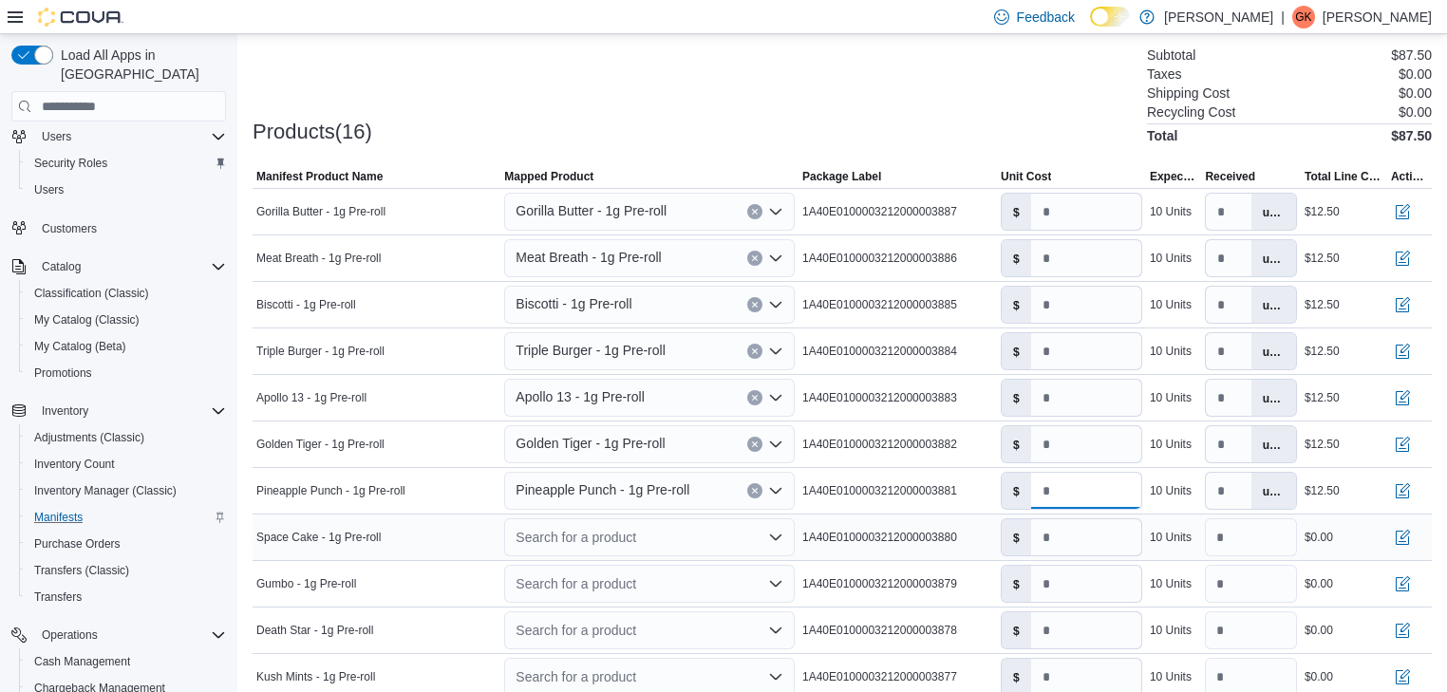
type input "****"
click at [781, 537] on icon "Open list of options" at bounding box center [775, 537] width 11 height 6
click at [600, 571] on div "Create a new product" at bounding box center [595, 569] width 109 height 15
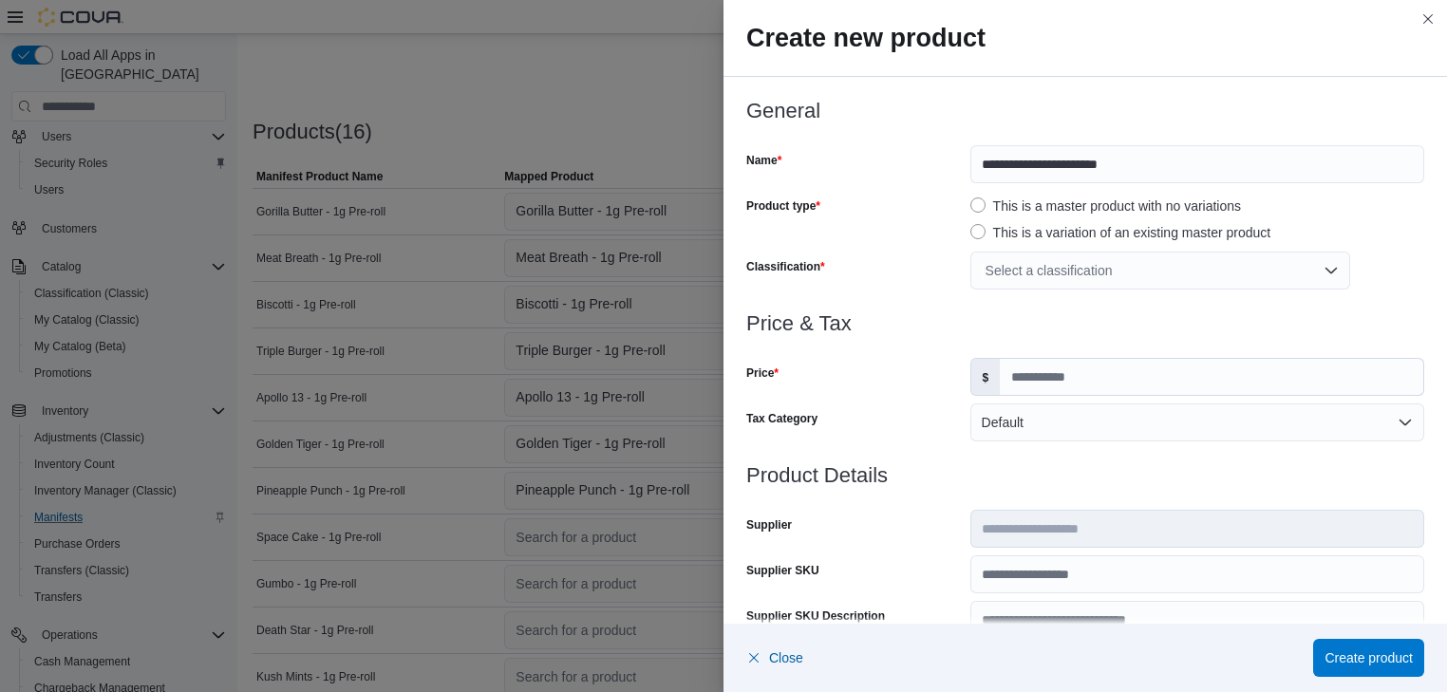
click at [1327, 269] on div "Select a classification" at bounding box center [1160, 271] width 380 height 38
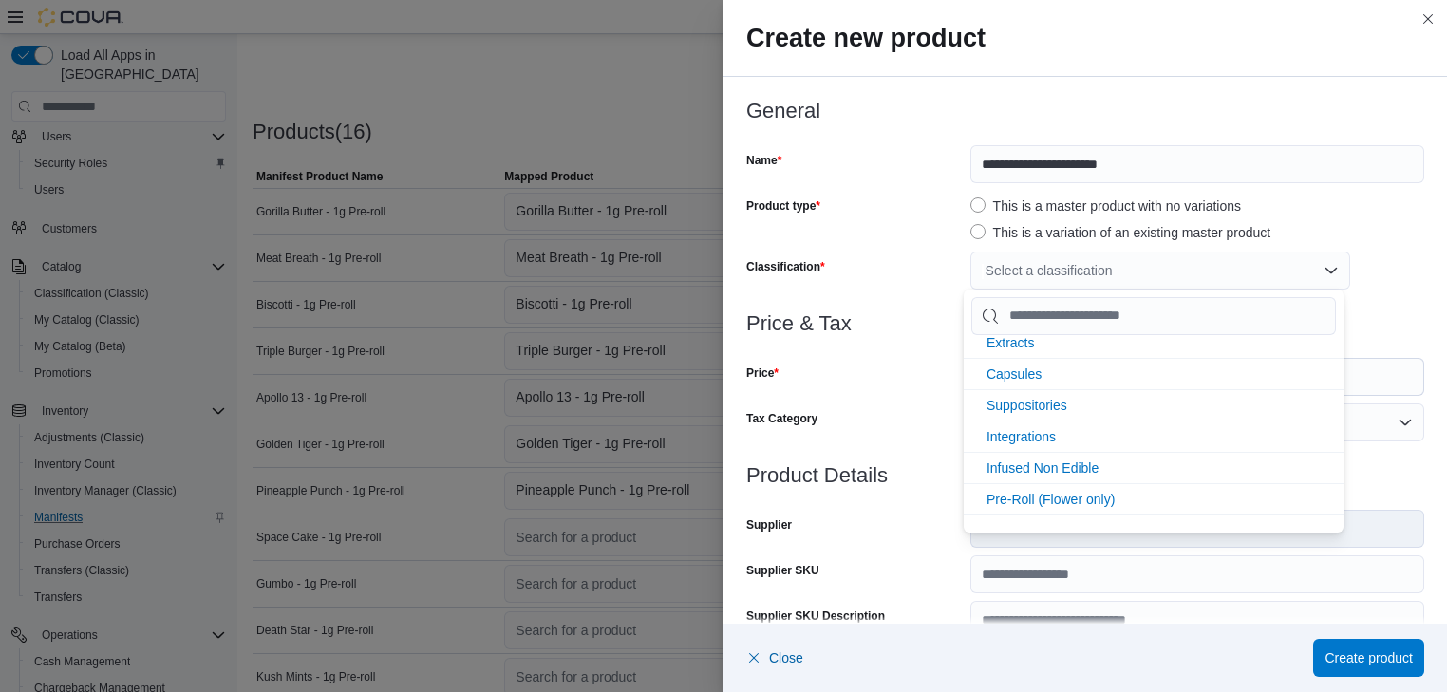
scroll to position [405, 0]
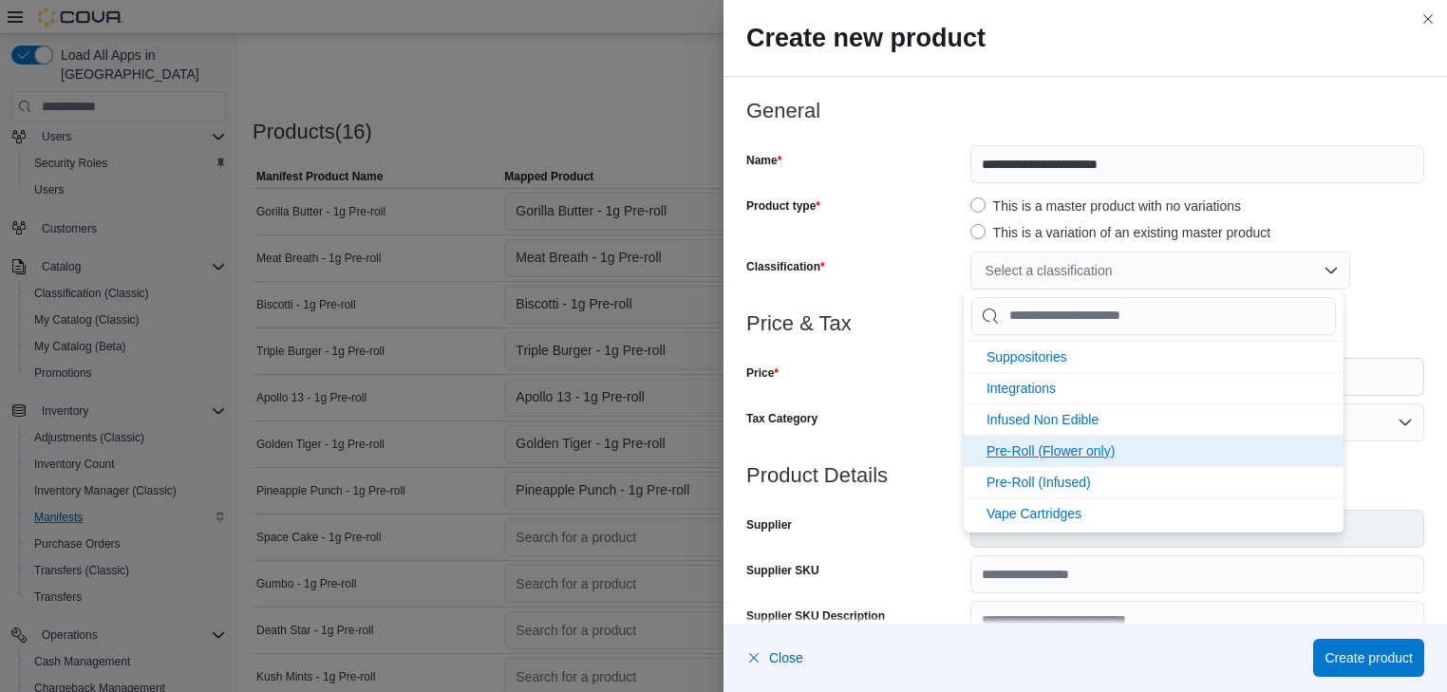
click at [1043, 443] on span "Pre-Roll (Flower only)" at bounding box center [1050, 450] width 128 height 15
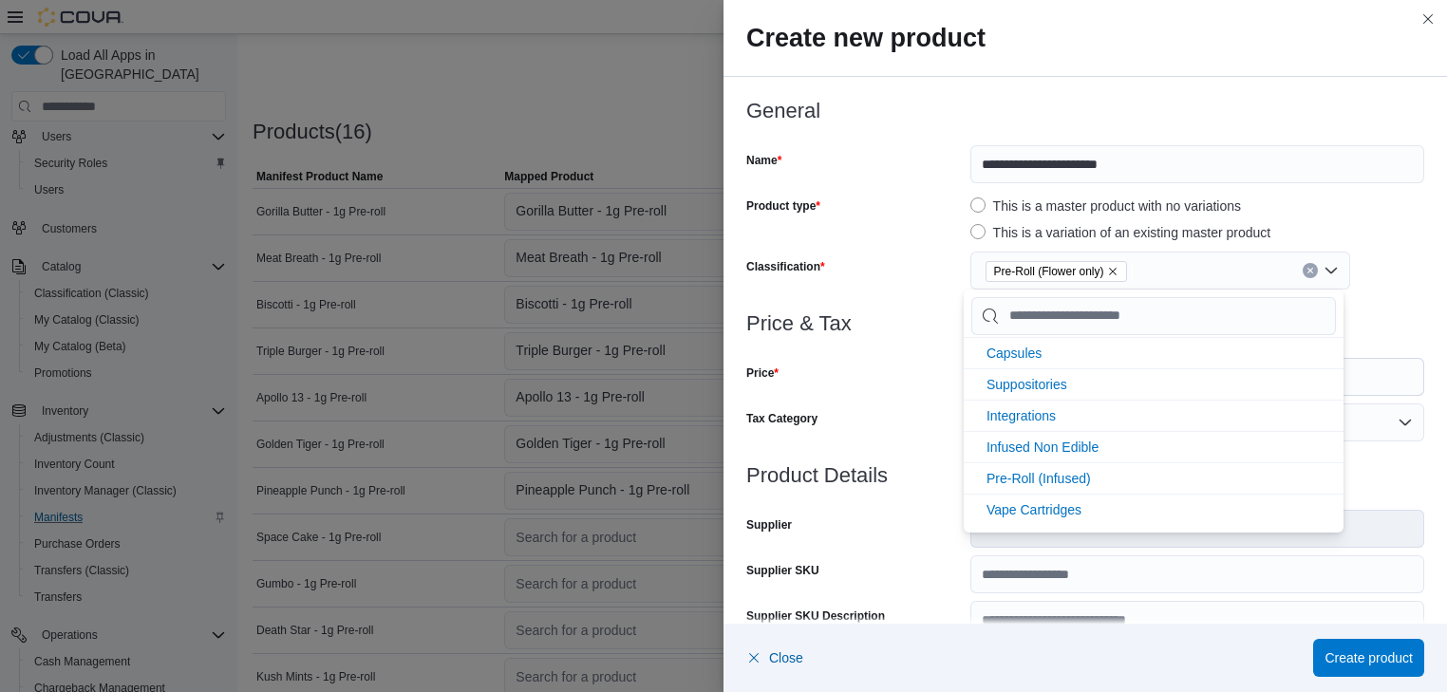
scroll to position [374, 0]
click at [866, 386] on div "Price" at bounding box center [854, 377] width 216 height 38
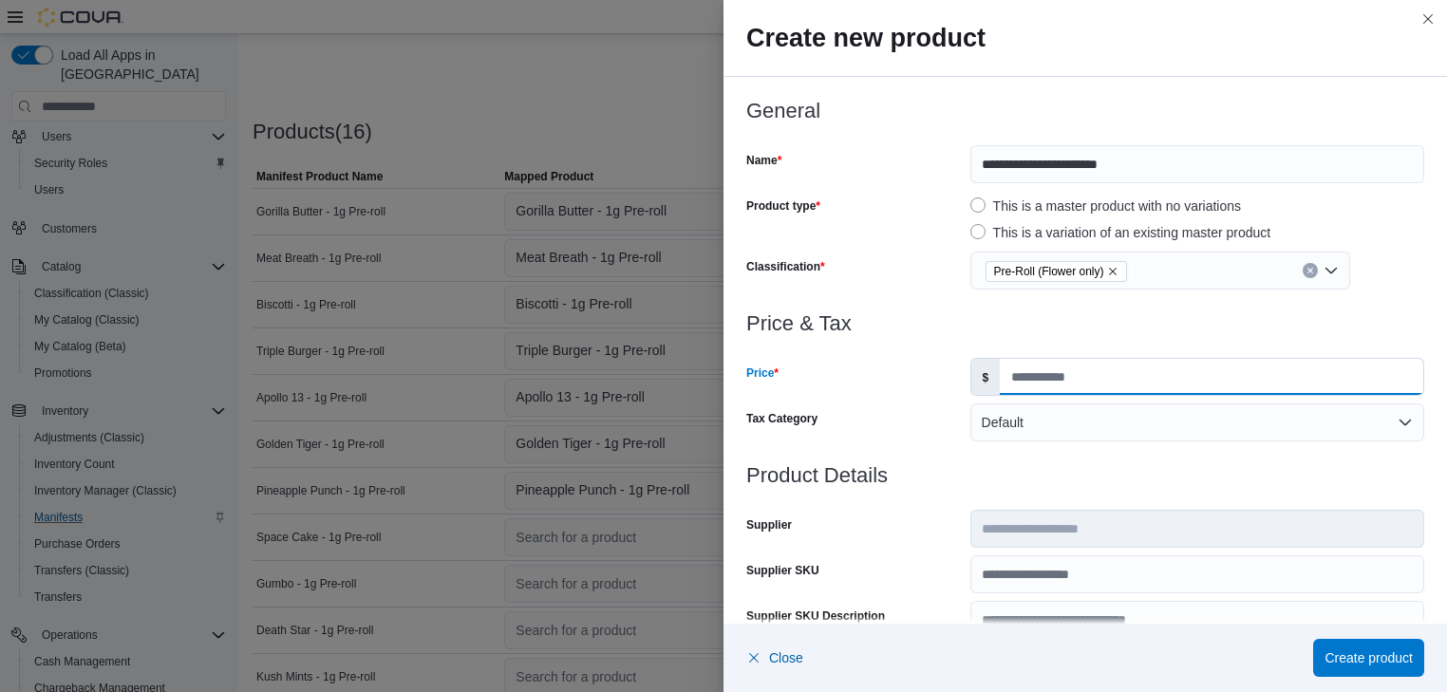
click at [1007, 375] on input "Price" at bounding box center [1211, 377] width 423 height 36
type input "*"
click at [1386, 657] on span "Create product" at bounding box center [1368, 656] width 88 height 19
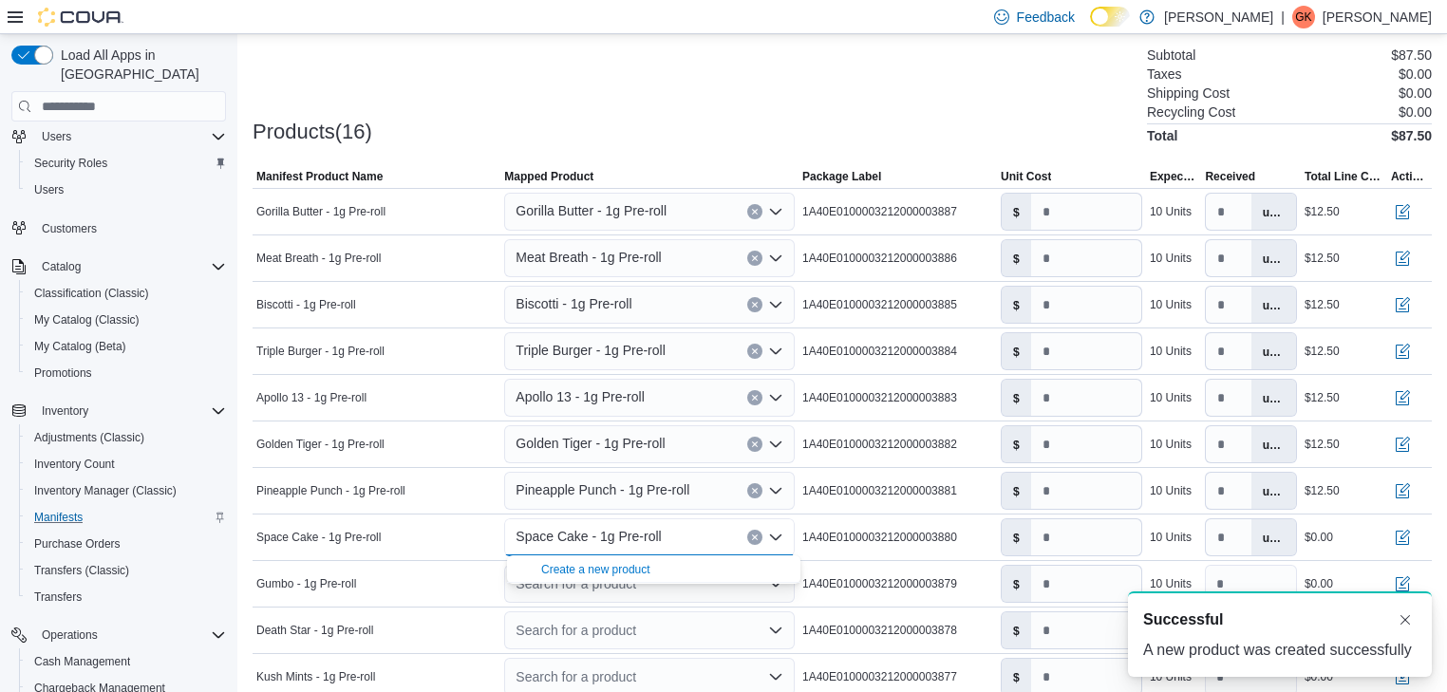
scroll to position [0, 0]
click at [1061, 538] on input "number" at bounding box center [1086, 537] width 110 height 36
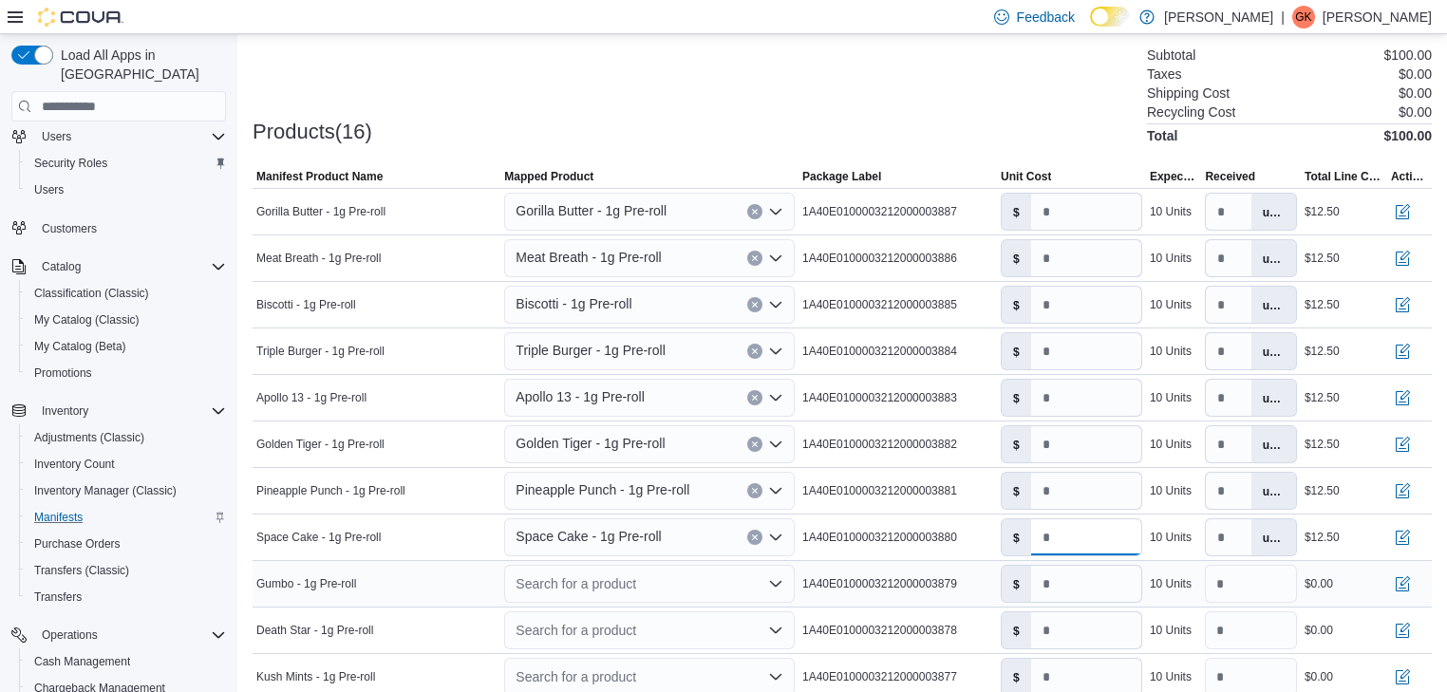
type input "****"
click at [780, 581] on icon "Open list of options" at bounding box center [775, 583] width 15 height 15
click at [646, 615] on div "Create a new product" at bounding box center [595, 616] width 109 height 15
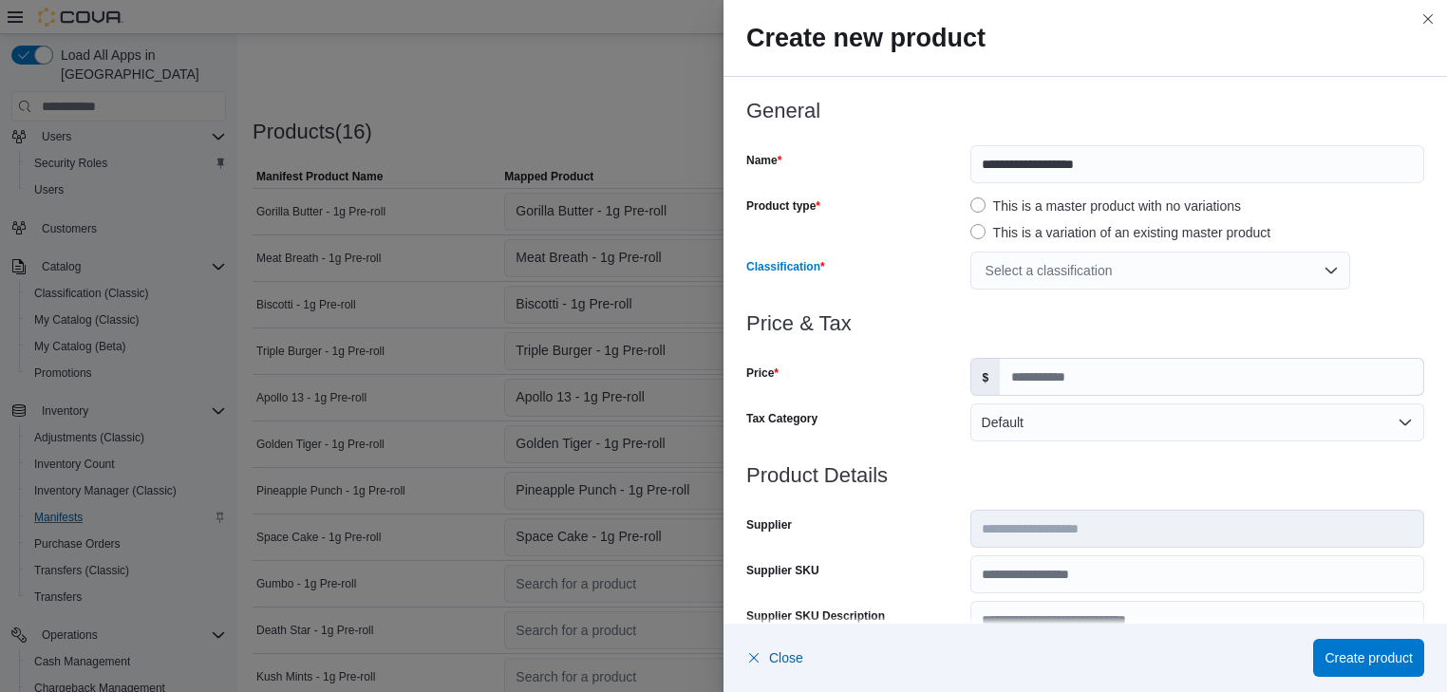
click at [1327, 268] on div "Select a classification" at bounding box center [1160, 271] width 380 height 38
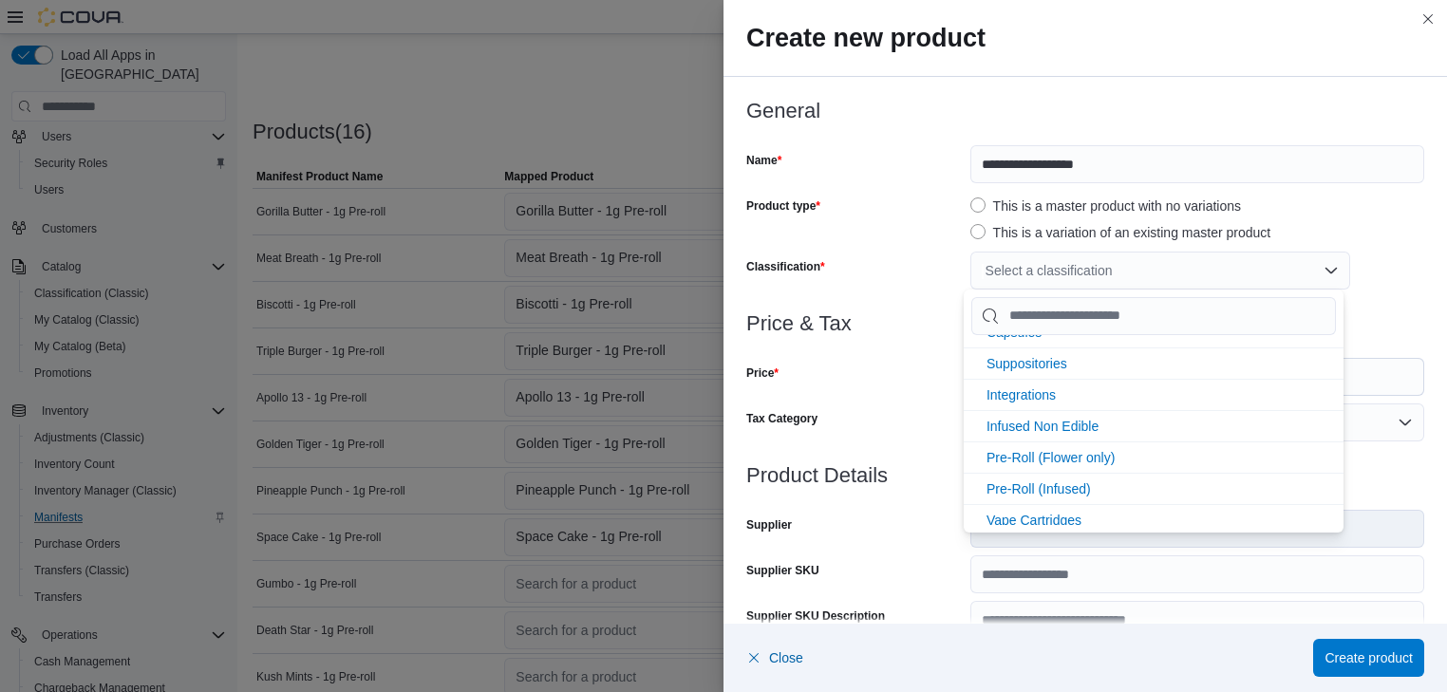
scroll to position [405, 0]
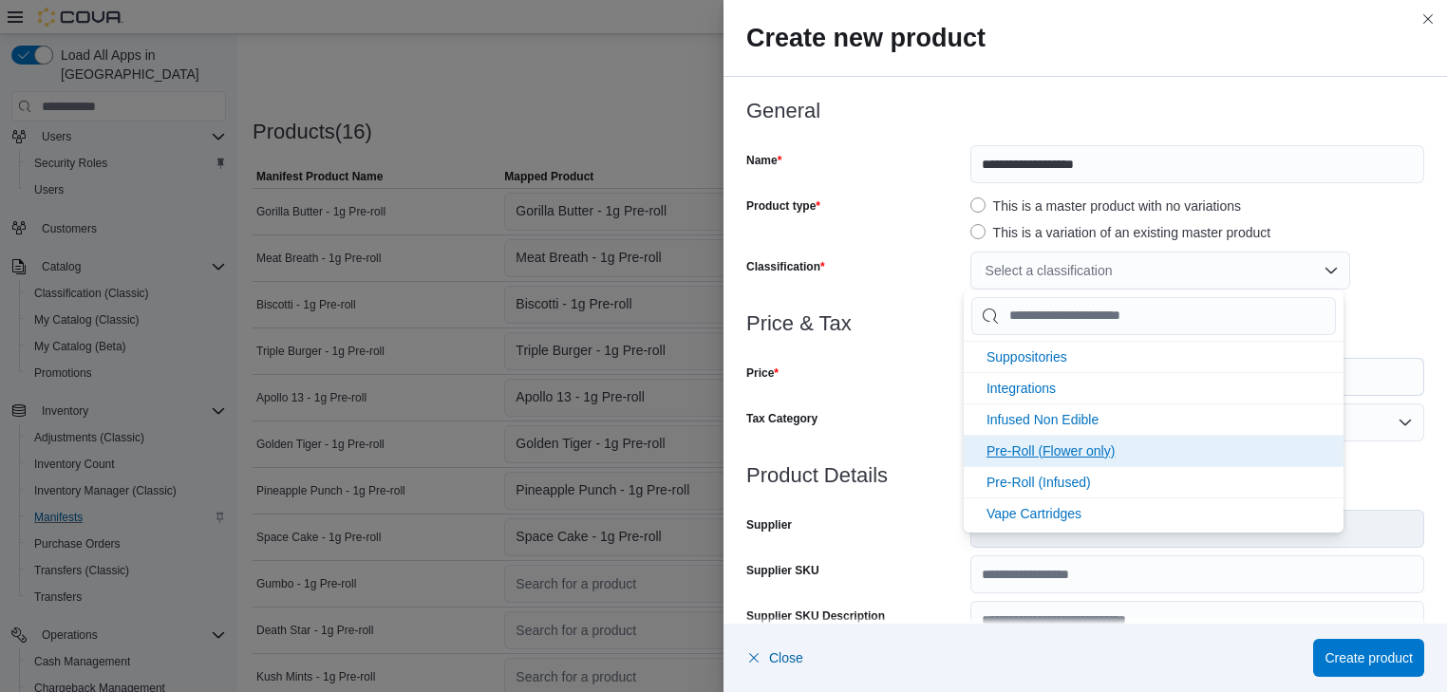
click at [1097, 447] on span "Pre-Roll (Flower only)" at bounding box center [1050, 450] width 128 height 15
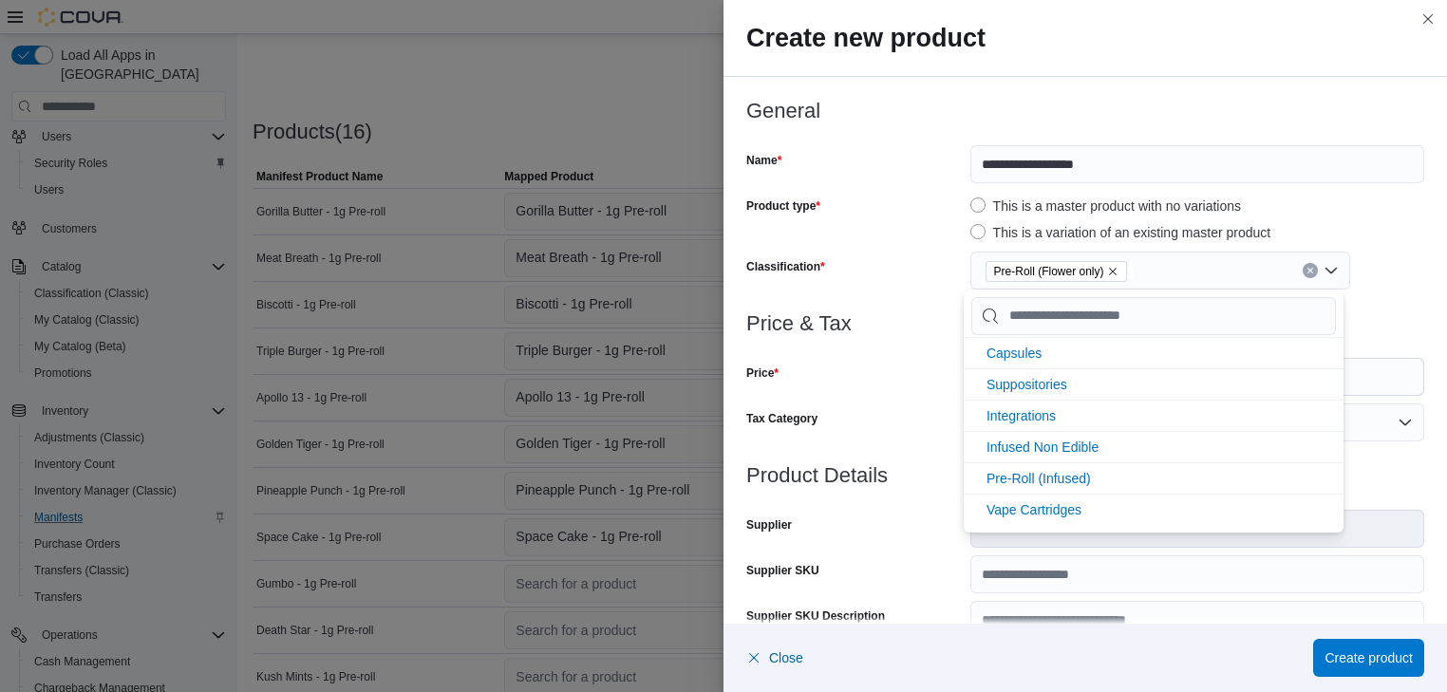
scroll to position [374, 0]
click at [904, 385] on div "Price" at bounding box center [854, 377] width 216 height 38
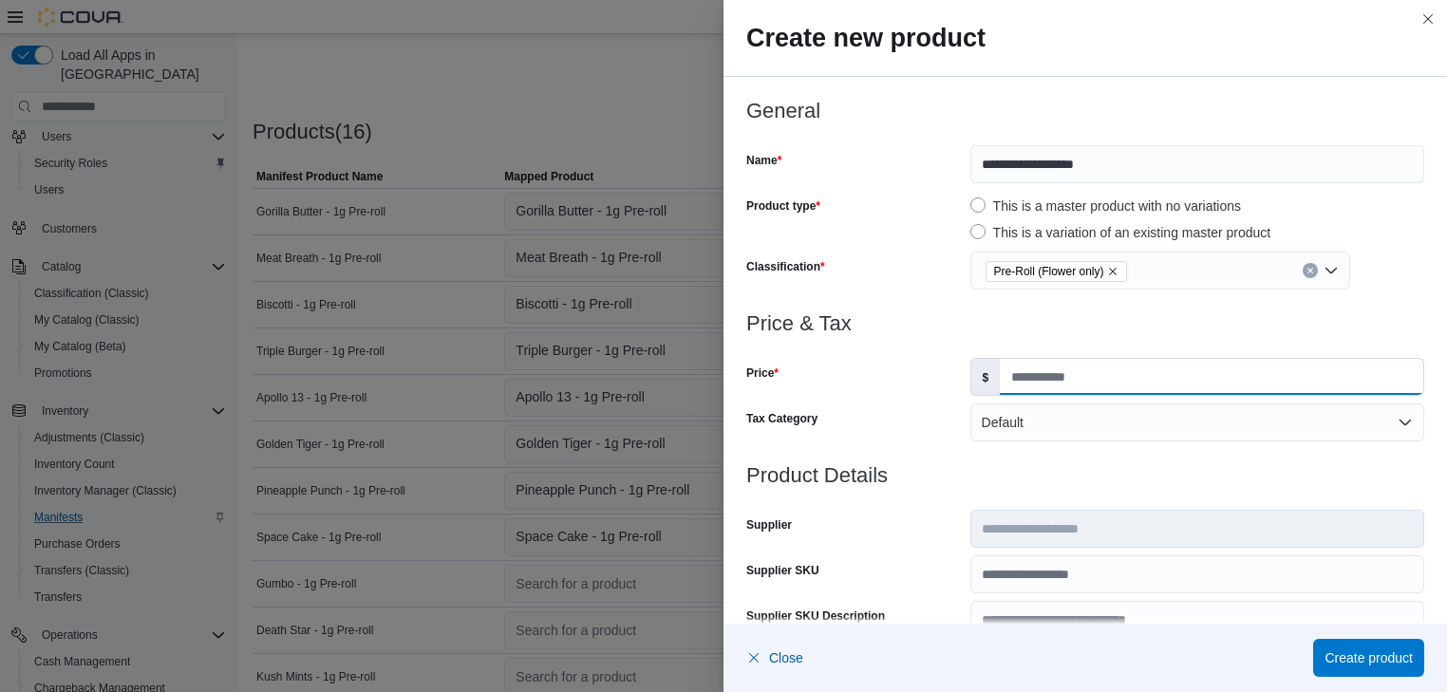
click at [1010, 382] on input "Price" at bounding box center [1211, 377] width 423 height 36
type input "*"
click at [1376, 657] on span "Create product" at bounding box center [1368, 656] width 88 height 19
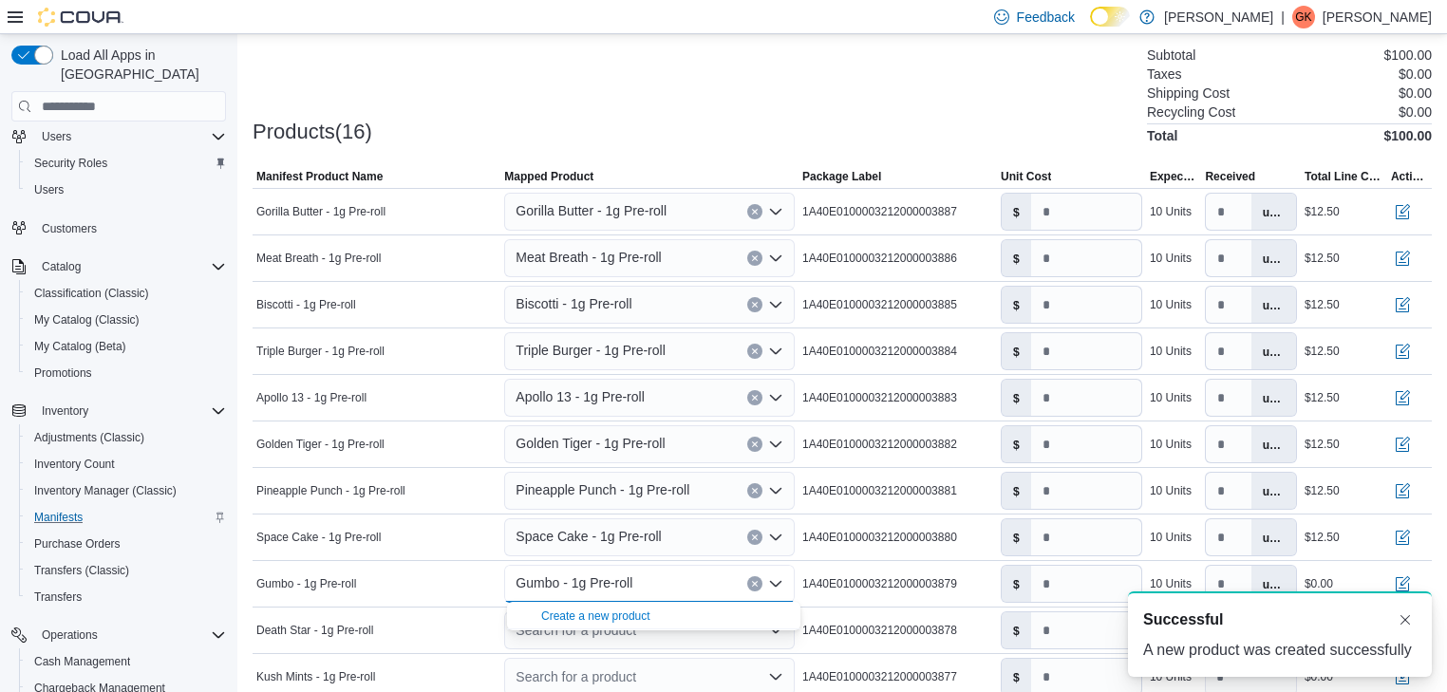
scroll to position [0, 0]
click at [1048, 589] on input "number" at bounding box center [1086, 584] width 110 height 36
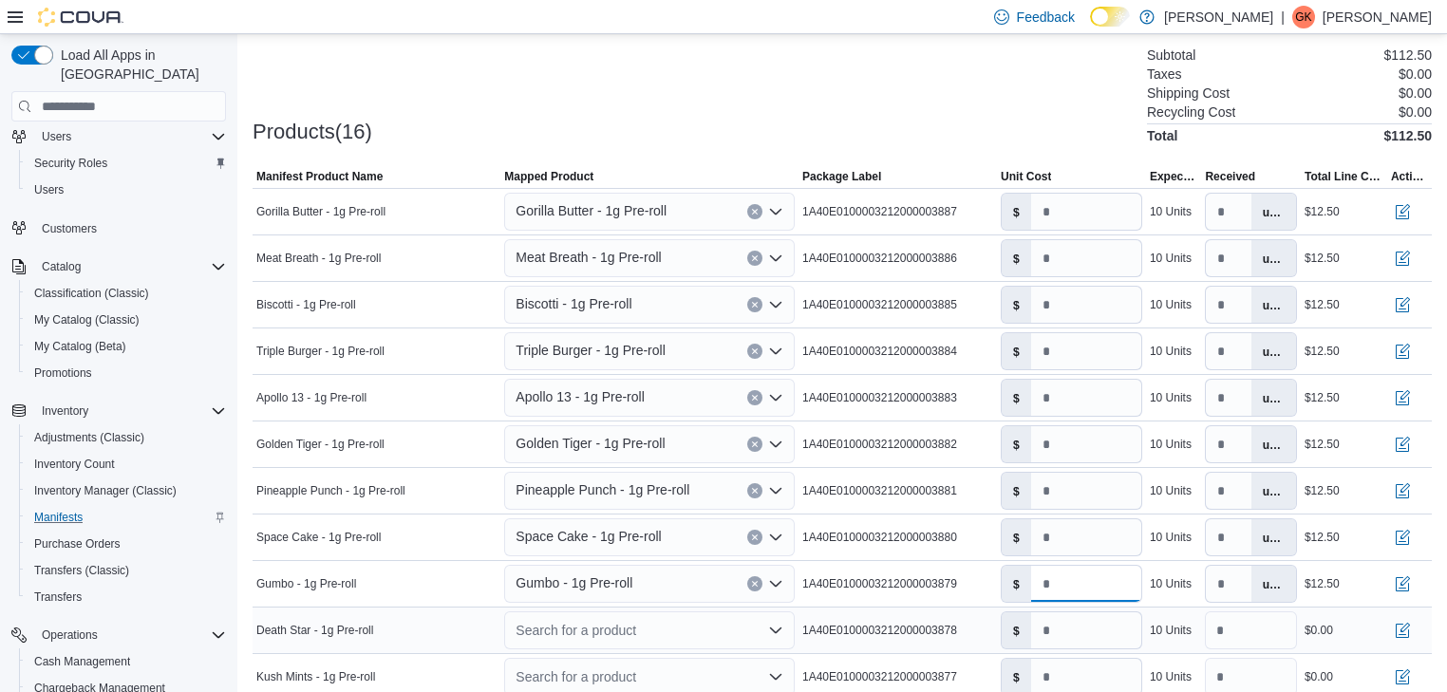
type input "****"
click at [775, 628] on icon "Open list of options" at bounding box center [775, 631] width 11 height 6
click at [637, 658] on div "Create a new product" at bounding box center [595, 662] width 109 height 15
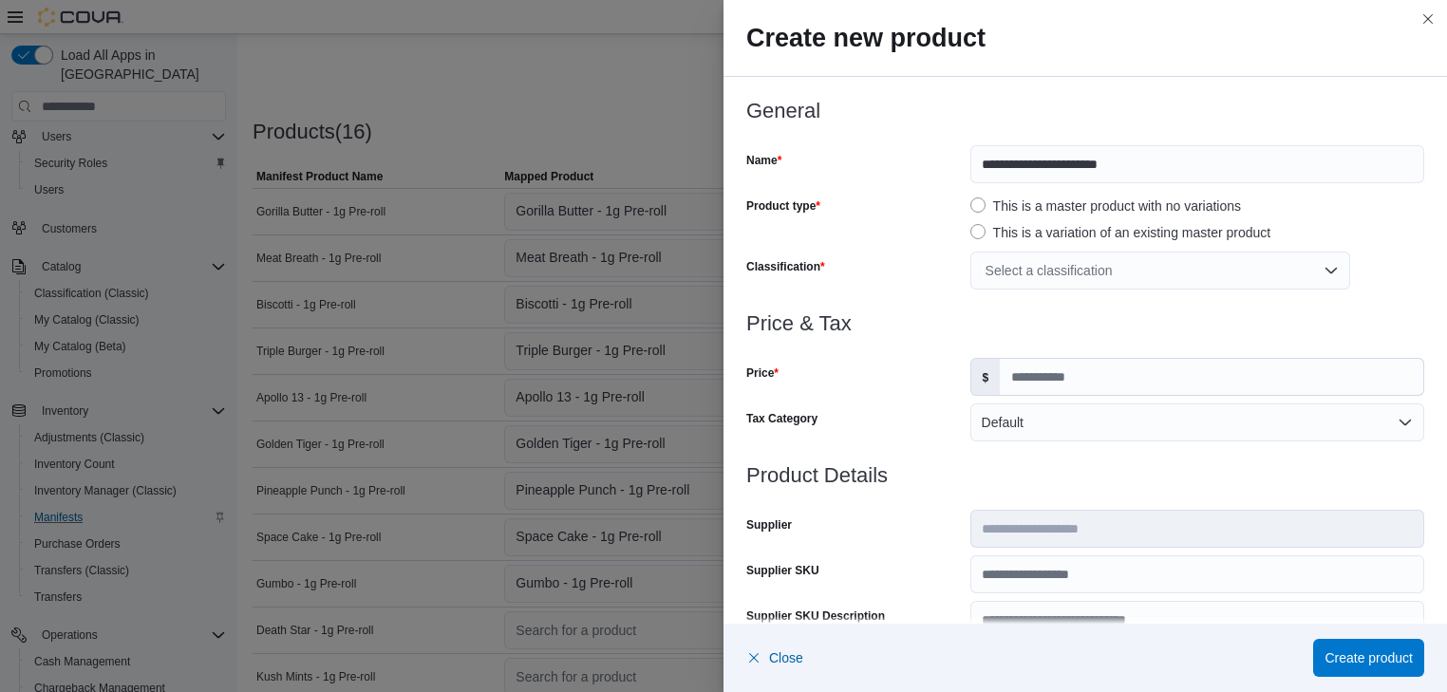
click at [1324, 275] on div "Select a classification" at bounding box center [1160, 271] width 380 height 38
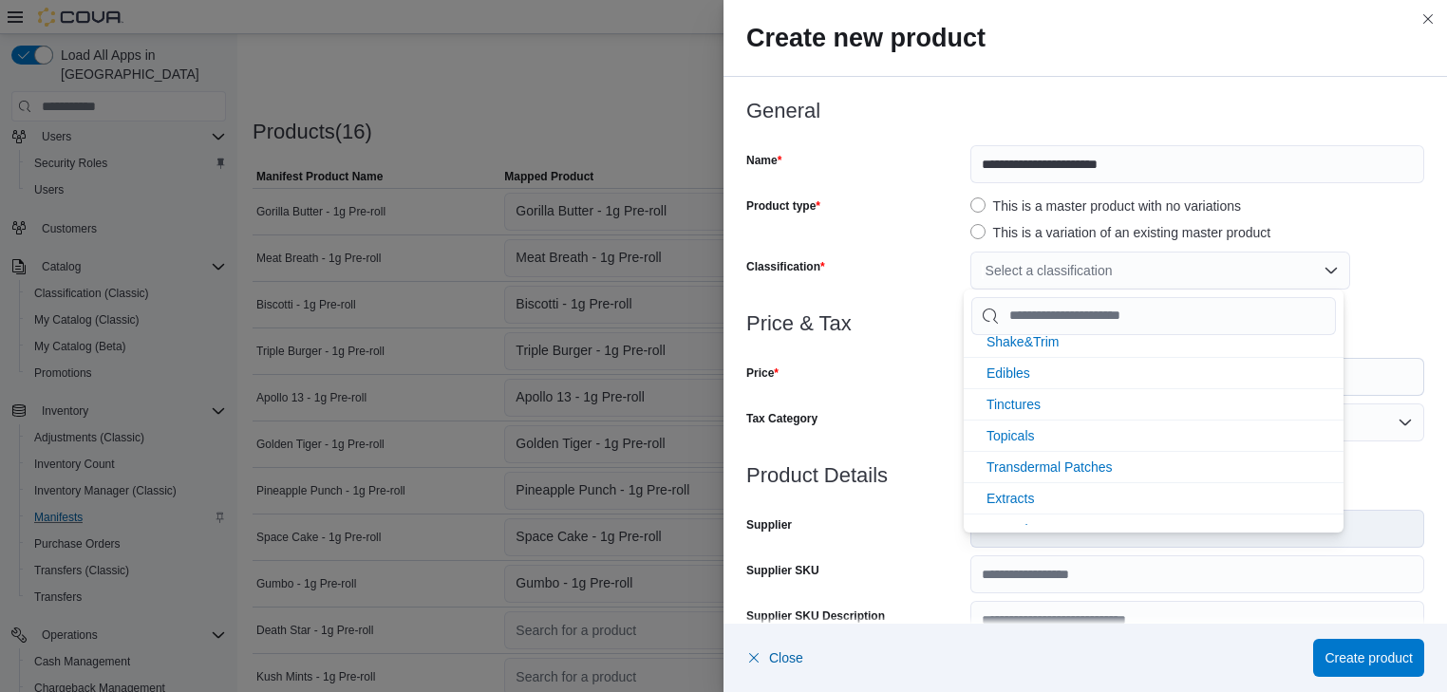
scroll to position [405, 0]
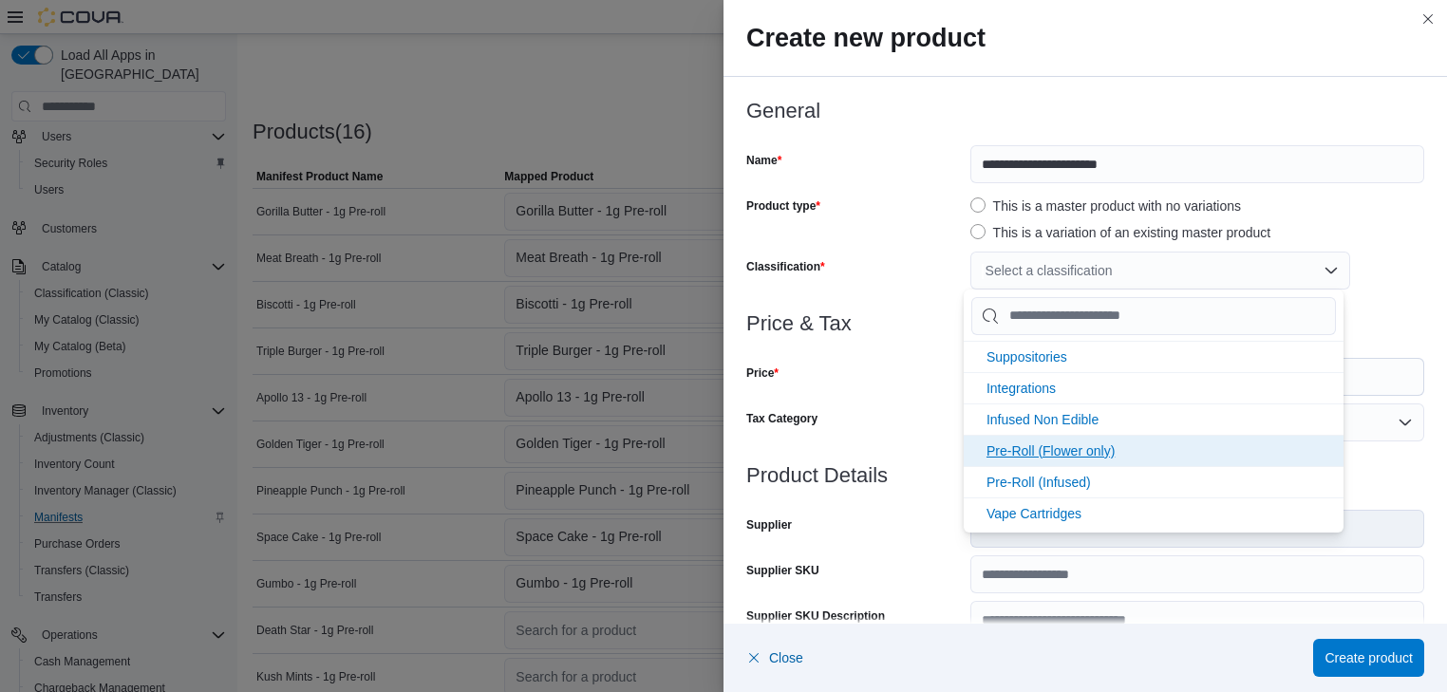
click at [1006, 443] on span "Pre-Roll (Flower only)" at bounding box center [1050, 450] width 128 height 15
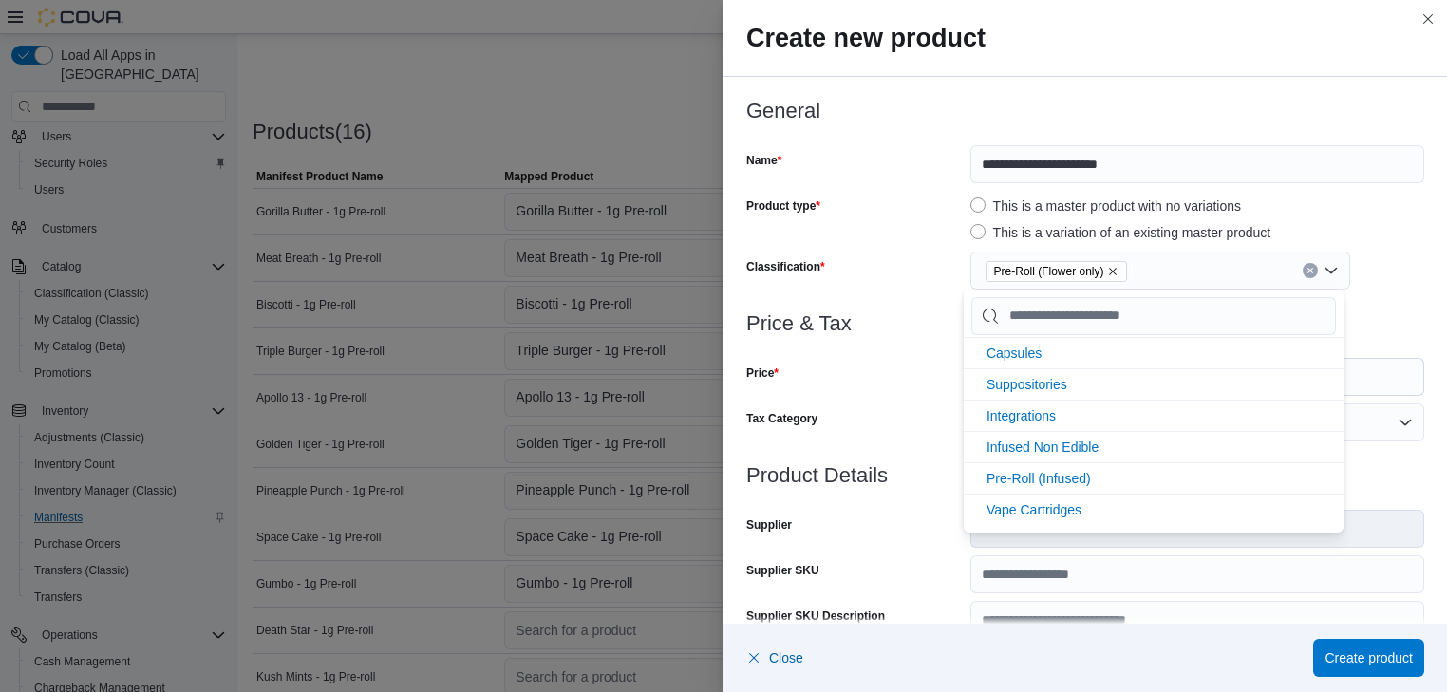
scroll to position [374, 0]
click at [887, 377] on div "Price" at bounding box center [854, 377] width 216 height 38
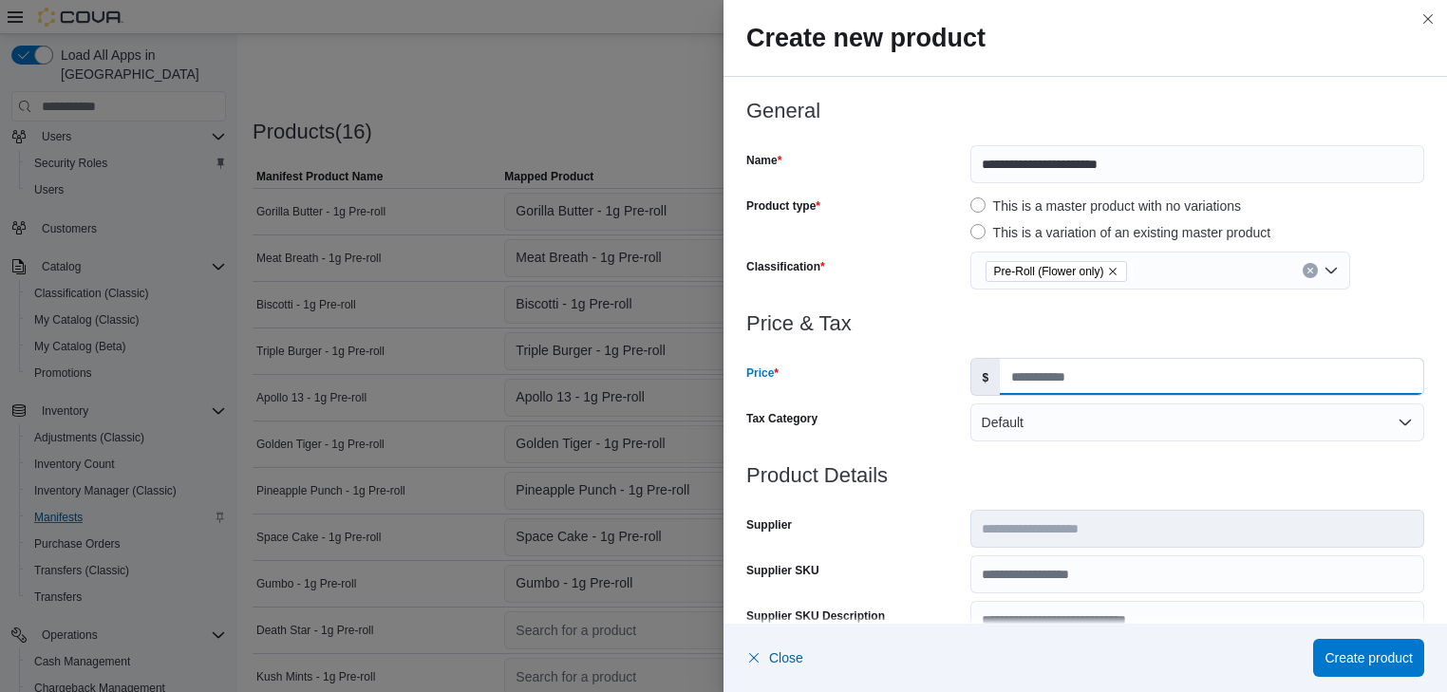
click at [1003, 376] on input "Price" at bounding box center [1211, 377] width 423 height 36
type input "*"
click at [1389, 654] on span "Create product" at bounding box center [1368, 656] width 88 height 19
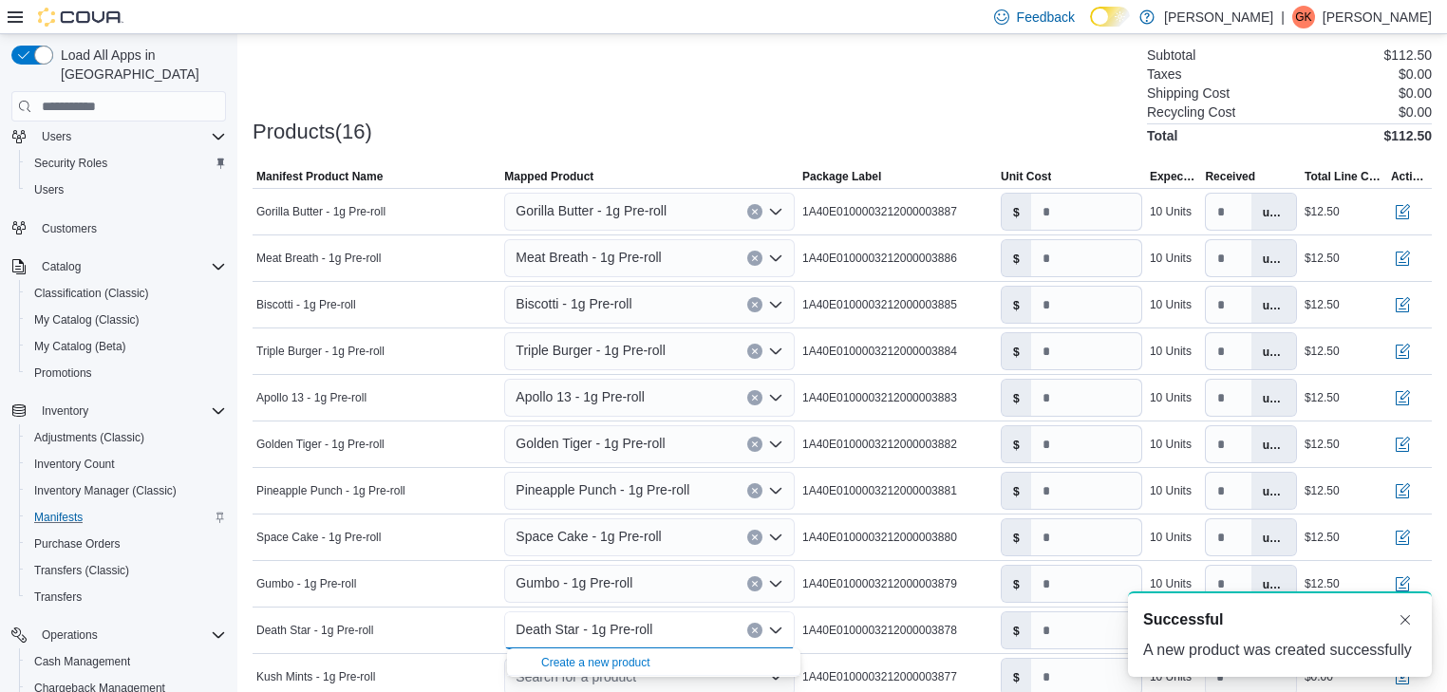
scroll to position [0, 0]
click at [1048, 626] on input "number" at bounding box center [1086, 630] width 110 height 36
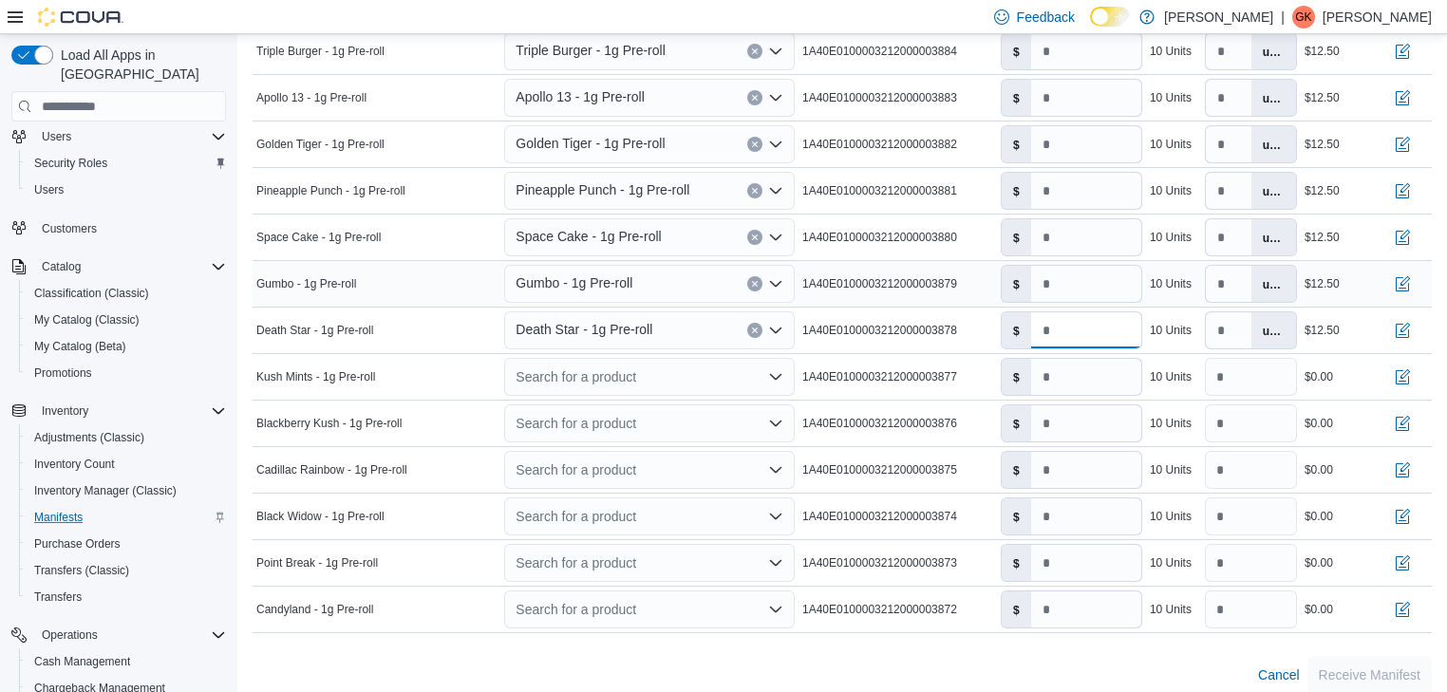
scroll to position [835, 0]
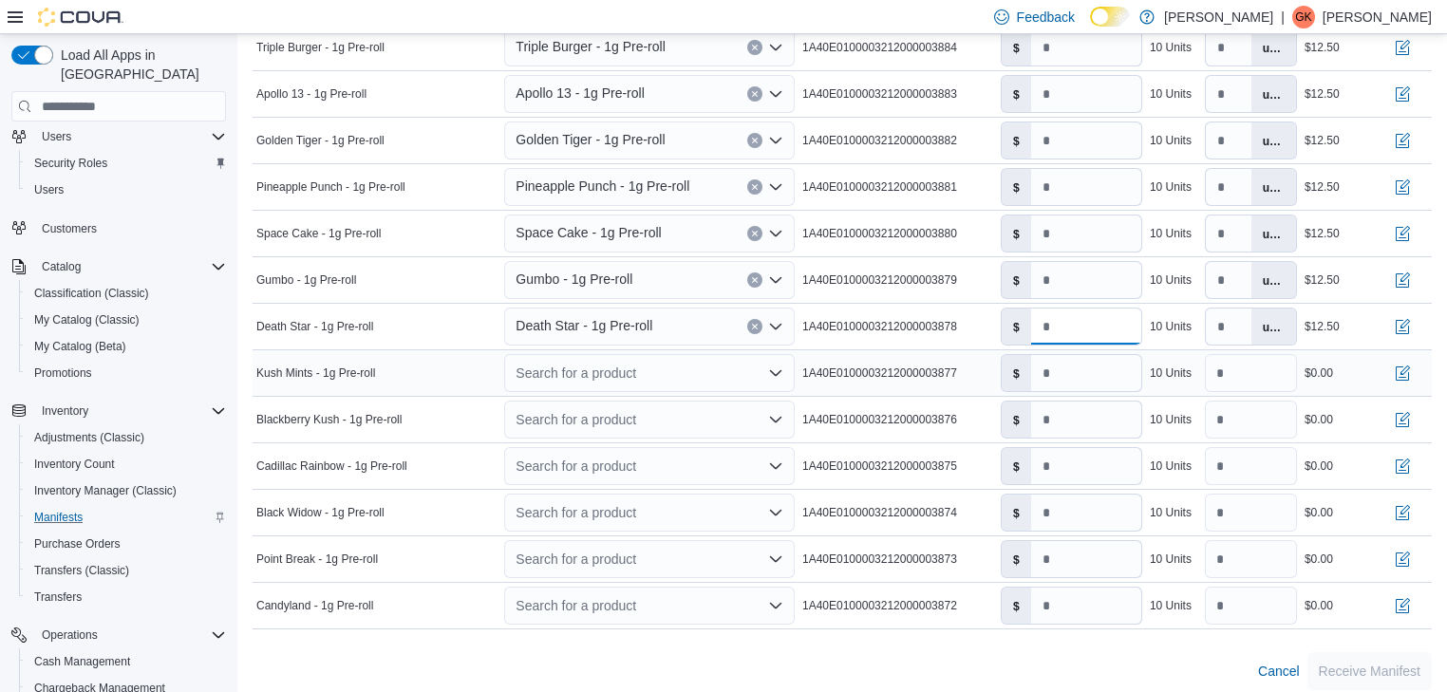
type input "****"
click at [781, 370] on icon "Open list of options" at bounding box center [775, 372] width 15 height 15
click at [608, 403] on div "Create a new product" at bounding box center [595, 404] width 109 height 15
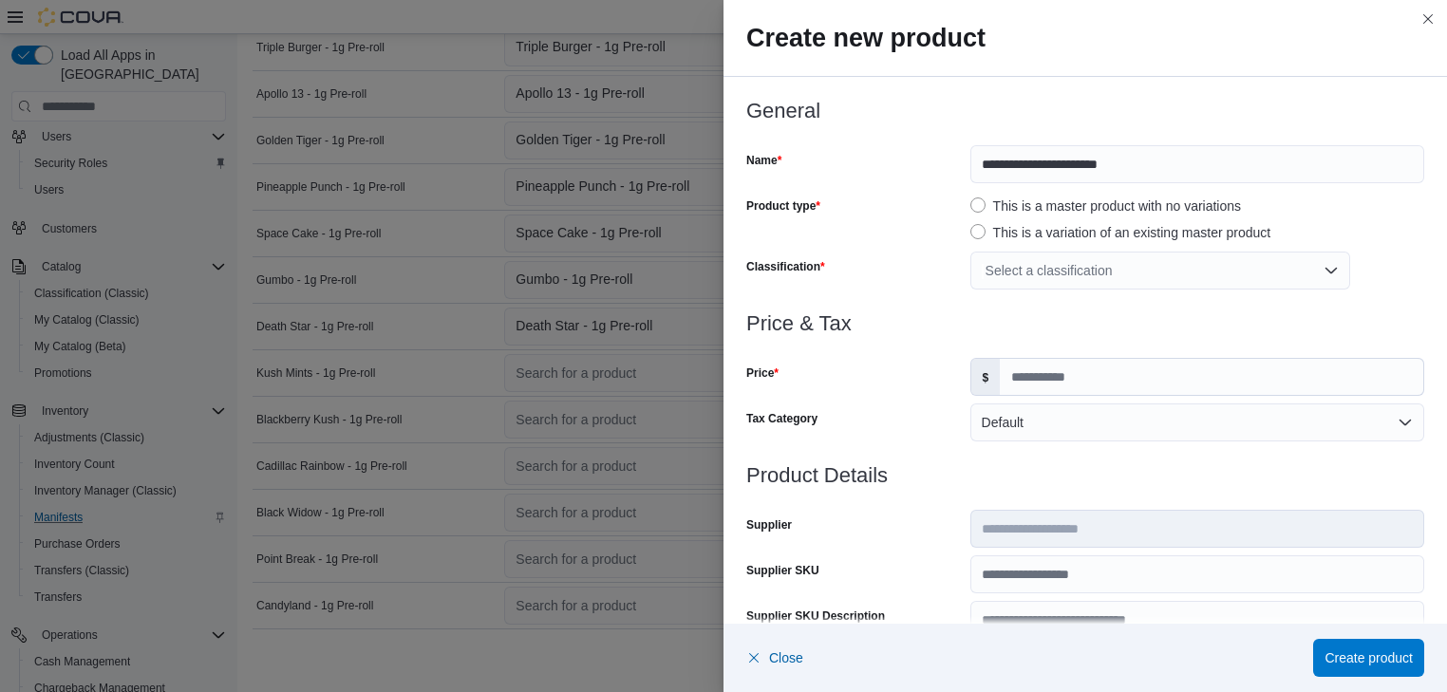
click at [1325, 269] on div "Select a classification" at bounding box center [1160, 271] width 380 height 38
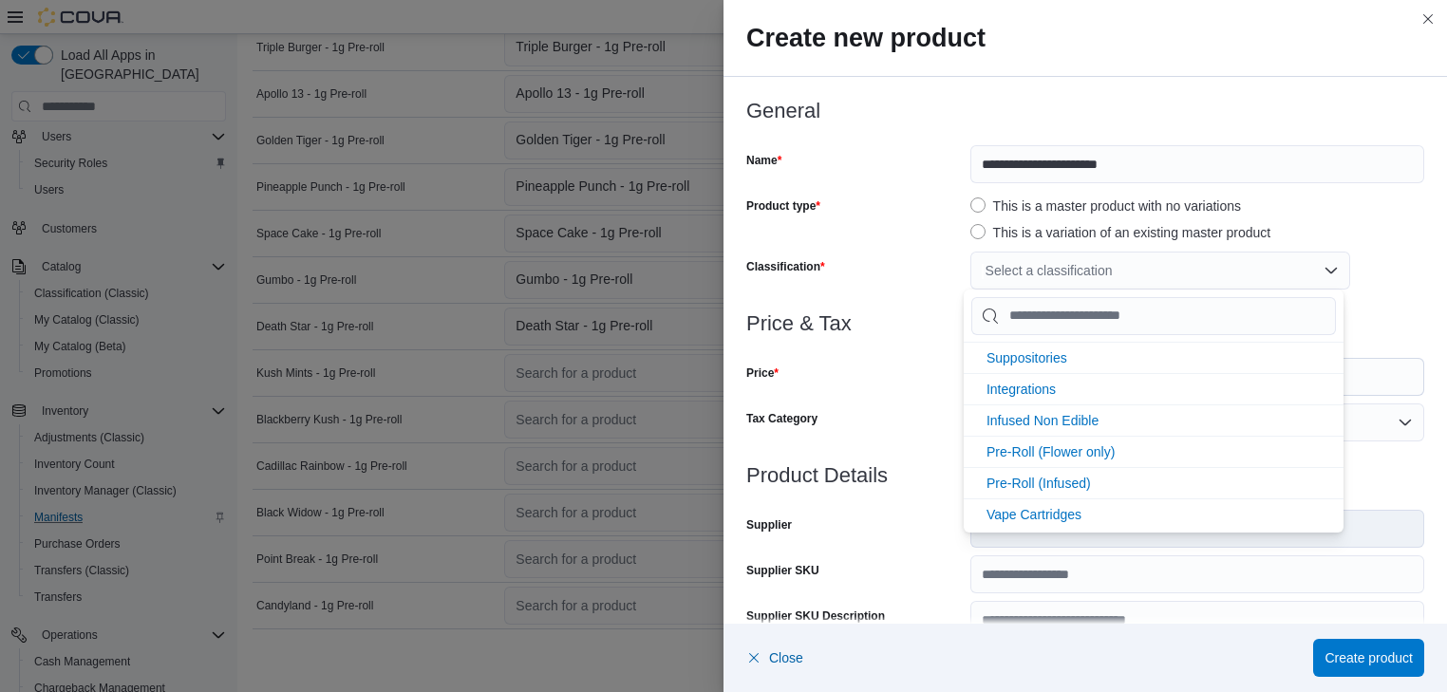
scroll to position [405, 0]
click at [1116, 446] on li "Pre-Roll (Flower only)" at bounding box center [1154, 450] width 380 height 31
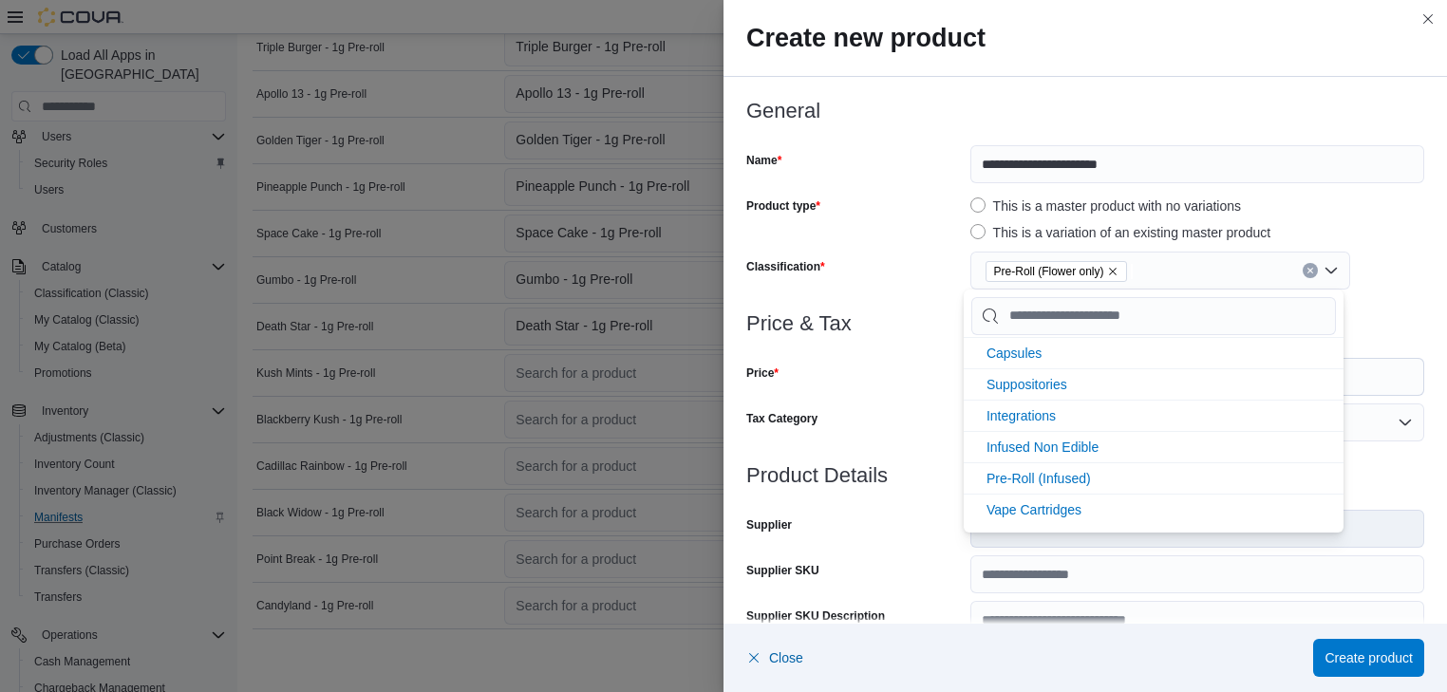
scroll to position [374, 0]
click at [820, 399] on div "Price & Tax Price $ Tax Category Default" at bounding box center [1085, 388] width 678 height 152
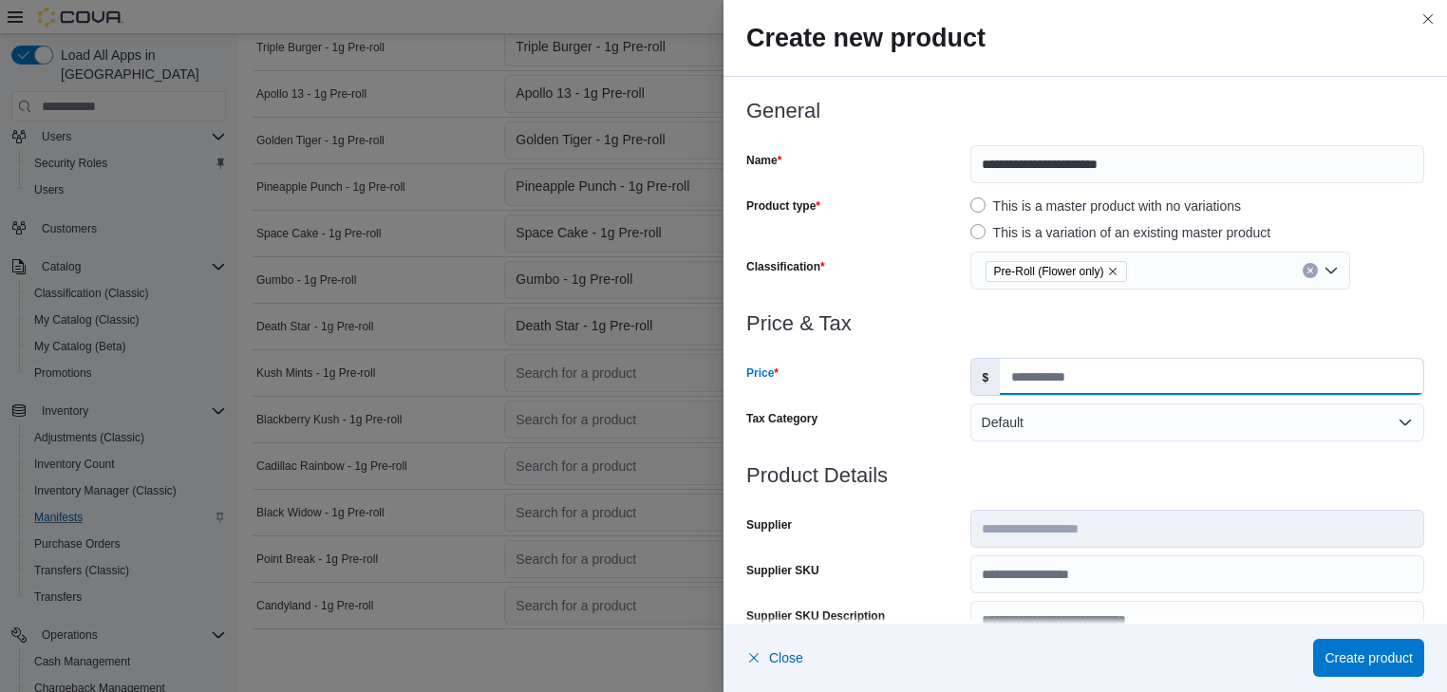
click at [1004, 379] on input "Price" at bounding box center [1211, 377] width 423 height 36
type input "*"
click at [1355, 655] on span "Create product" at bounding box center [1368, 656] width 88 height 19
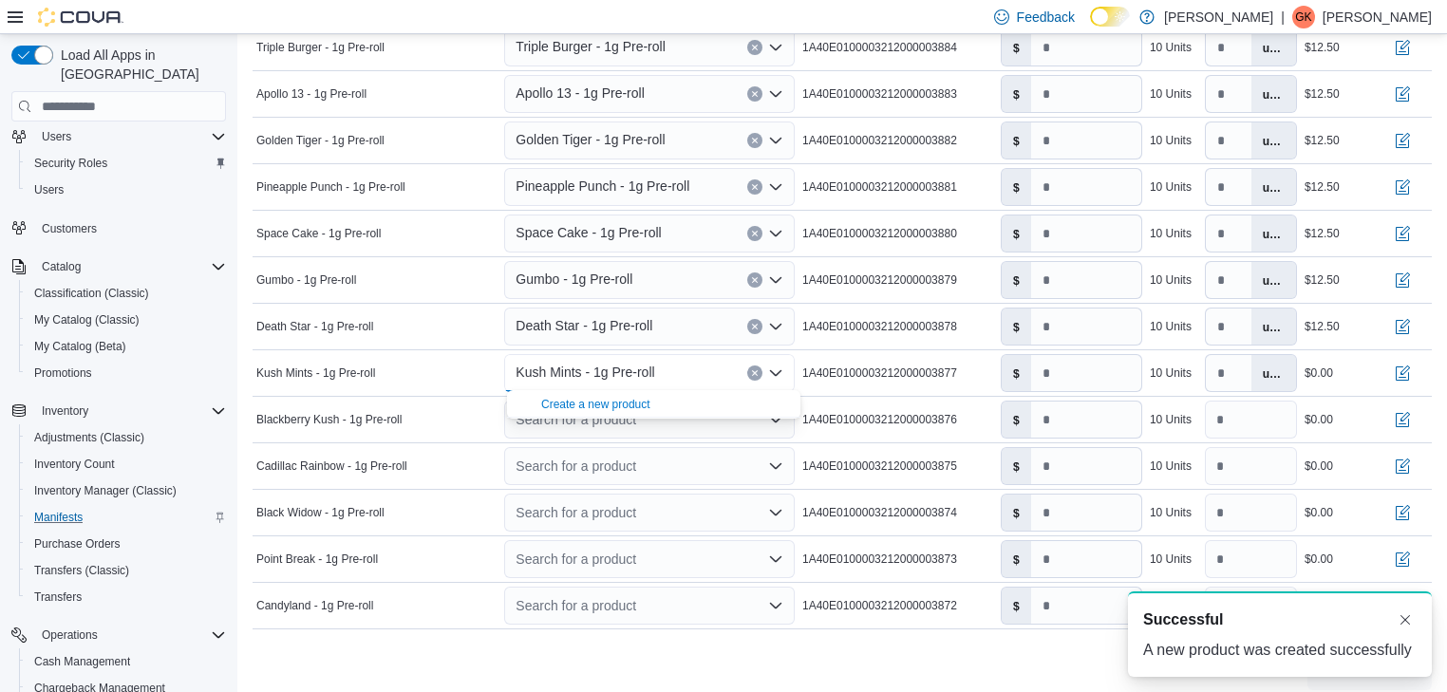
scroll to position [0, 0]
click at [1060, 372] on input "number" at bounding box center [1086, 373] width 110 height 36
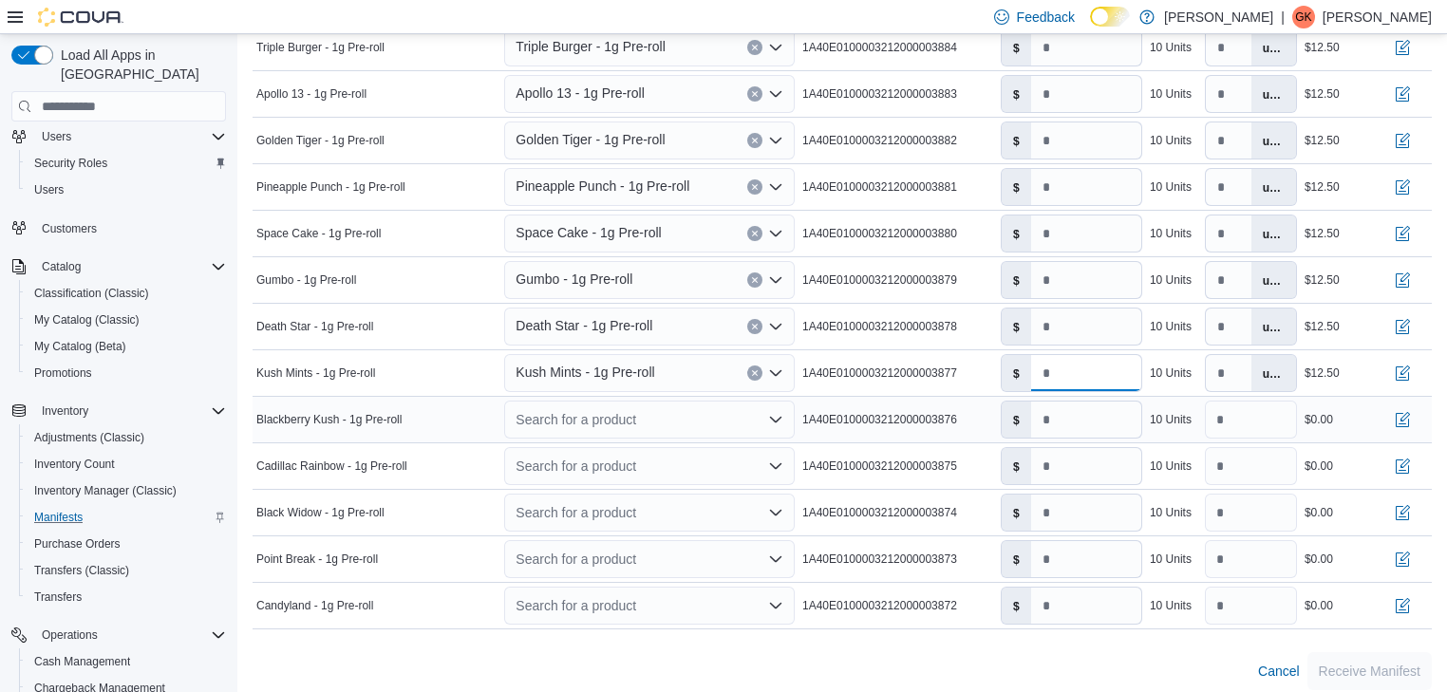
type input "****"
click at [780, 417] on icon "Open list of options" at bounding box center [775, 419] width 15 height 15
click at [657, 452] on span "Create a new product" at bounding box center [665, 449] width 248 height 19
click at [778, 418] on icon "Open list of options" at bounding box center [775, 419] width 15 height 15
click at [581, 451] on div "Create a new product" at bounding box center [595, 450] width 109 height 15
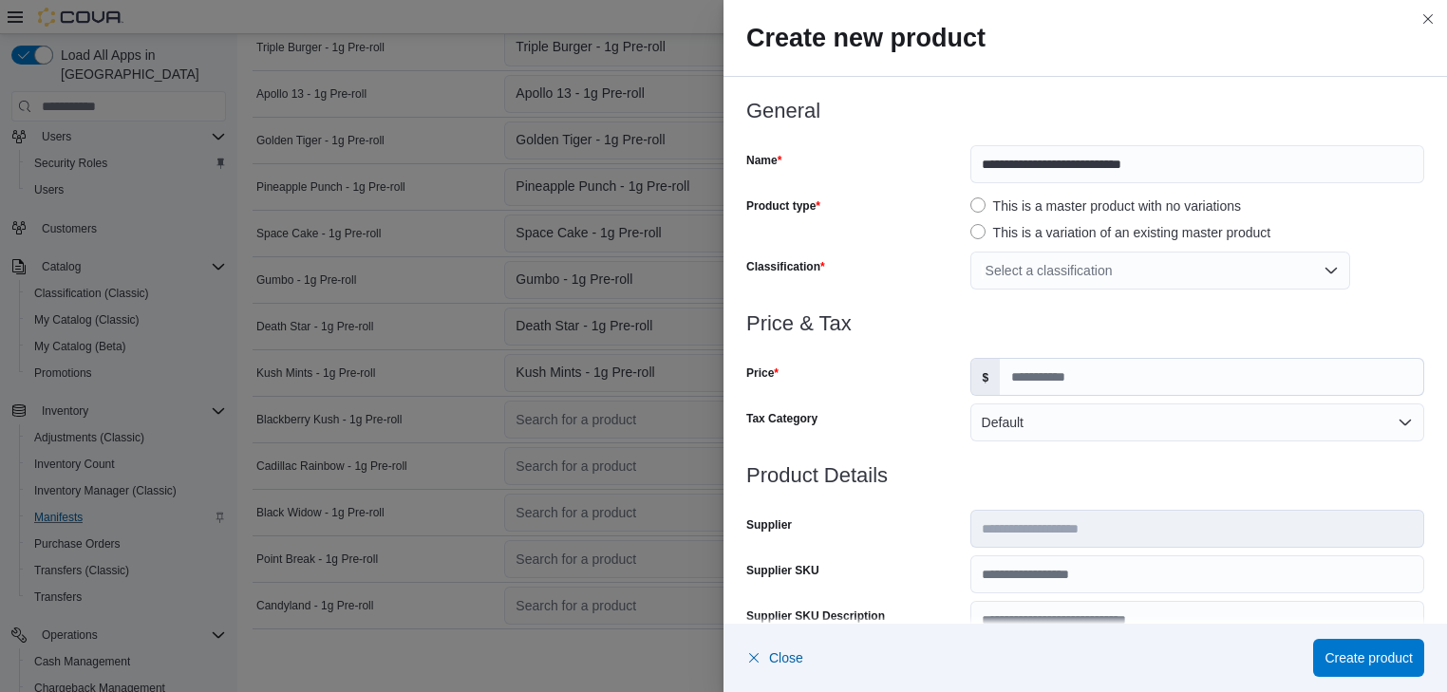
click at [1325, 268] on div "Select a classification" at bounding box center [1160, 271] width 380 height 38
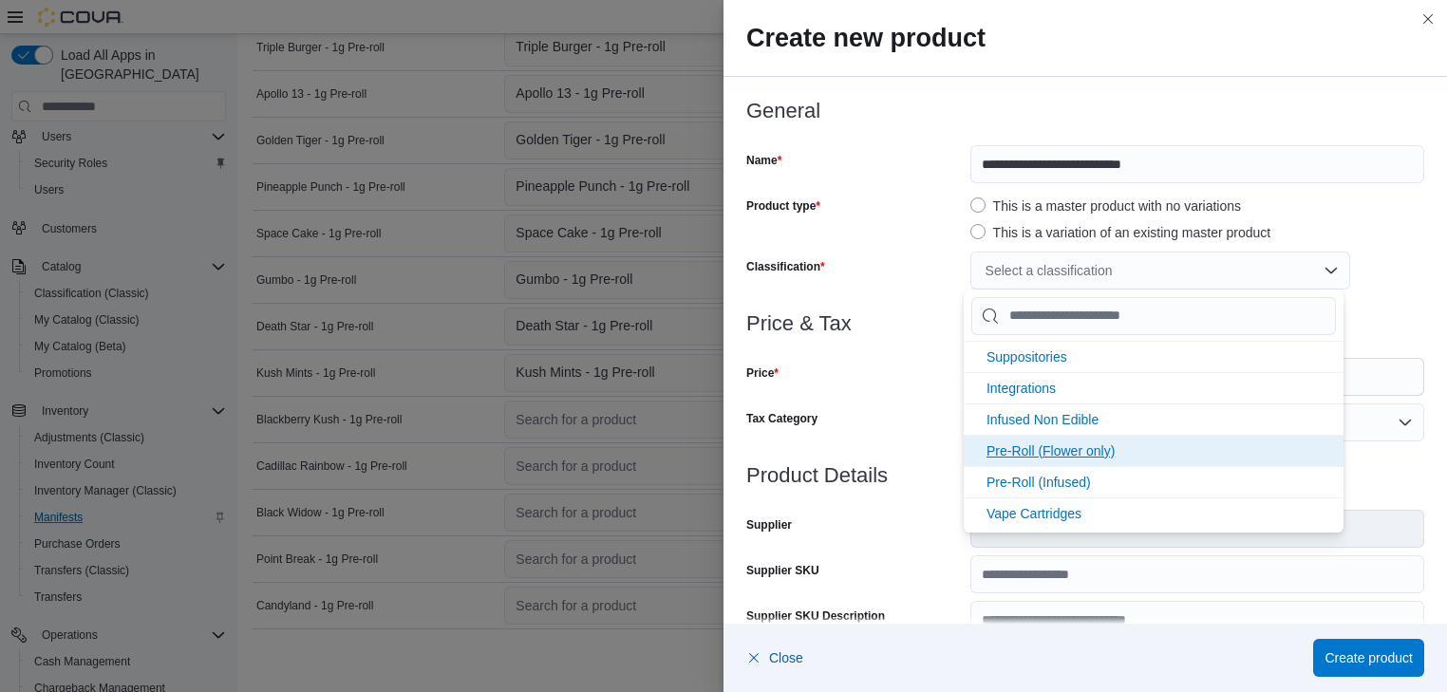
click at [1069, 452] on span "Pre-Roll (Flower only)" at bounding box center [1050, 450] width 128 height 15
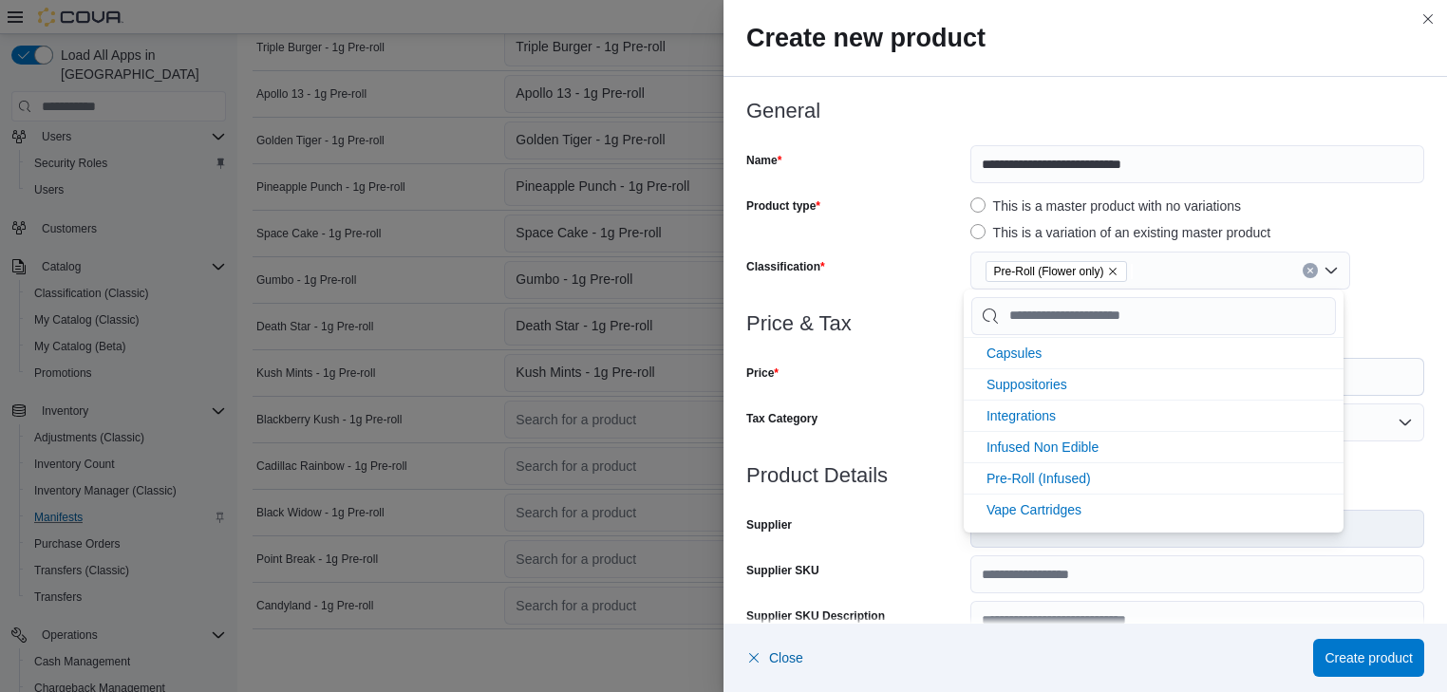
scroll to position [374, 0]
click at [882, 370] on div "Price" at bounding box center [854, 377] width 216 height 38
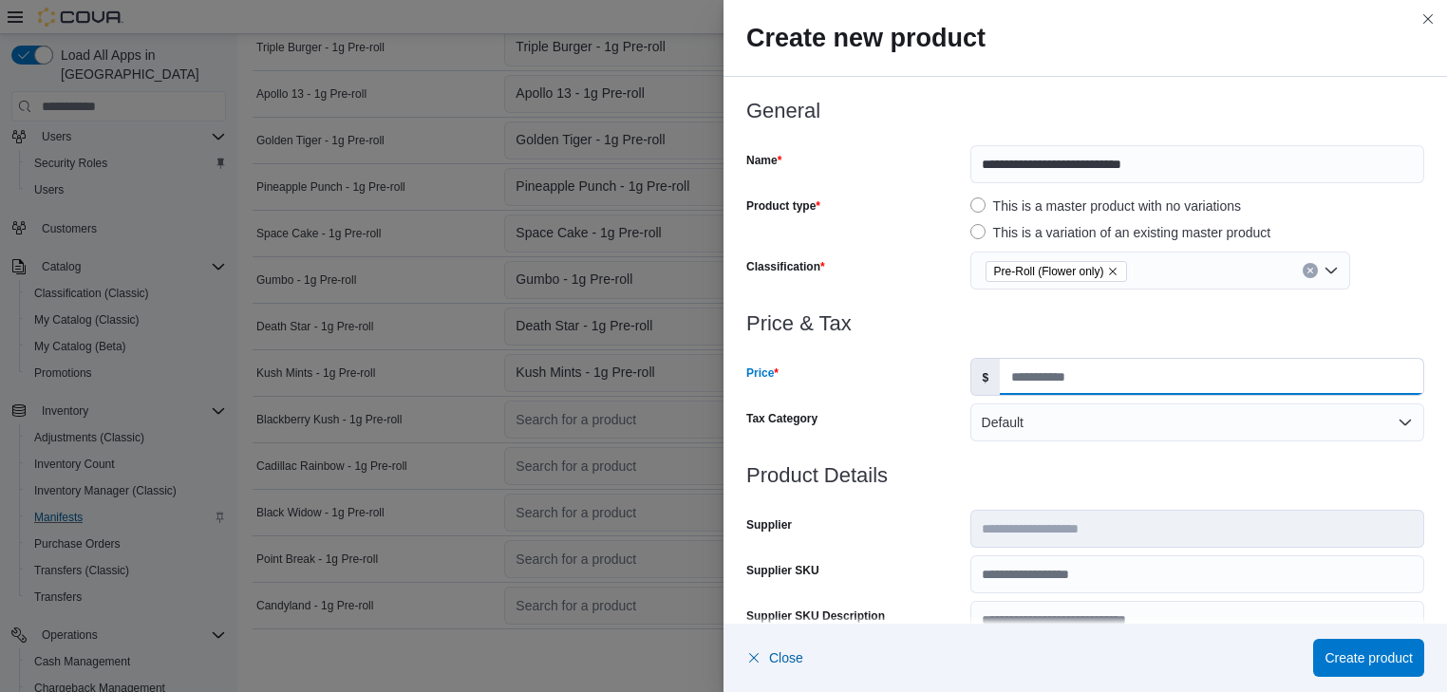
click at [1007, 375] on input "Price" at bounding box center [1211, 377] width 423 height 36
type input "*"
click at [1406, 657] on span "Create product" at bounding box center [1368, 656] width 88 height 19
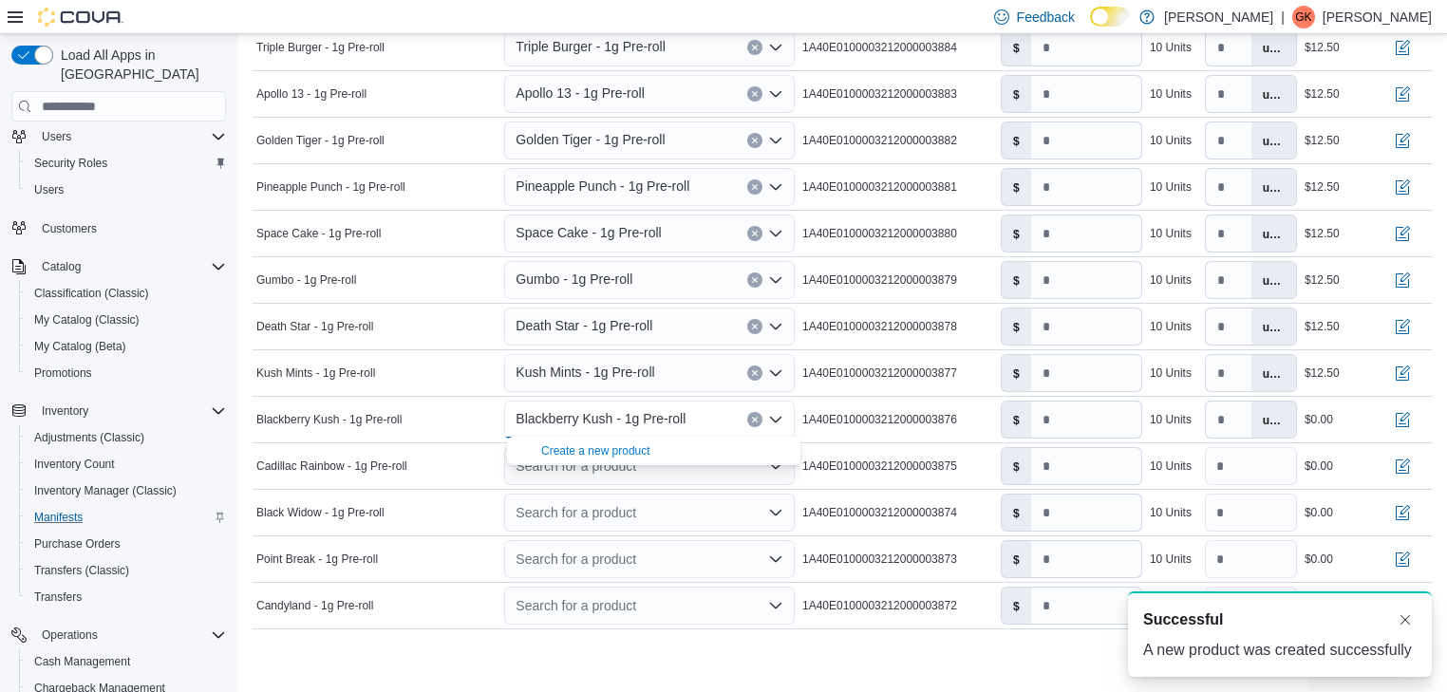
scroll to position [0, 0]
click at [1063, 415] on input "number" at bounding box center [1086, 420] width 110 height 36
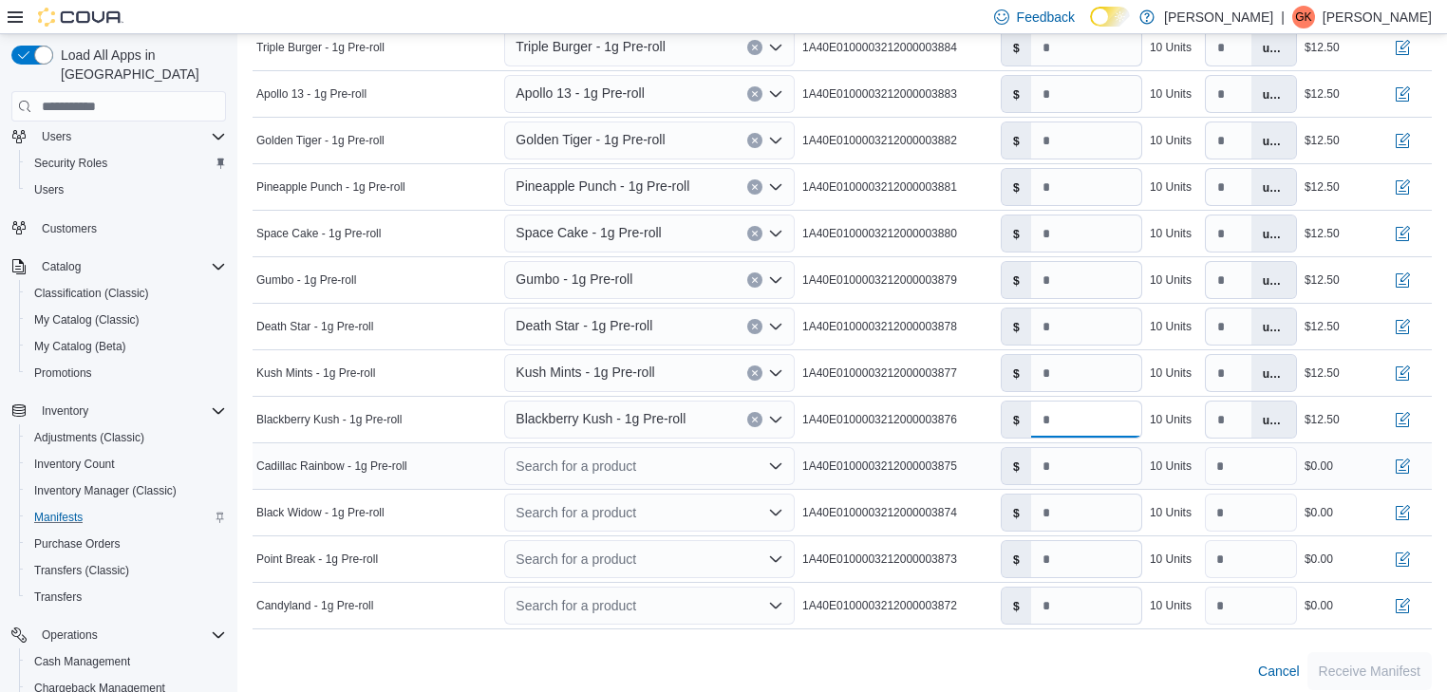
type input "****"
click at [776, 463] on icon "Open list of options" at bounding box center [775, 466] width 11 height 6
click at [612, 499] on div "Create a new product" at bounding box center [595, 497] width 109 height 15
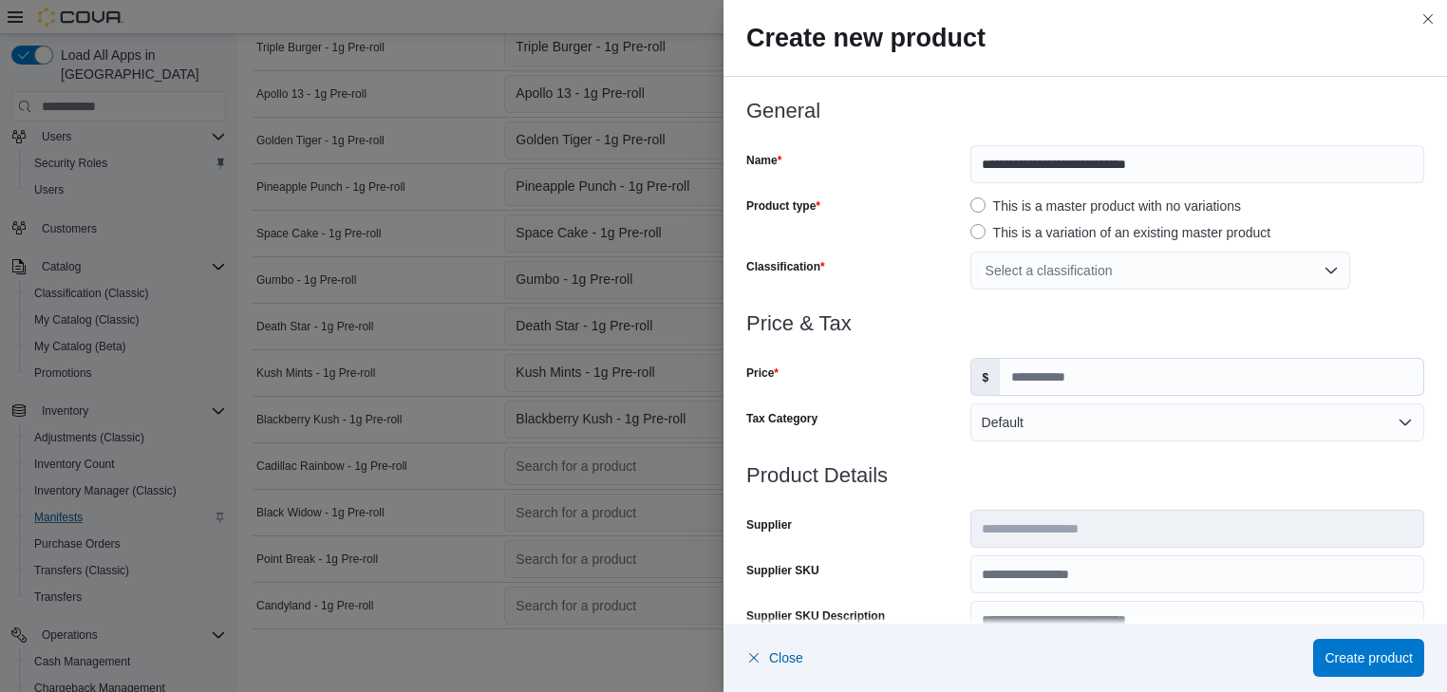
click at [1330, 269] on div "Select a classification" at bounding box center [1160, 271] width 380 height 38
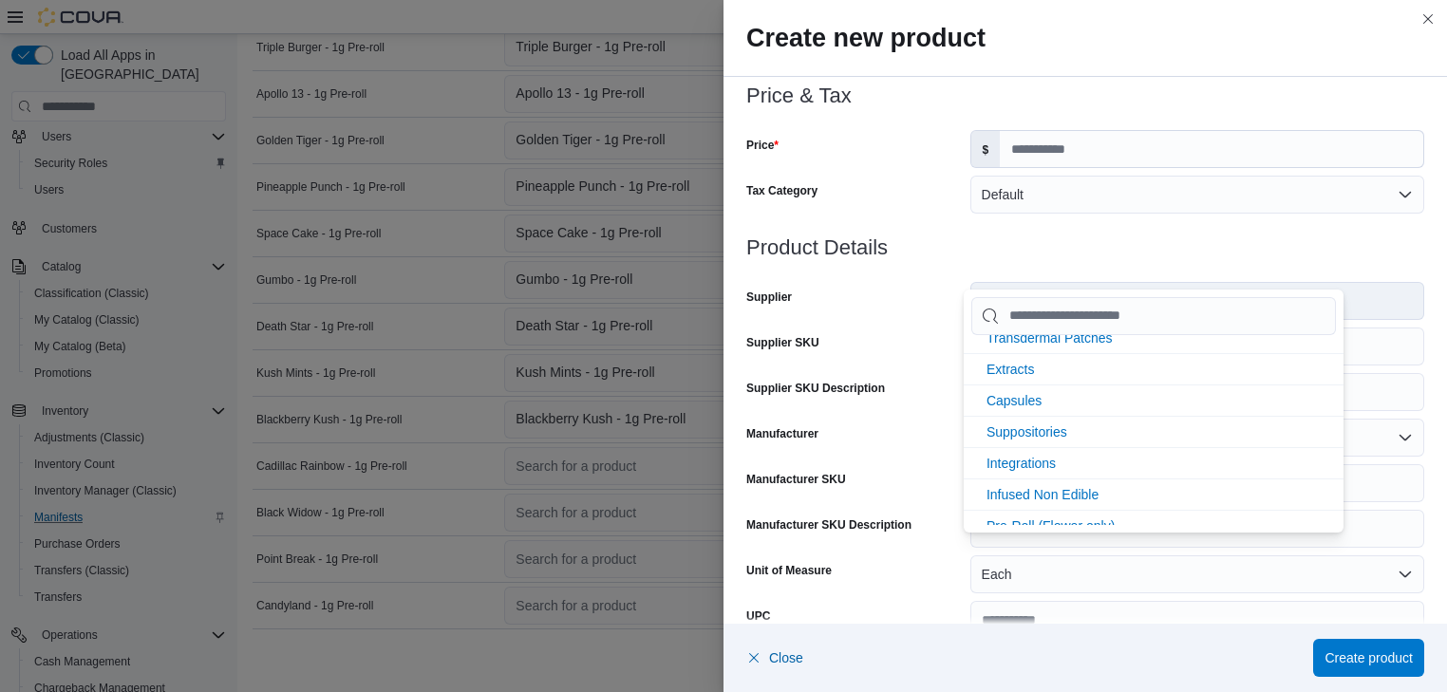
scroll to position [405, 0]
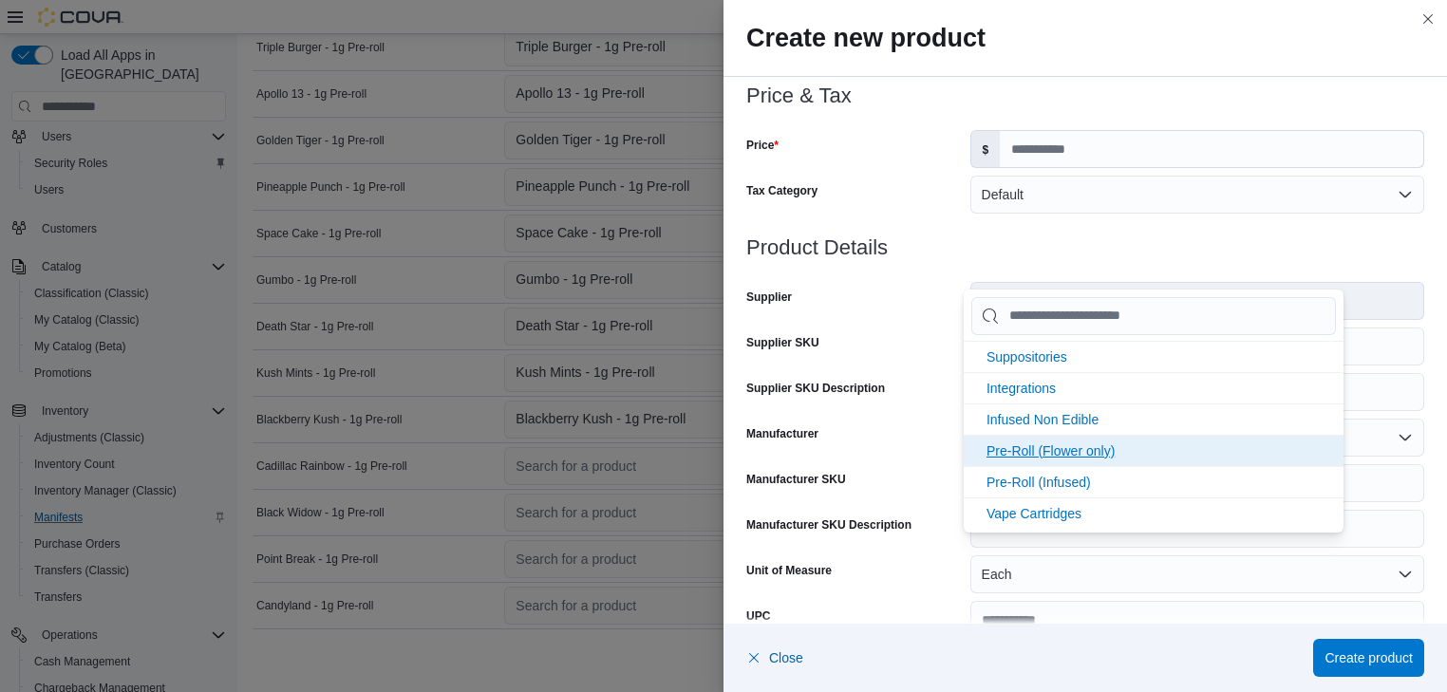
click at [1083, 453] on span "Pre-Roll (Flower only)" at bounding box center [1050, 450] width 128 height 15
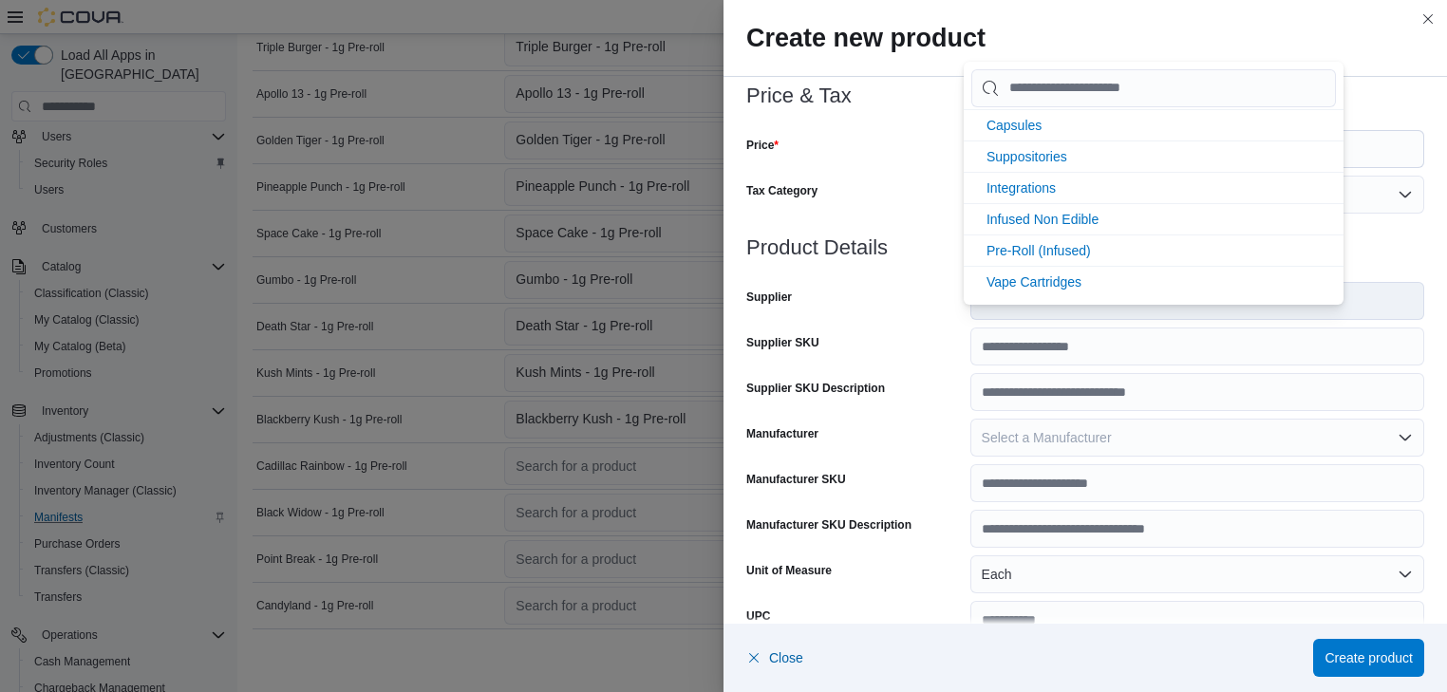
scroll to position [374, 0]
click at [902, 323] on form "**********" at bounding box center [1085, 477] width 678 height 1210
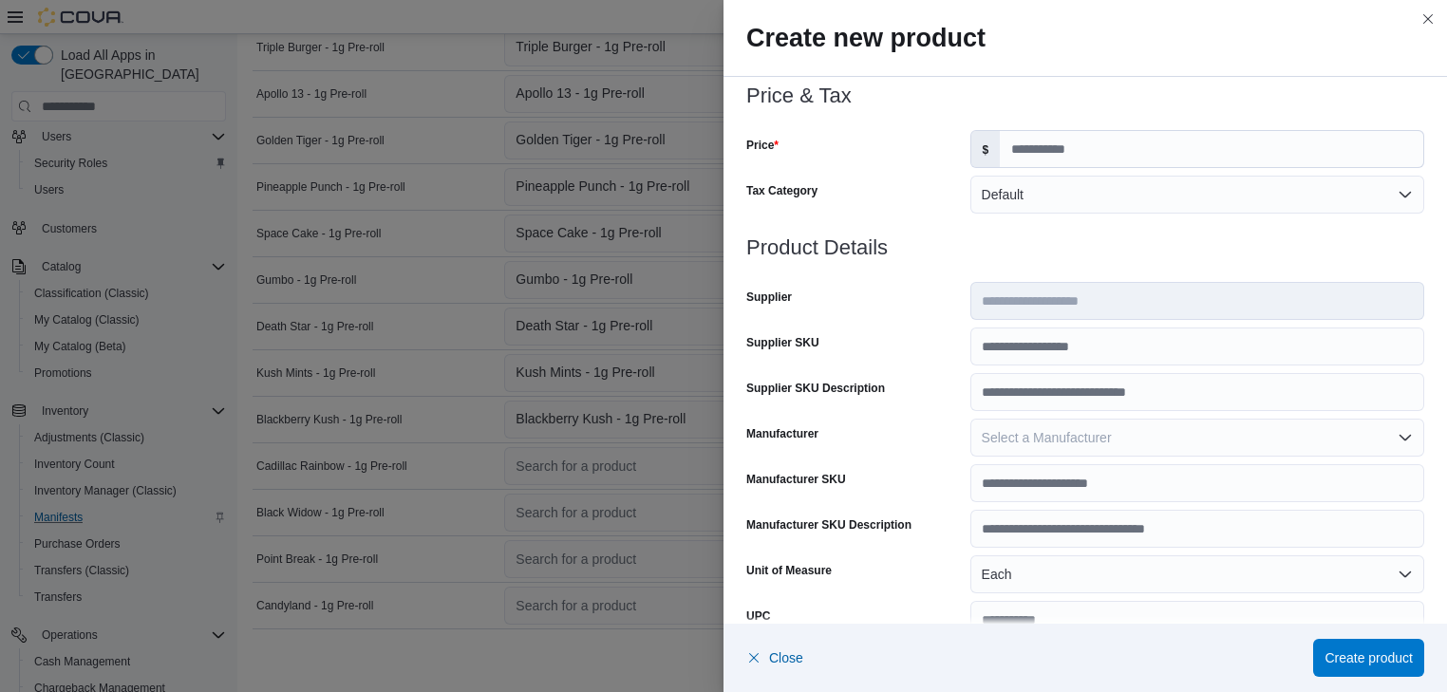
scroll to position [0, 0]
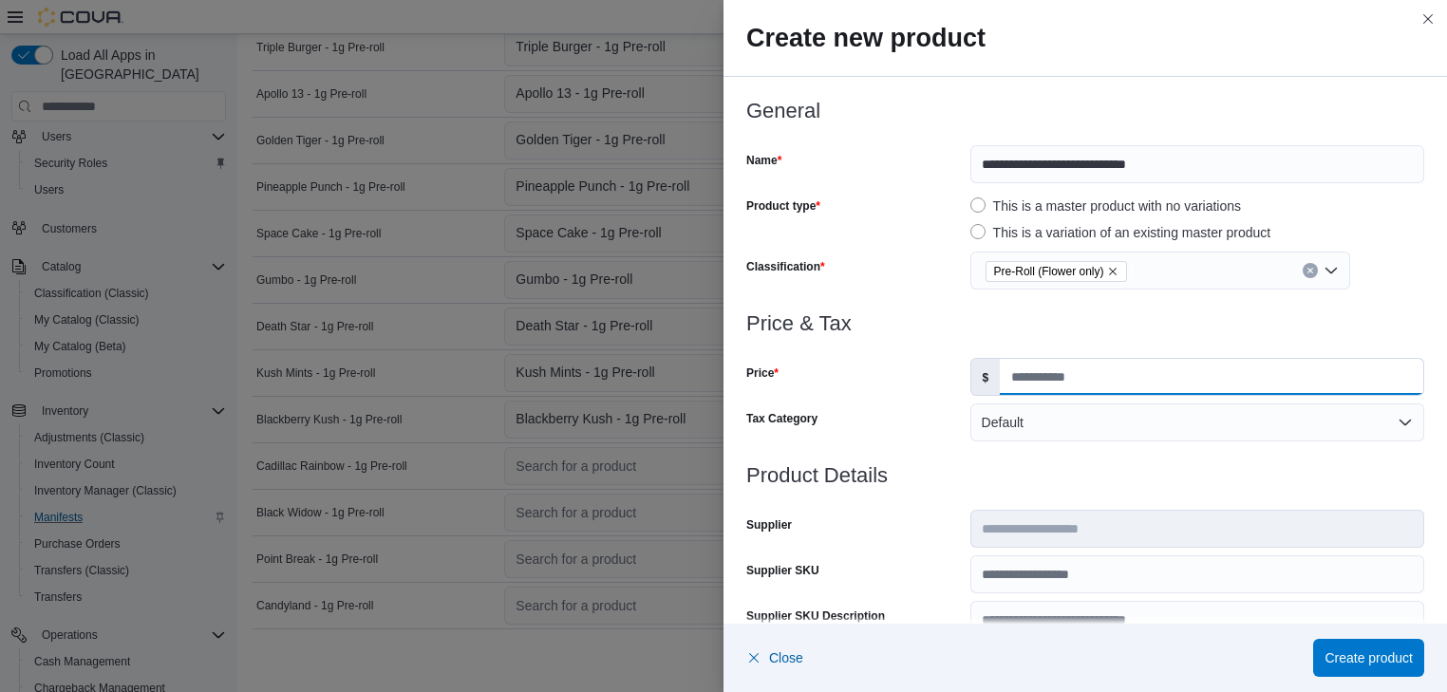
click at [1018, 379] on input "Price" at bounding box center [1211, 377] width 423 height 36
type input "*"
click at [1397, 654] on span "Create product" at bounding box center [1368, 656] width 88 height 19
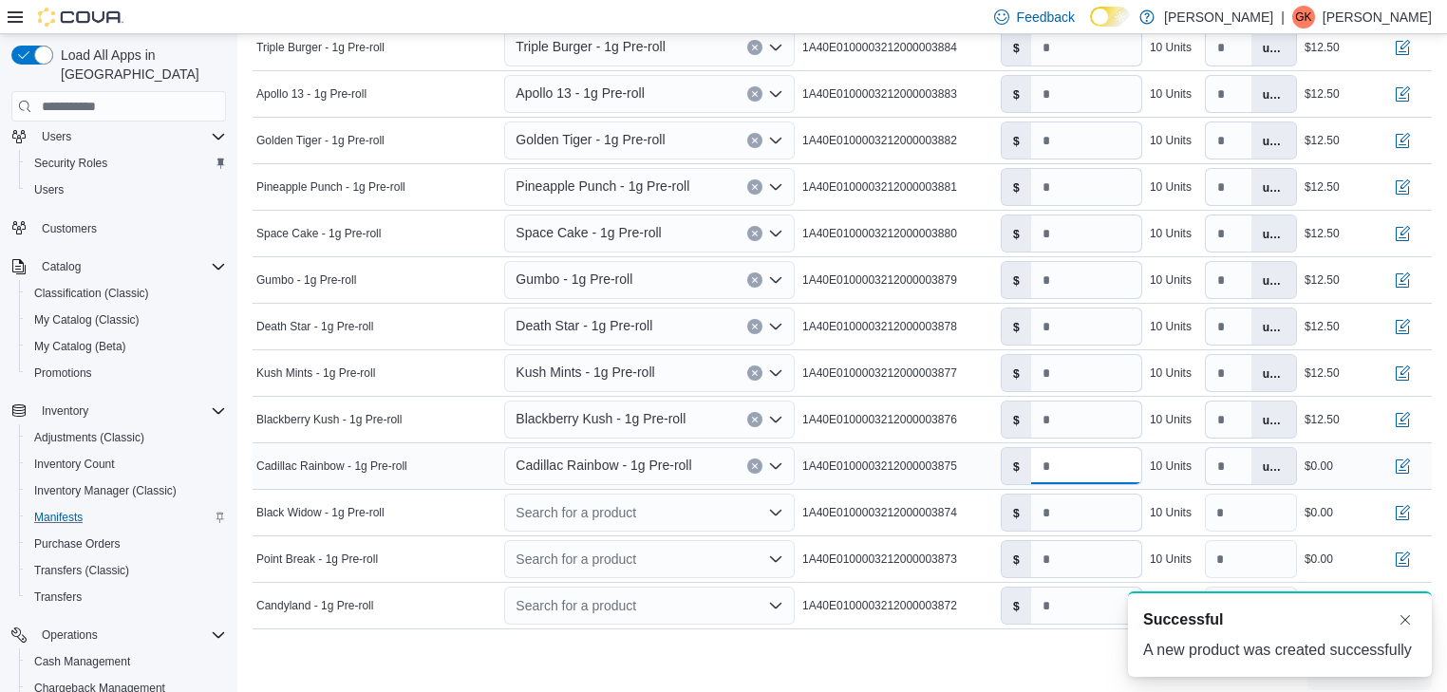
click at [1057, 468] on input "number" at bounding box center [1086, 466] width 110 height 36
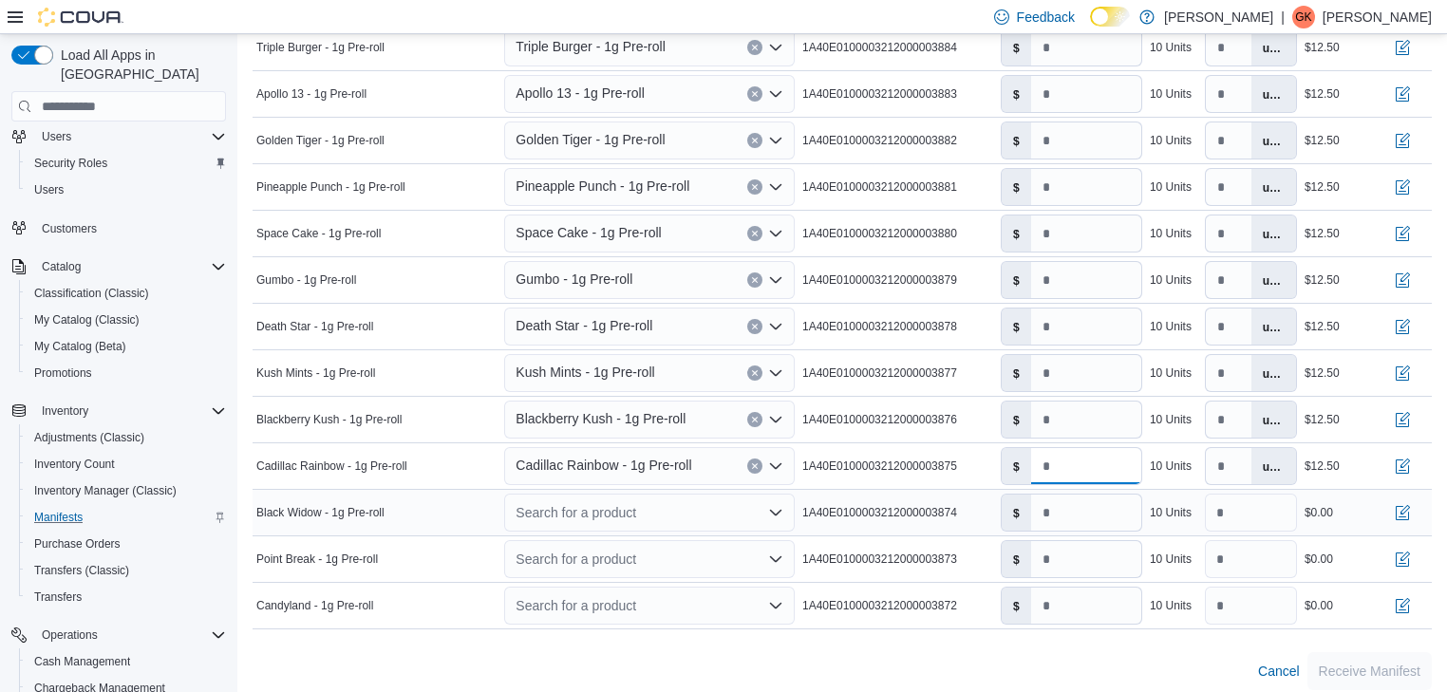
type input "****"
click at [778, 505] on icon "Open list of options" at bounding box center [775, 512] width 15 height 15
click at [562, 543] on div "Create a new product" at bounding box center [595, 543] width 109 height 15
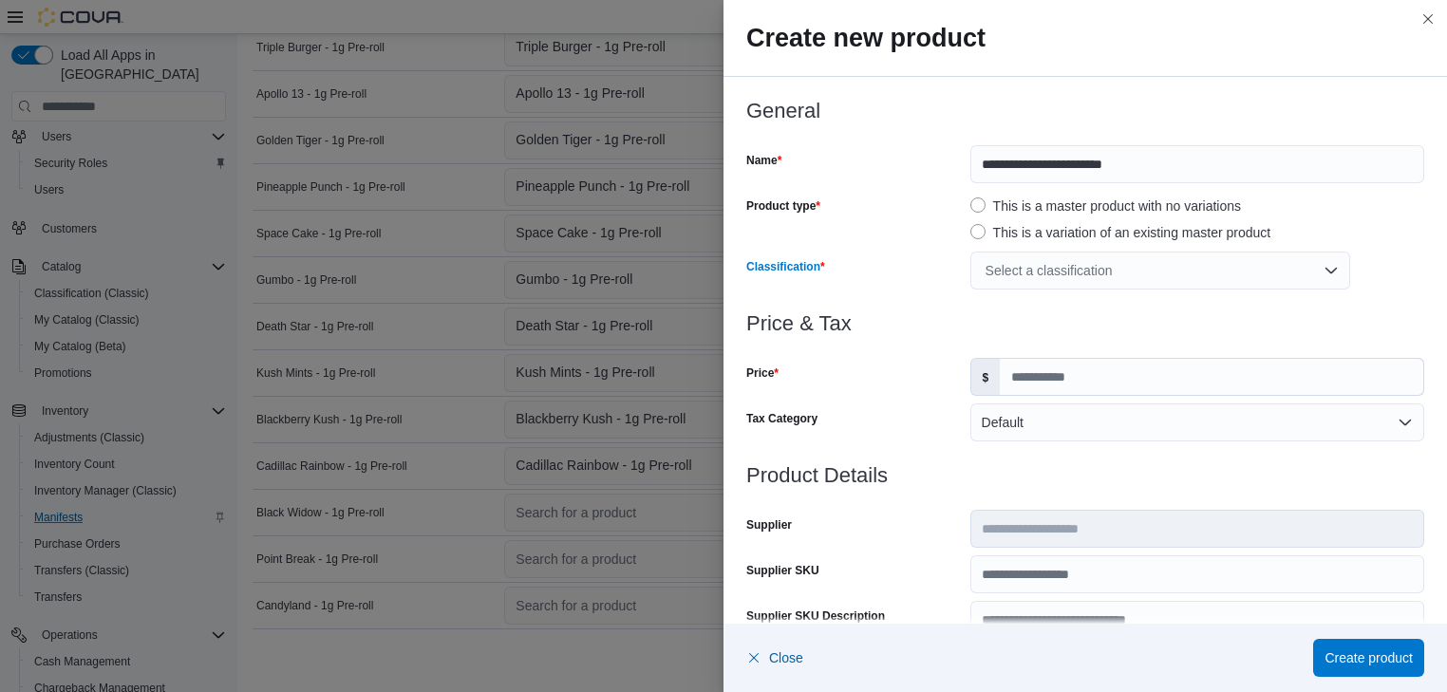
click at [1272, 262] on div "Select a classification" at bounding box center [1160, 271] width 380 height 38
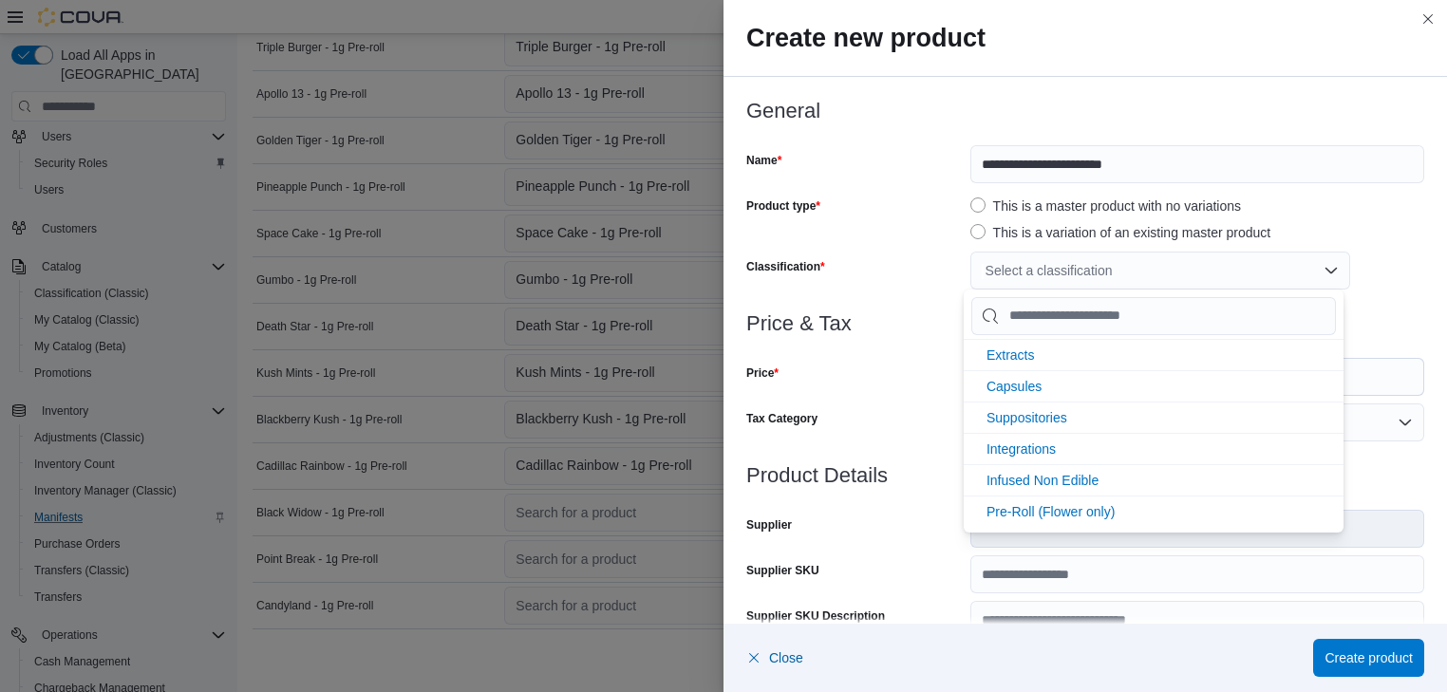
scroll to position [405, 0]
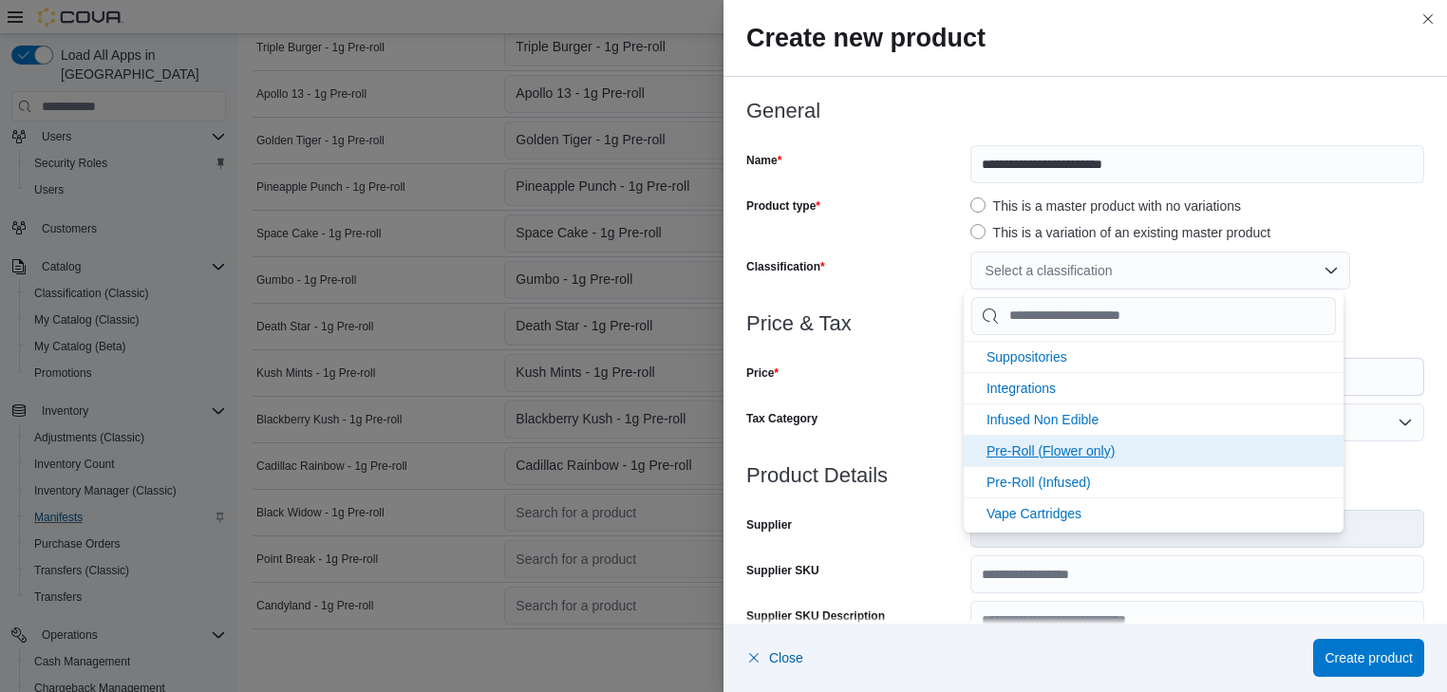
click at [1078, 443] on span "Pre-Roll (Flower only)" at bounding box center [1050, 450] width 128 height 15
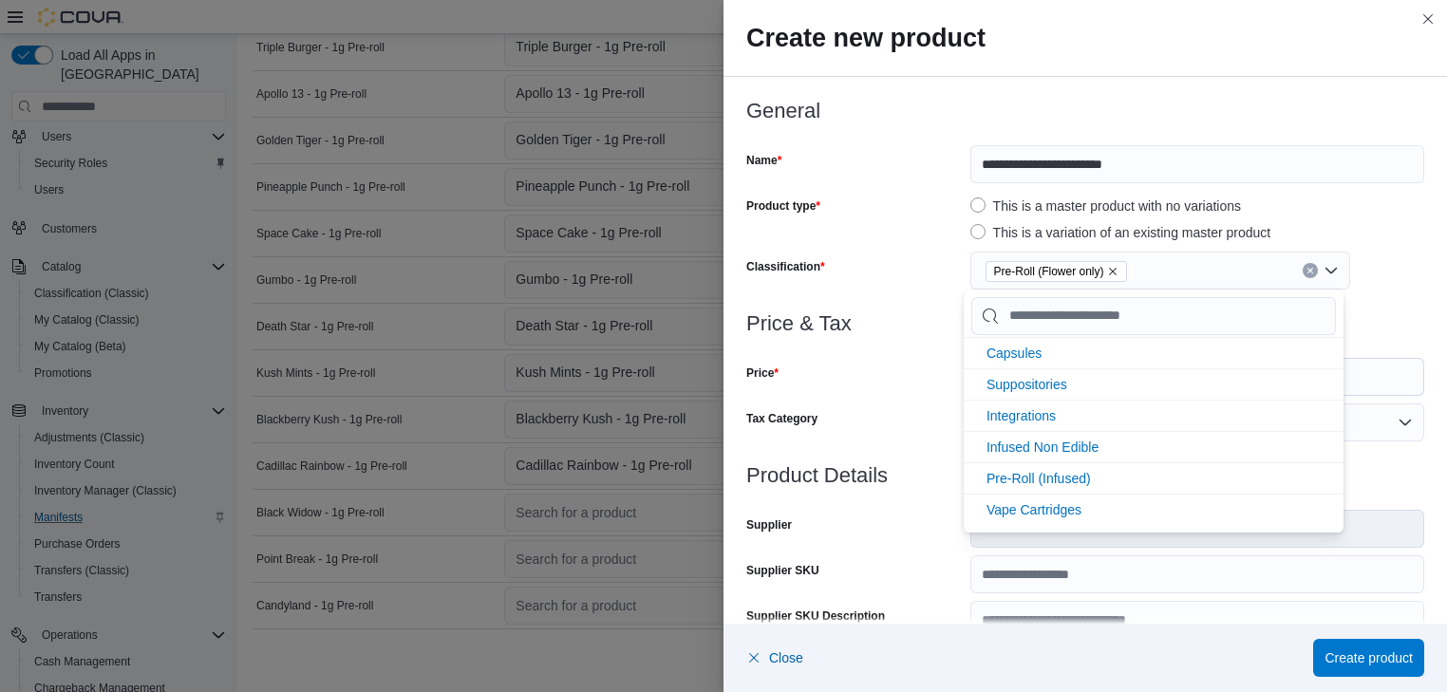
scroll to position [374, 0]
click at [892, 380] on div "Price" at bounding box center [854, 377] width 216 height 38
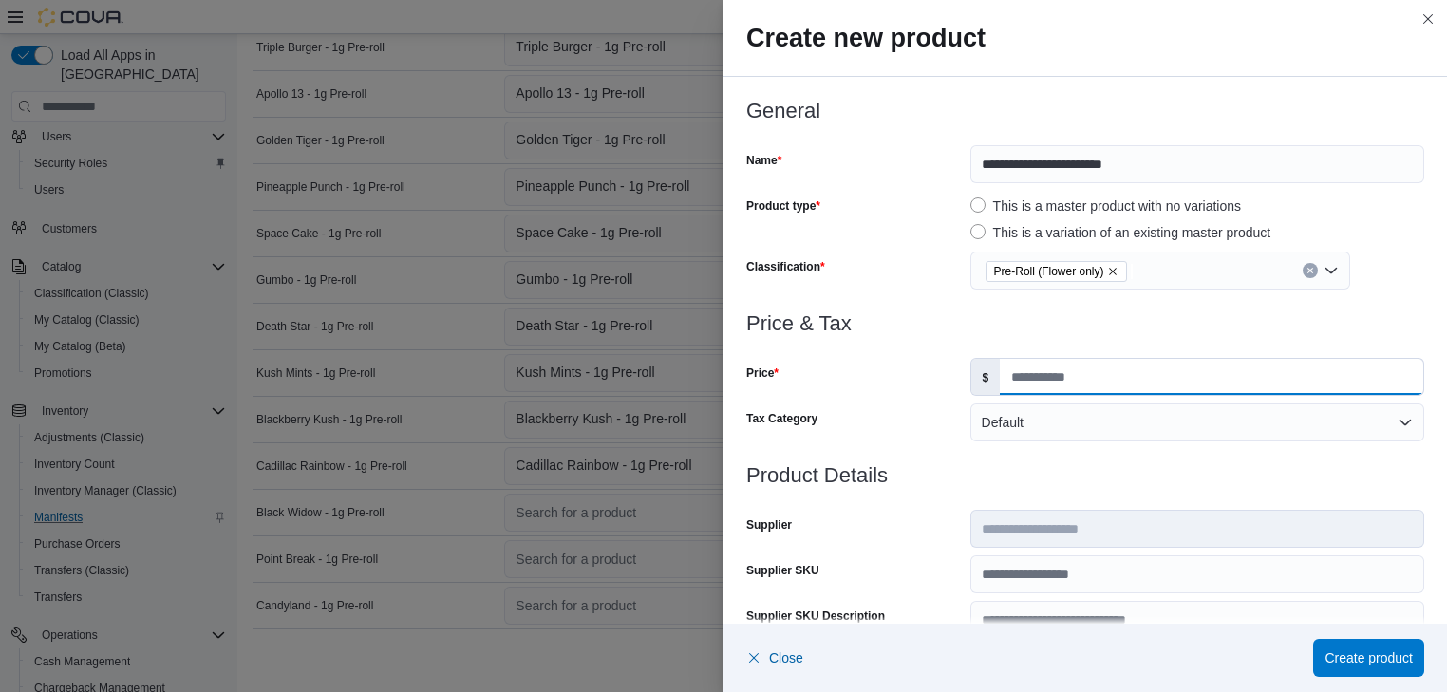
click at [1006, 372] on input "Price" at bounding box center [1211, 377] width 423 height 36
type input "*"
click at [1357, 657] on span "Create product" at bounding box center [1368, 656] width 88 height 19
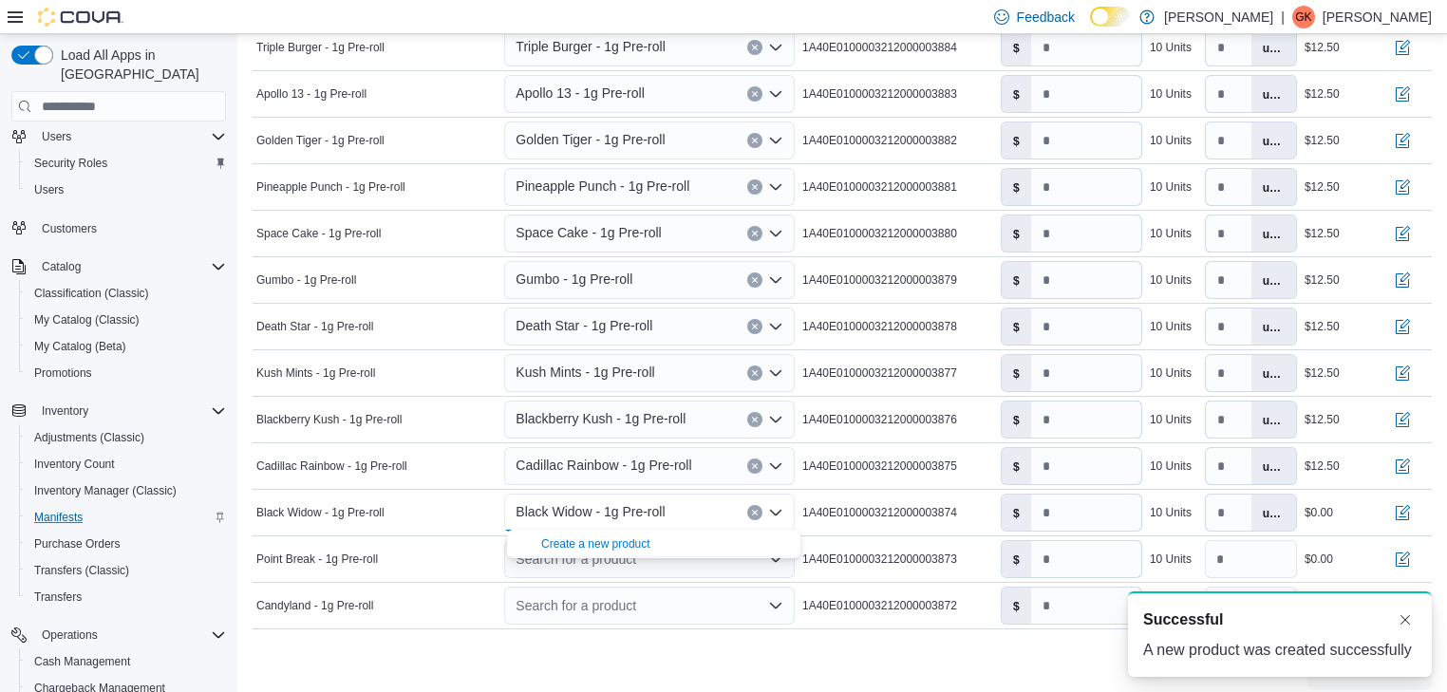
scroll to position [0, 0]
click at [1059, 513] on input "number" at bounding box center [1086, 513] width 110 height 36
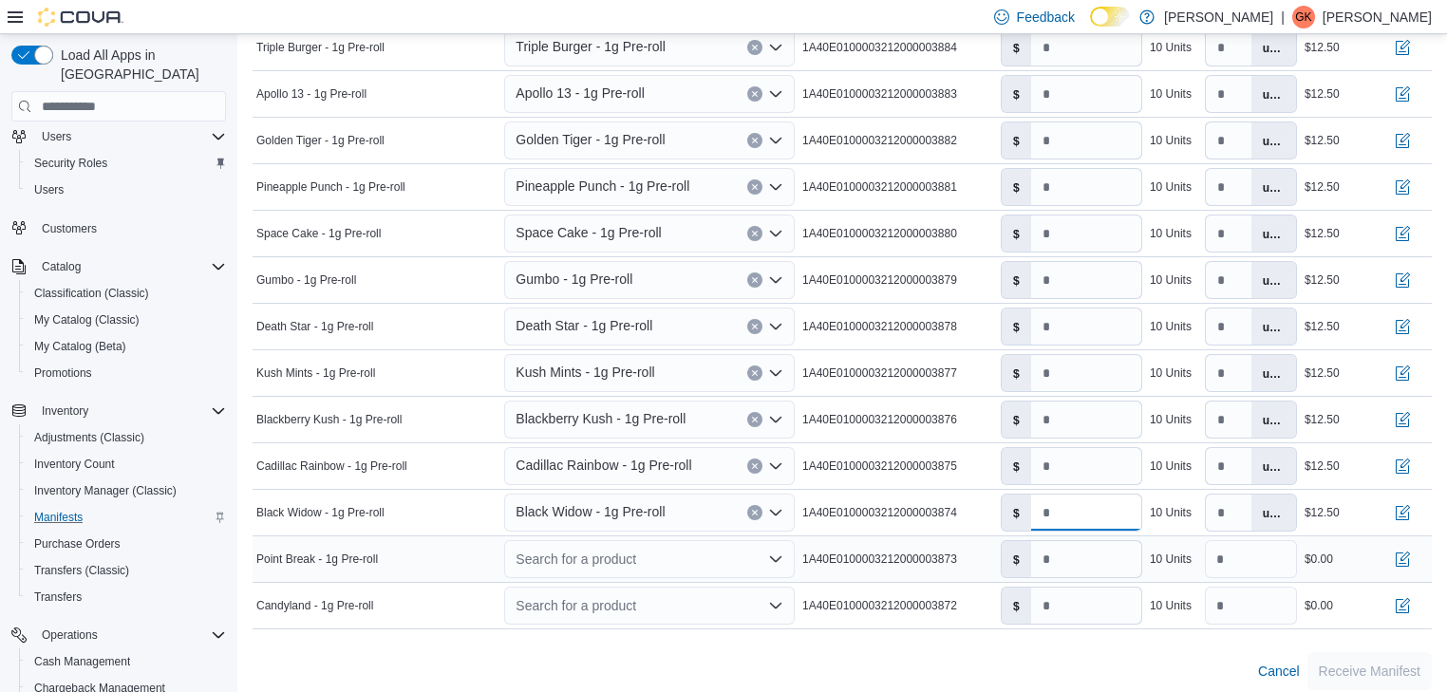
type input "****"
click at [780, 554] on icon "Open list of options" at bounding box center [775, 559] width 15 height 15
click at [592, 590] on div "Create a new product" at bounding box center [595, 590] width 109 height 15
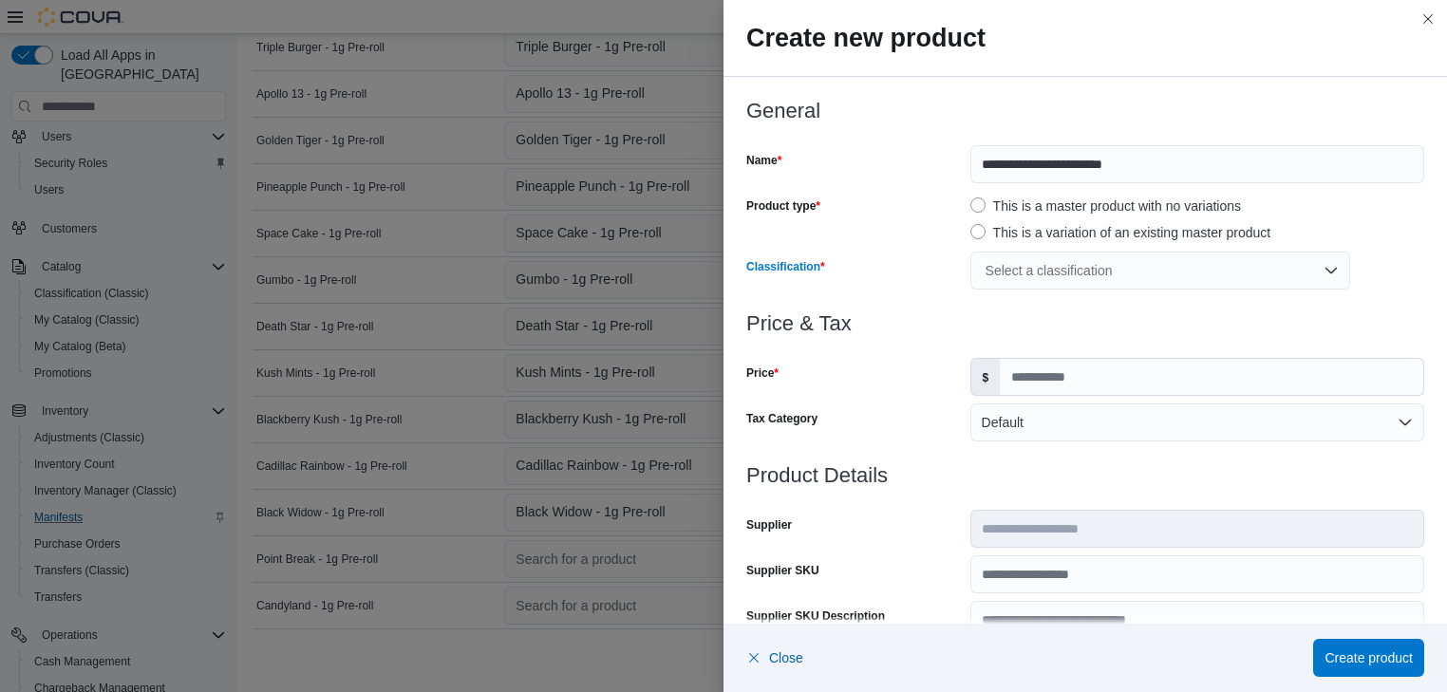
click at [1321, 272] on div "Select a classification" at bounding box center [1160, 271] width 380 height 38
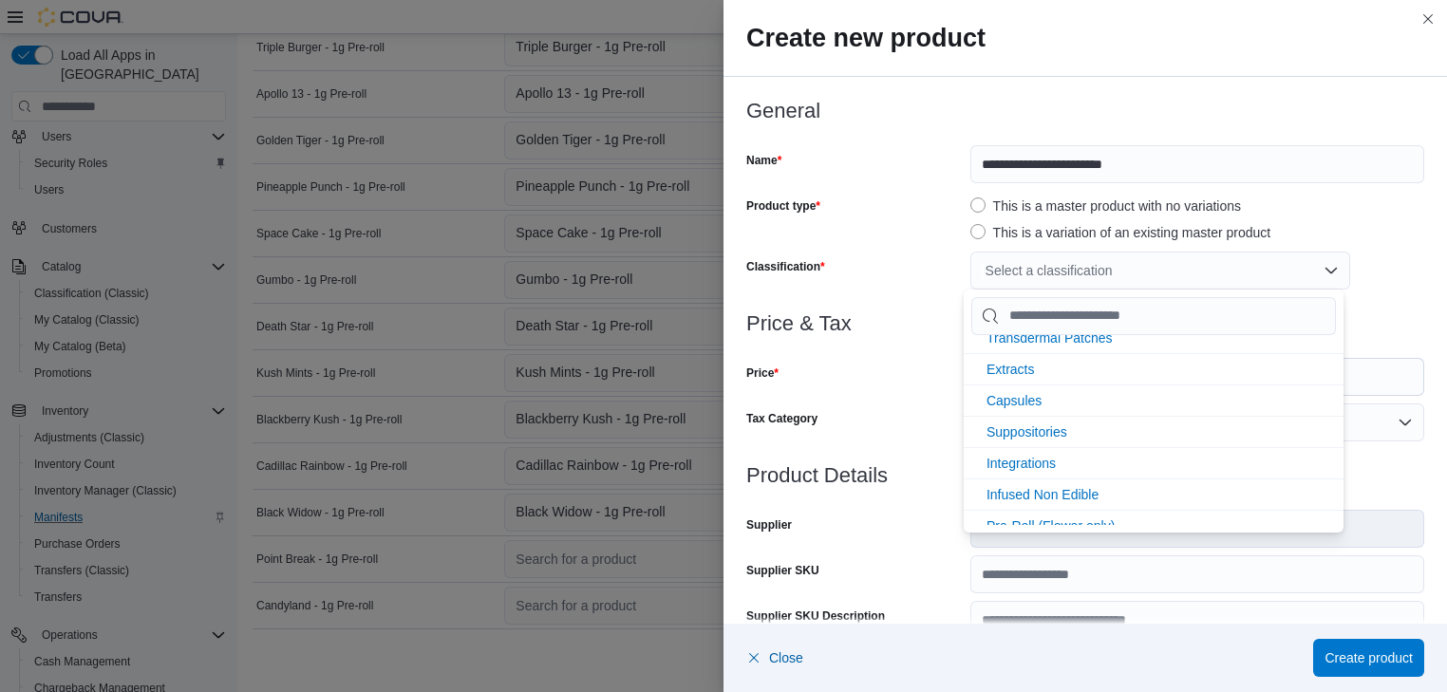
scroll to position [405, 0]
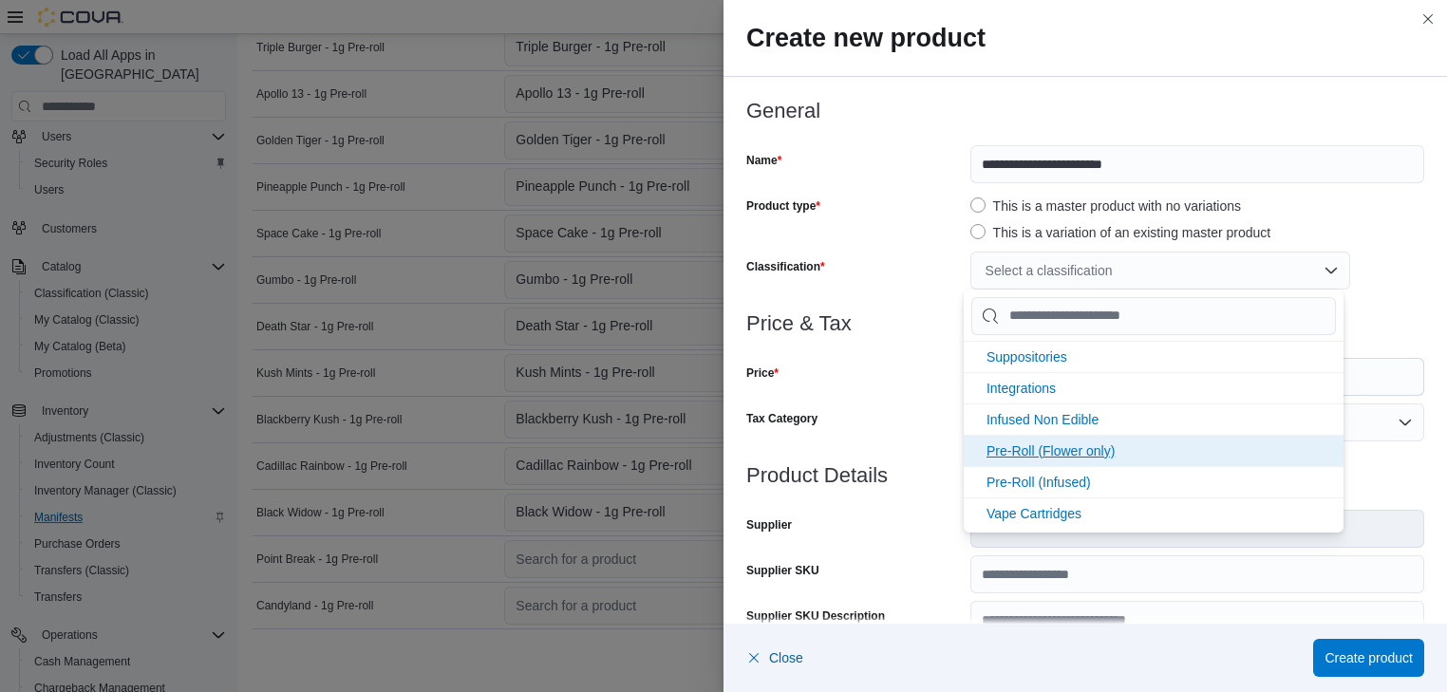
click at [1116, 440] on li "Pre-Roll (Flower only)" at bounding box center [1154, 450] width 380 height 31
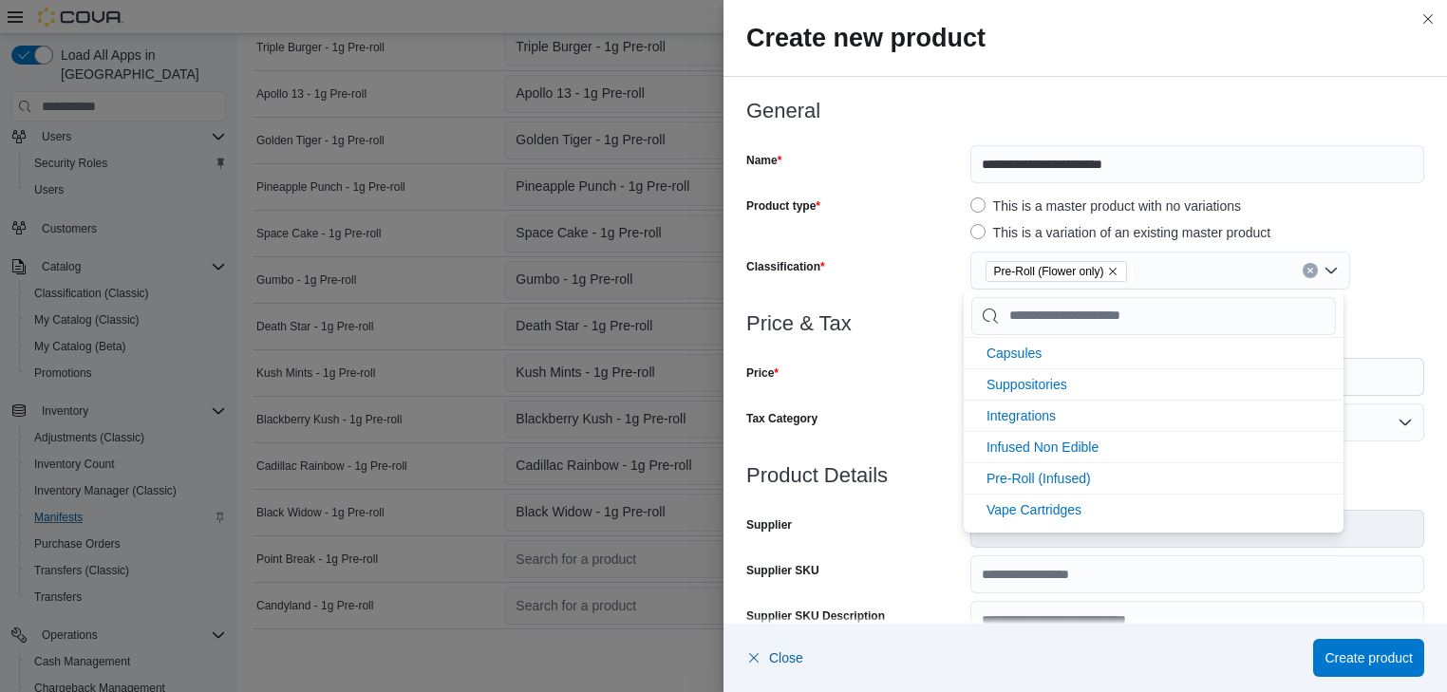
scroll to position [374, 0]
click at [847, 392] on div "Price" at bounding box center [854, 377] width 216 height 38
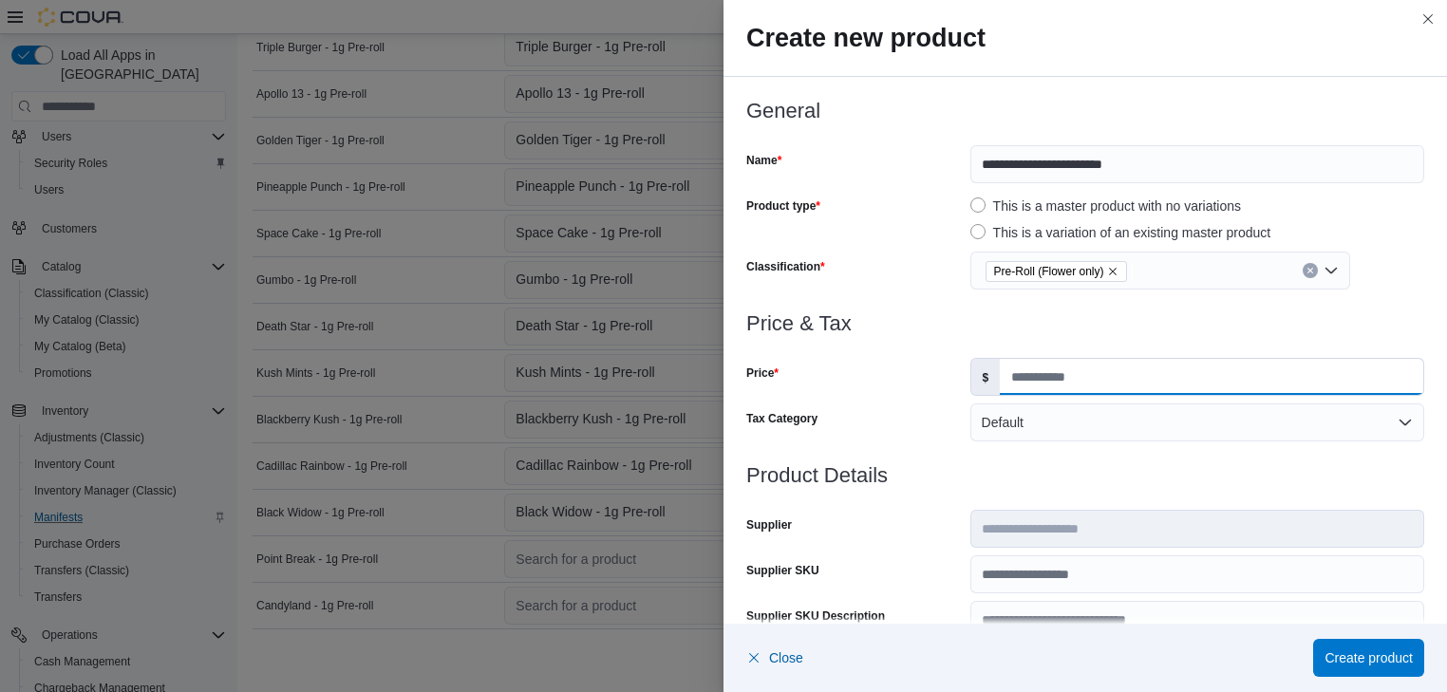
click at [1006, 376] on input "Price" at bounding box center [1211, 377] width 423 height 36
type input "*"
click at [1390, 653] on span "Create product" at bounding box center [1368, 656] width 88 height 19
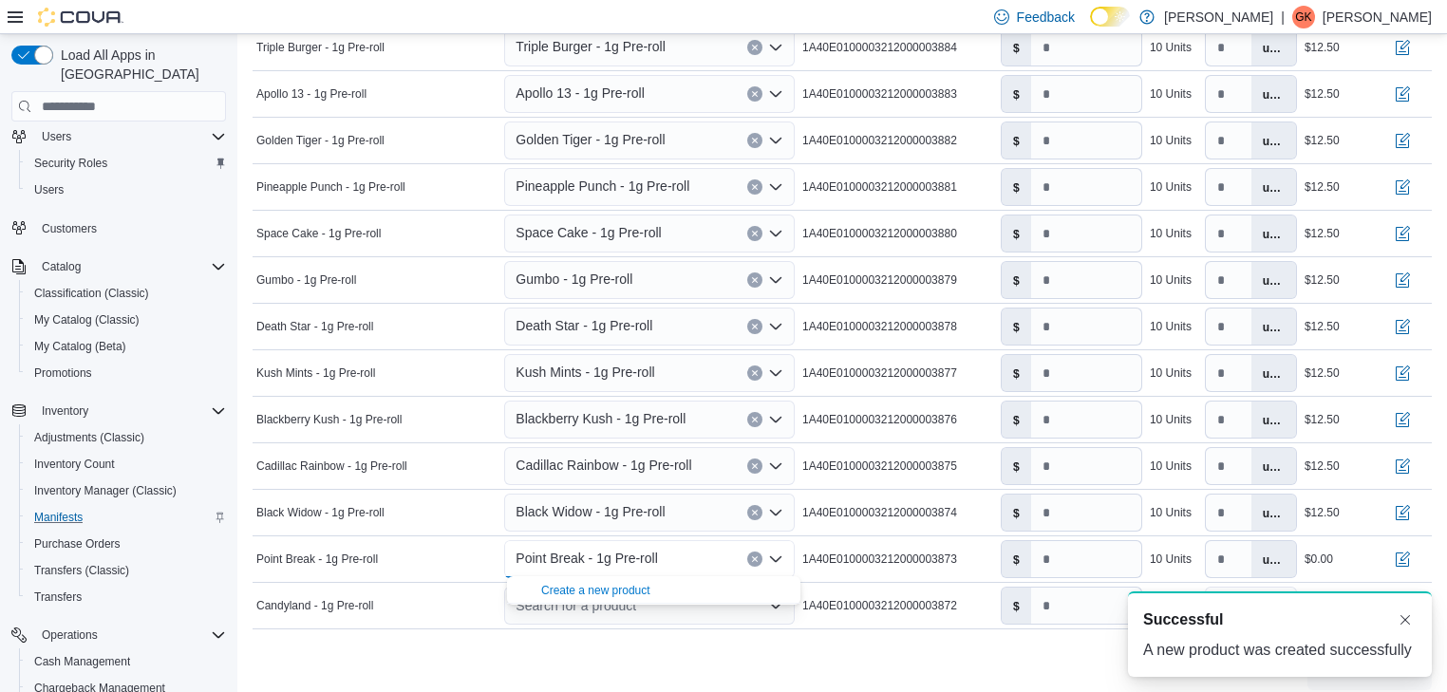
scroll to position [0, 0]
click at [1046, 555] on input "number" at bounding box center [1086, 559] width 110 height 36
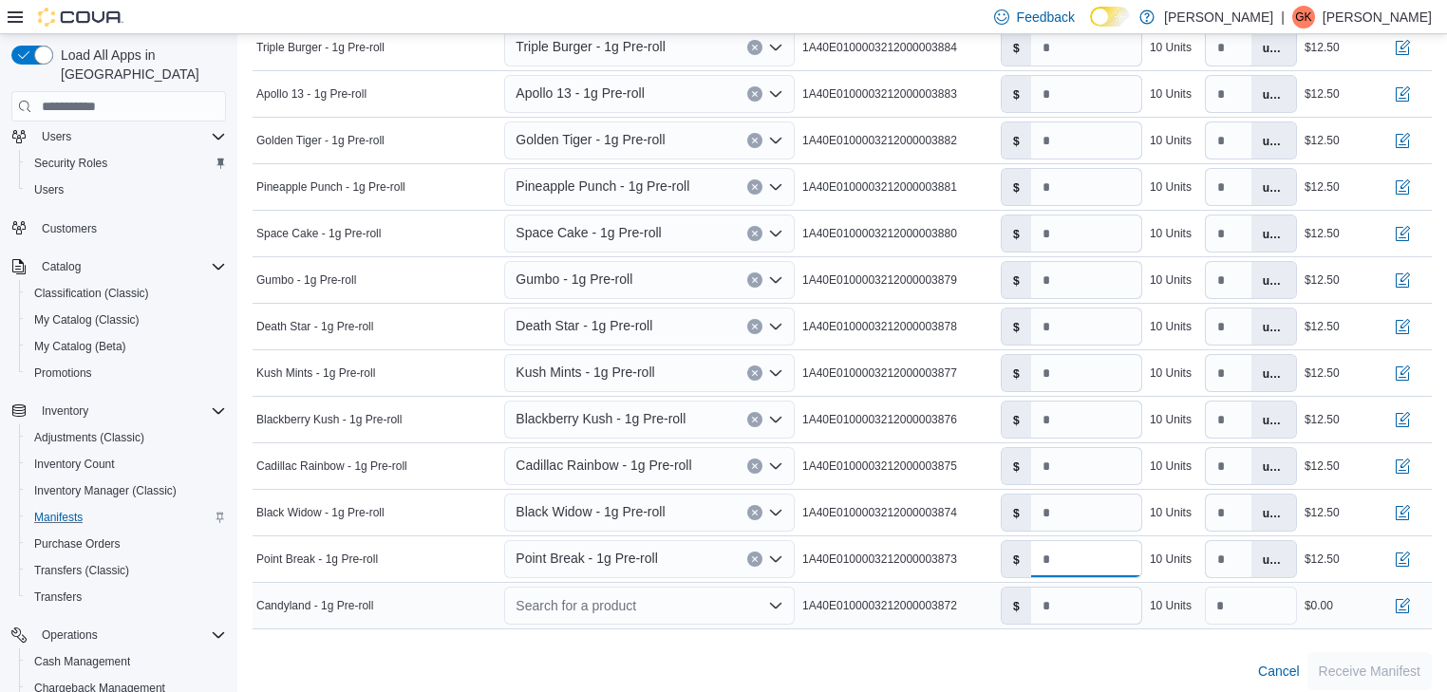
type input "****"
click at [778, 602] on icon "Open list of options" at bounding box center [775, 605] width 15 height 15
click at [599, 636] on div "Create a new product" at bounding box center [595, 635] width 109 height 15
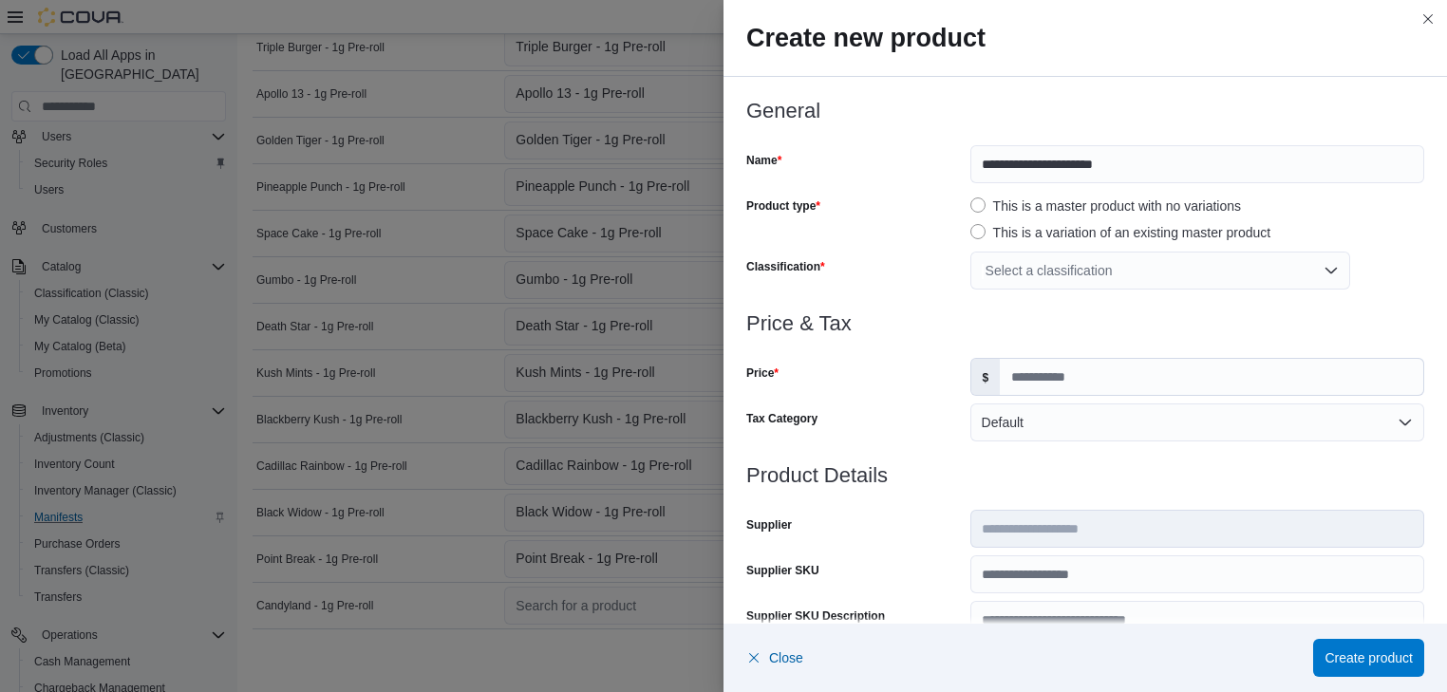
click at [1323, 273] on div "Select a classification" at bounding box center [1160, 271] width 380 height 38
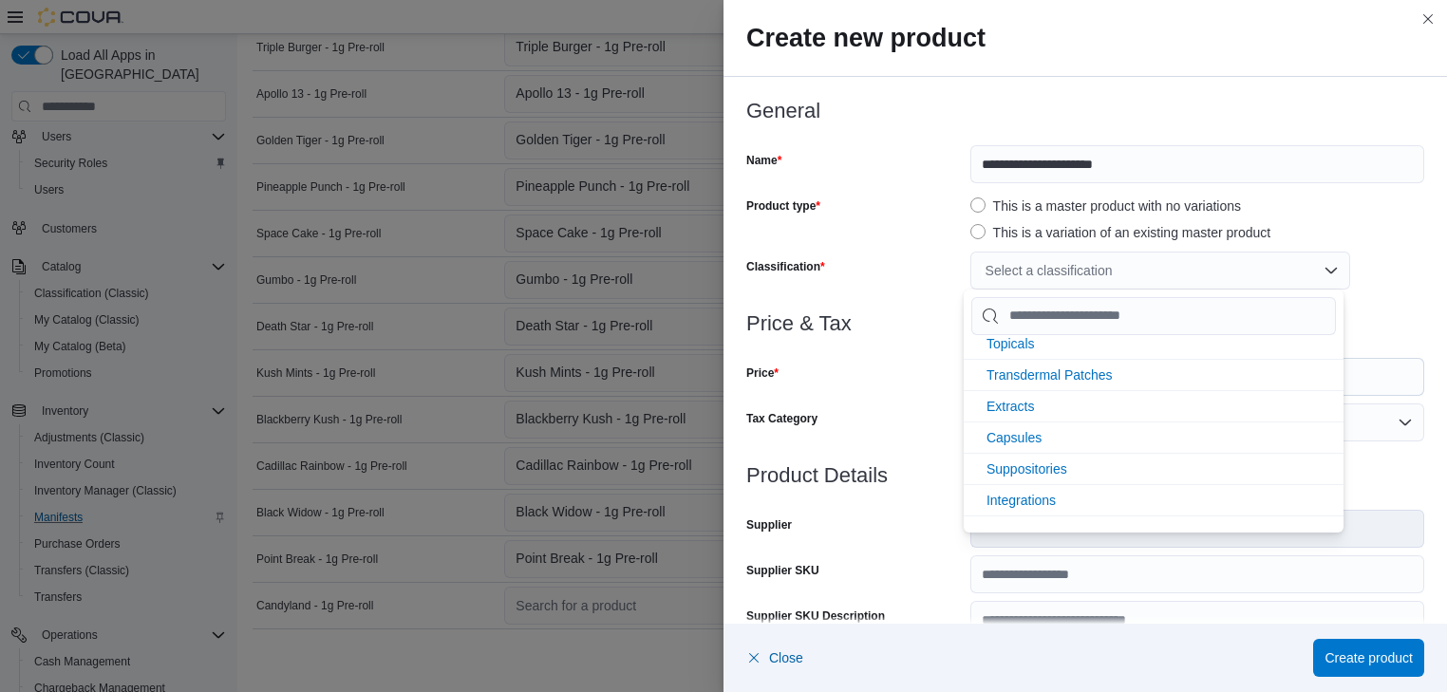
scroll to position [405, 0]
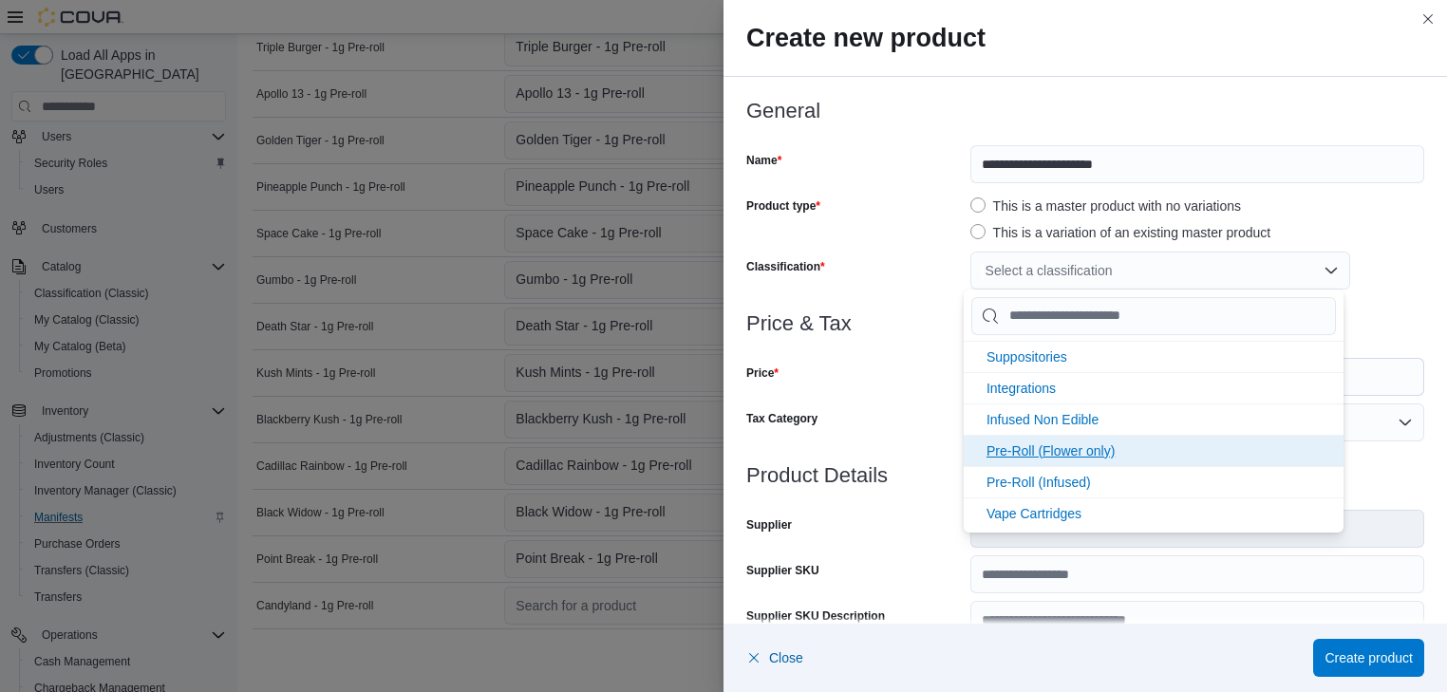
click at [1101, 448] on span "Pre-Roll (Flower only)" at bounding box center [1050, 450] width 128 height 15
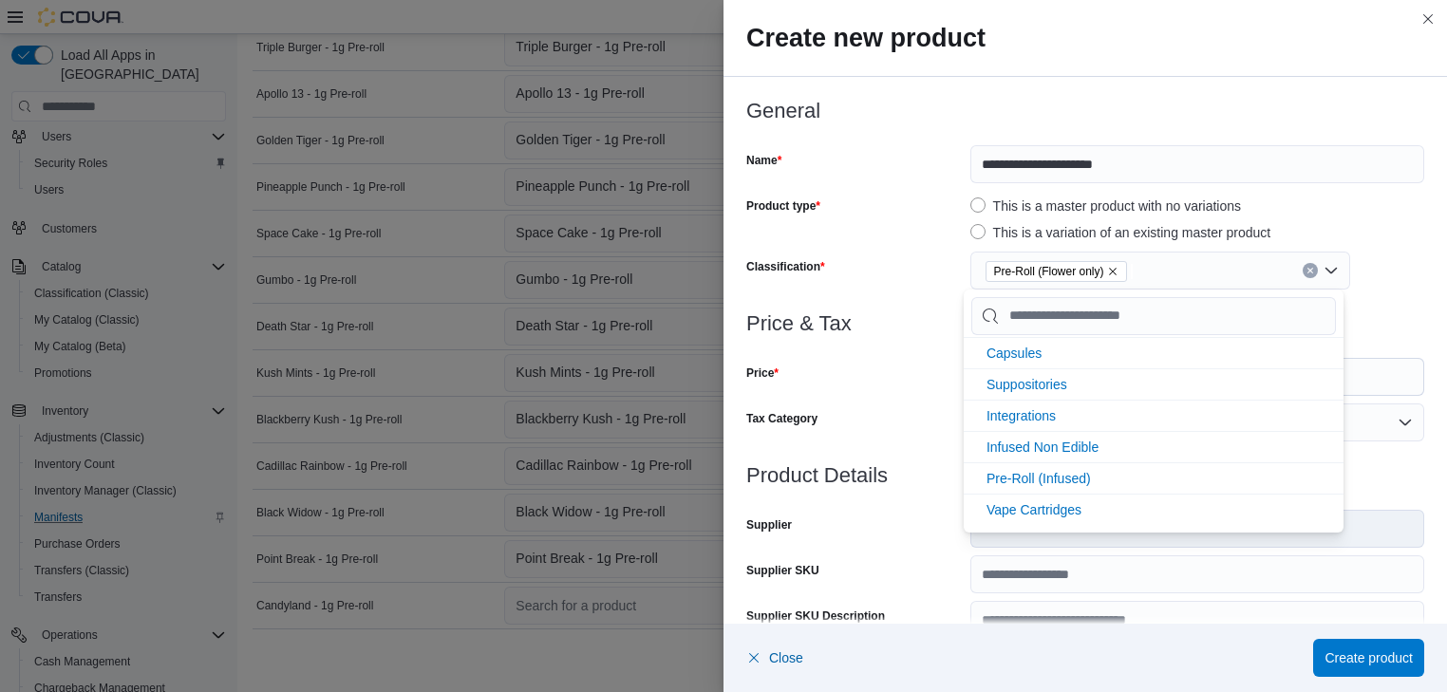
scroll to position [374, 0]
click at [839, 367] on div "Price" at bounding box center [854, 377] width 216 height 38
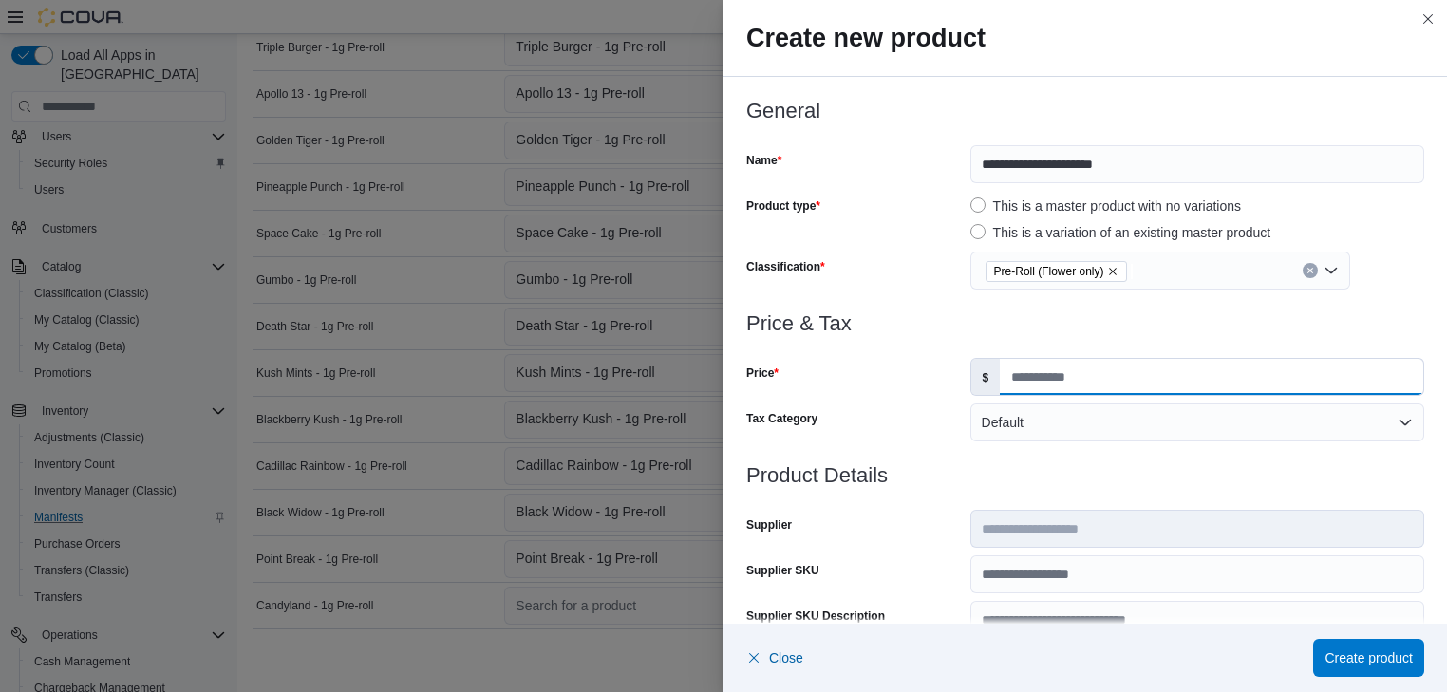
click at [1007, 374] on input "Price" at bounding box center [1211, 377] width 423 height 36
type input "*"
click at [1374, 654] on span "Create product" at bounding box center [1368, 656] width 88 height 19
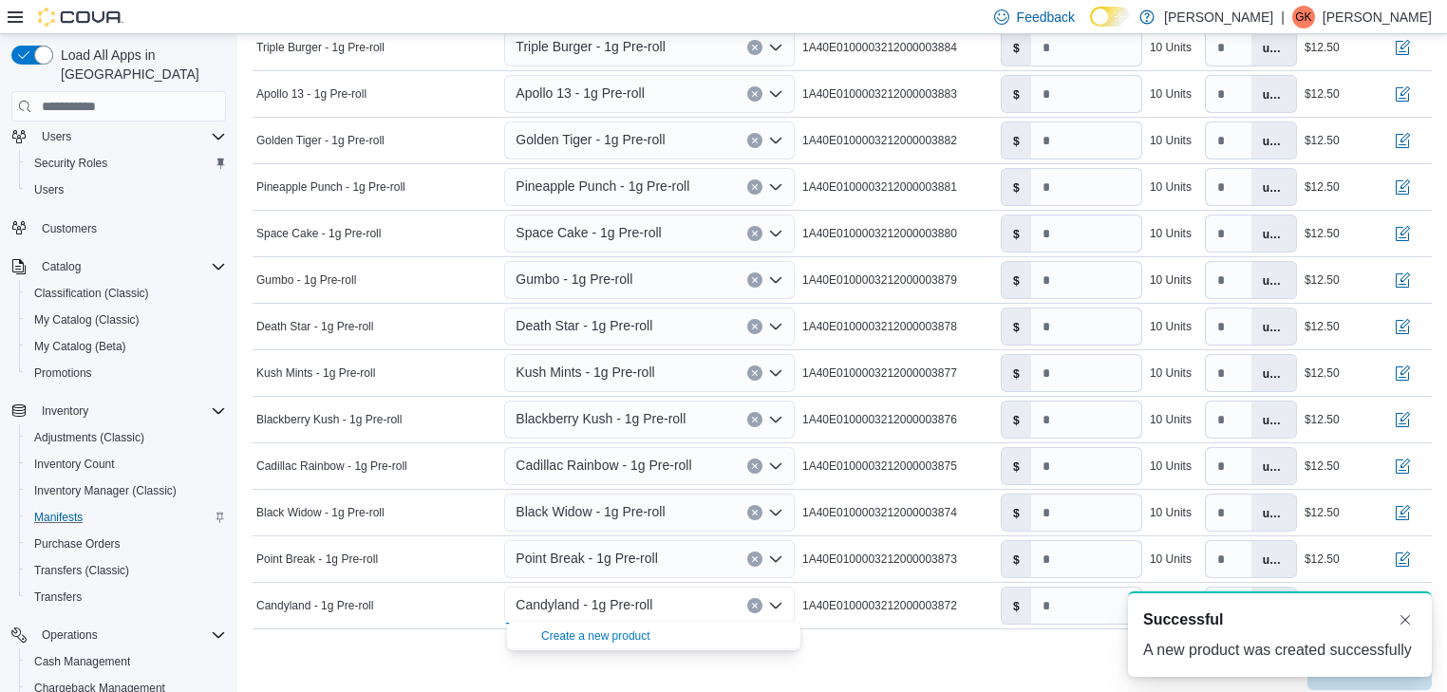
scroll to position [0, 0]
click at [1052, 599] on input "number" at bounding box center [1086, 606] width 110 height 36
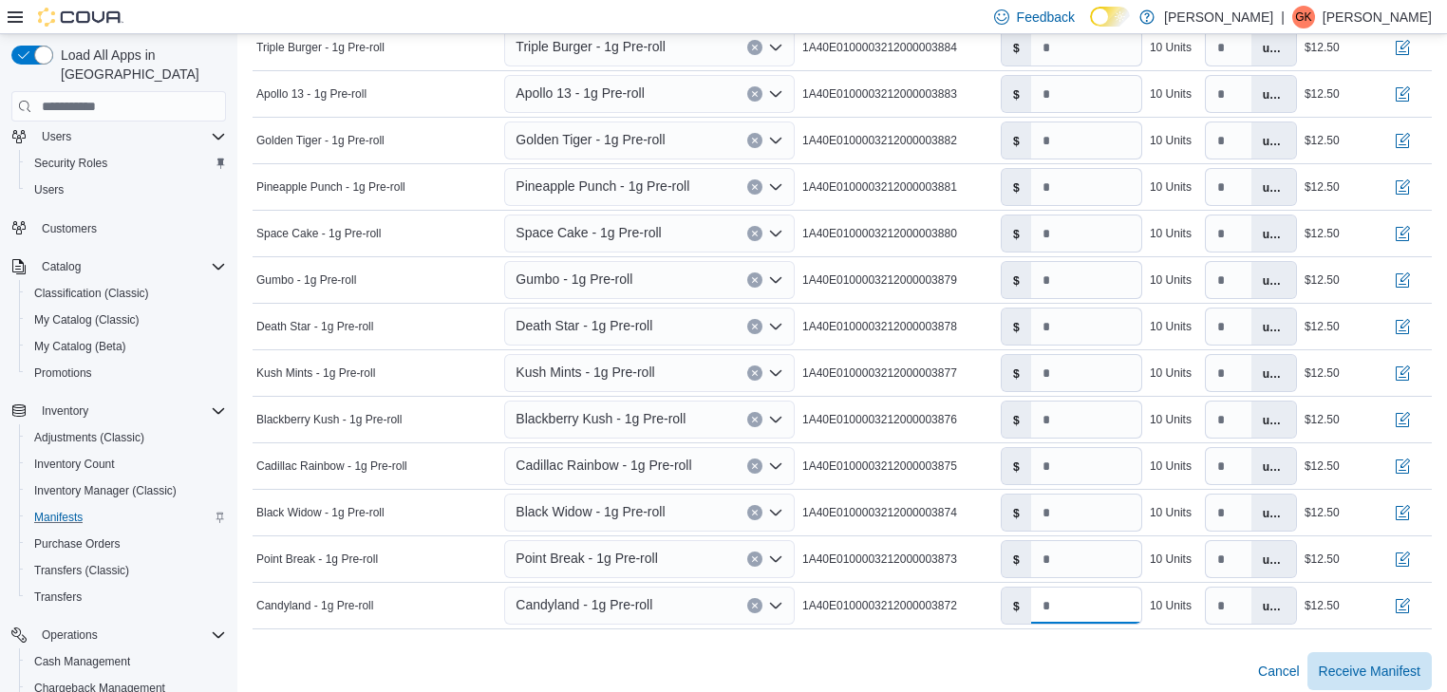
type input "****"
click at [760, 646] on div at bounding box center [842, 640] width 1179 height 23
click at [1350, 663] on span "Receive Manifest" at bounding box center [1370, 670] width 102 height 19
